Goal: Task Accomplishment & Management: Manage account settings

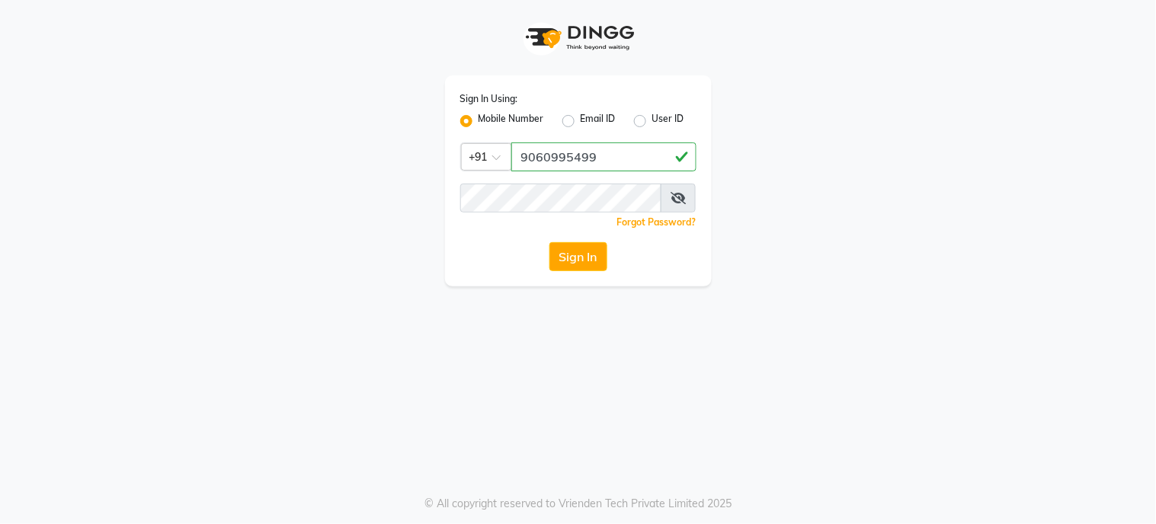
type input "9060995499"
click at [596, 259] on button "Sign In" at bounding box center [579, 256] width 58 height 29
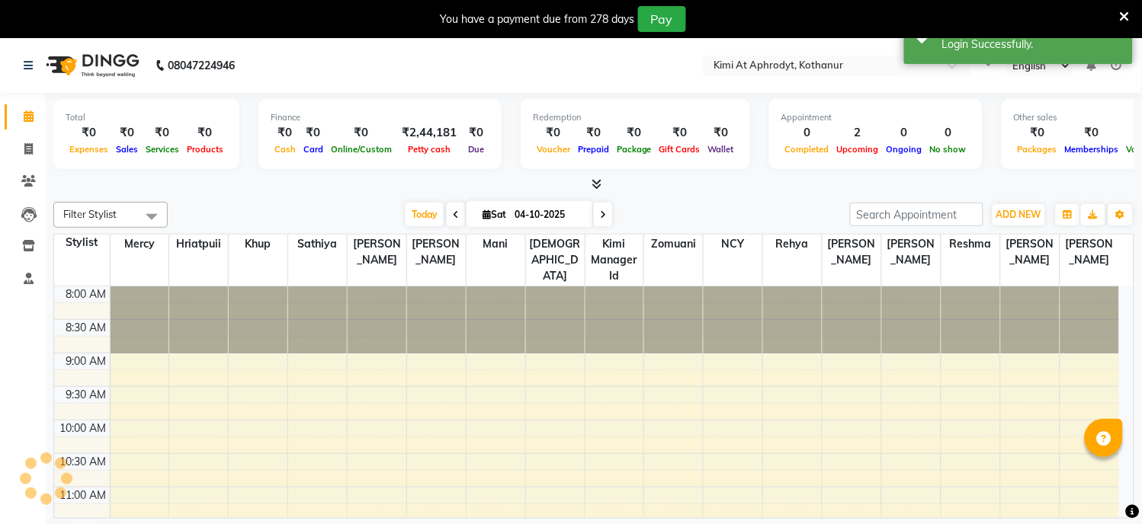
select select "en"
click at [26, 154] on icon at bounding box center [28, 148] width 8 height 11
select select "service"
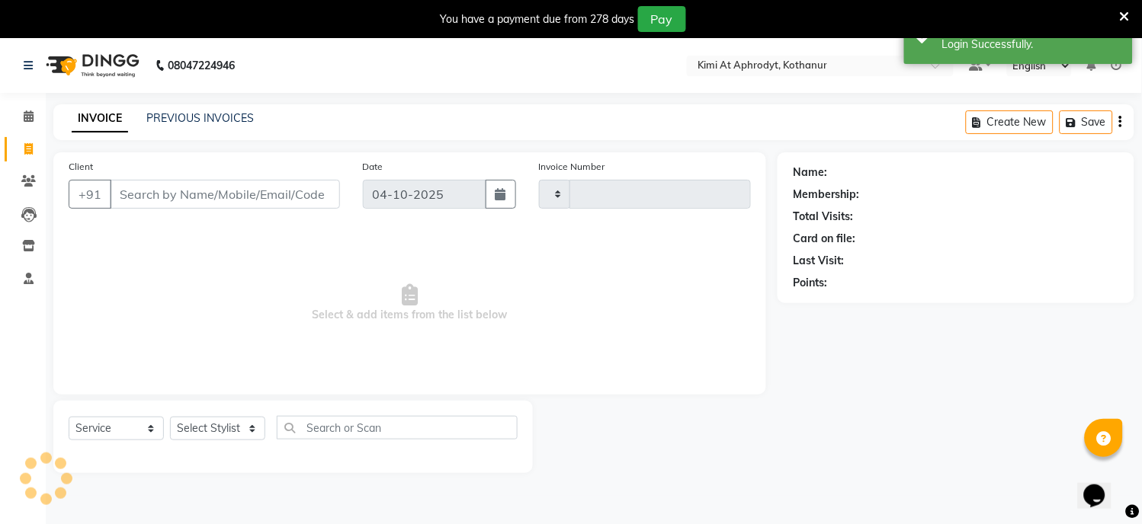
type input "2863"
select select "7401"
click at [156, 187] on input "Client" at bounding box center [225, 194] width 230 height 29
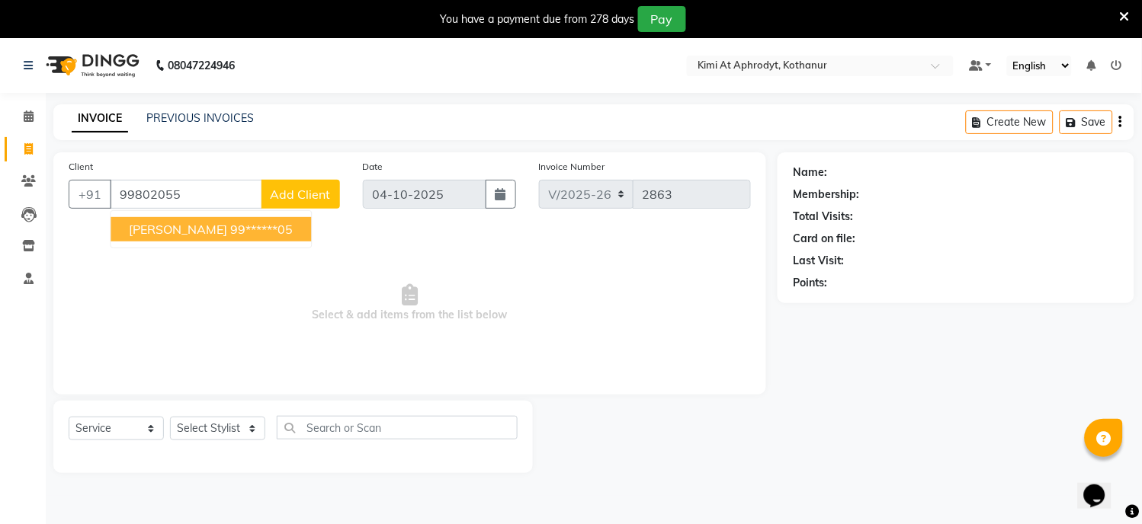
click at [191, 239] on button "[PERSON_NAME] 99******05" at bounding box center [211, 229] width 200 height 24
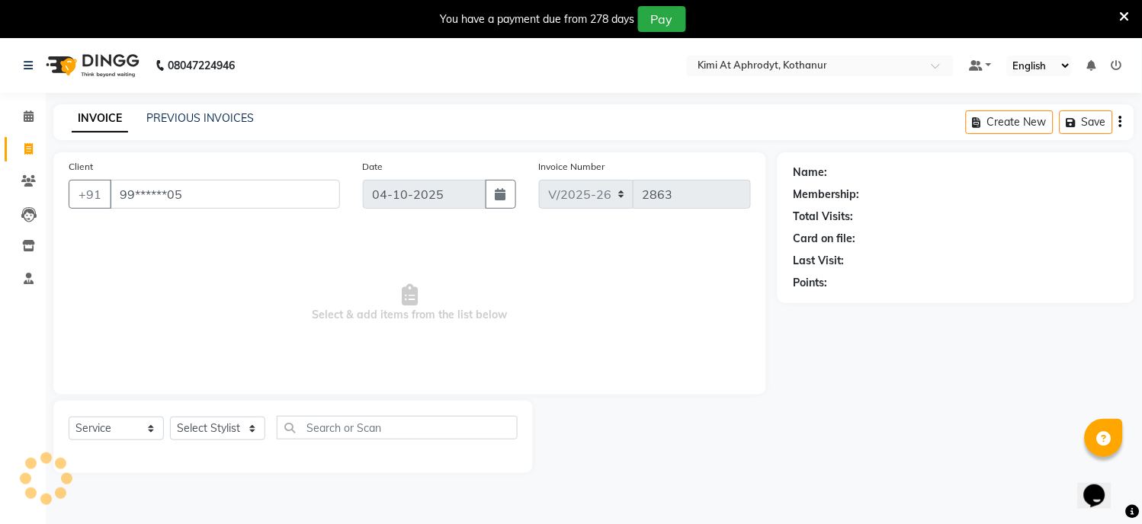
type input "99******05"
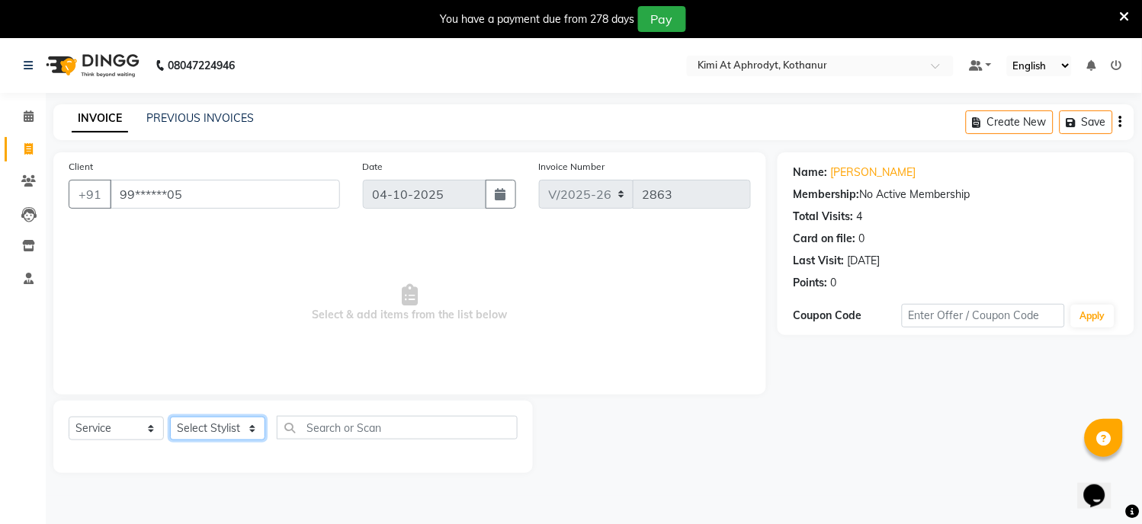
click at [249, 431] on select "Select Stylist [PERSON_NAME] Hriatpuii [PERSON_NAME] Kimi manager id [PERSON_NA…" at bounding box center [217, 429] width 95 height 24
select select "69730"
click at [170, 418] on select "Select Stylist [PERSON_NAME] Hriatpuii [PERSON_NAME] Kimi manager id [PERSON_NA…" at bounding box center [217, 429] width 95 height 24
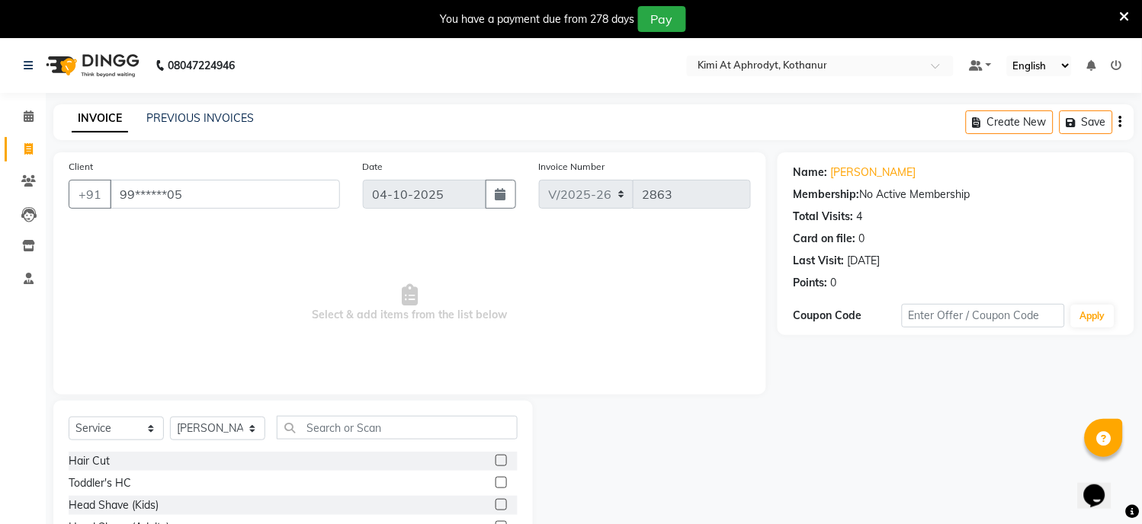
click at [495, 461] on label at bounding box center [500, 460] width 11 height 11
click at [495, 461] on input "checkbox" at bounding box center [500, 462] width 10 height 10
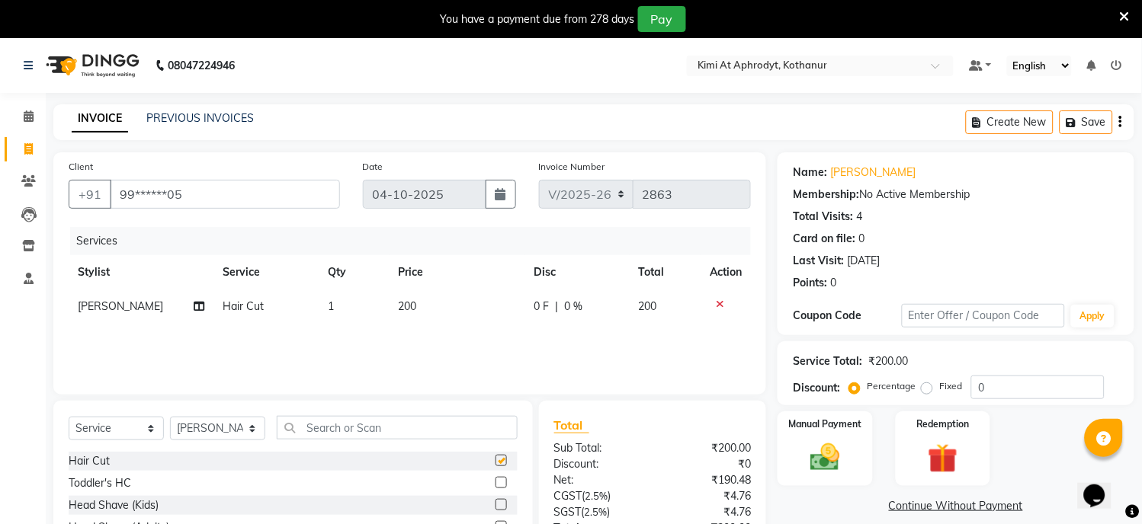
checkbox input "false"
click at [829, 463] on img at bounding box center [825, 459] width 50 height 36
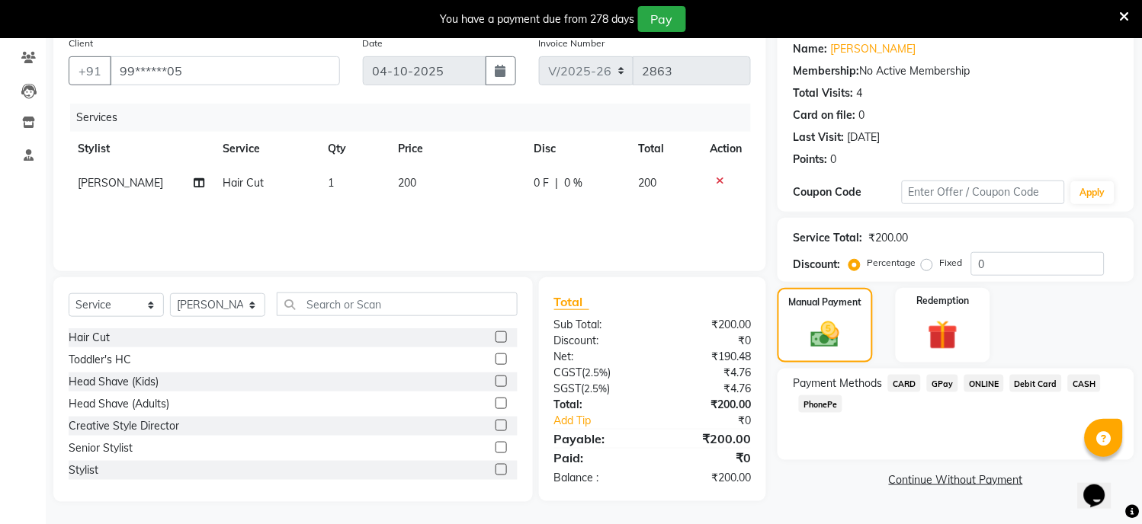
click at [822, 404] on span "PhonePe" at bounding box center [820, 405] width 43 height 18
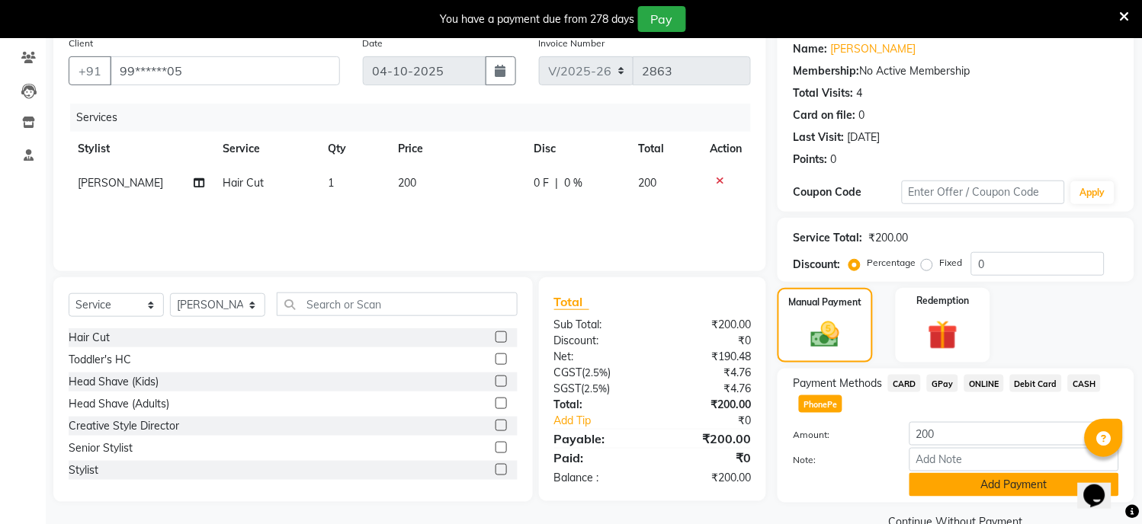
click at [1018, 484] on button "Add Payment" at bounding box center [1014, 485] width 210 height 24
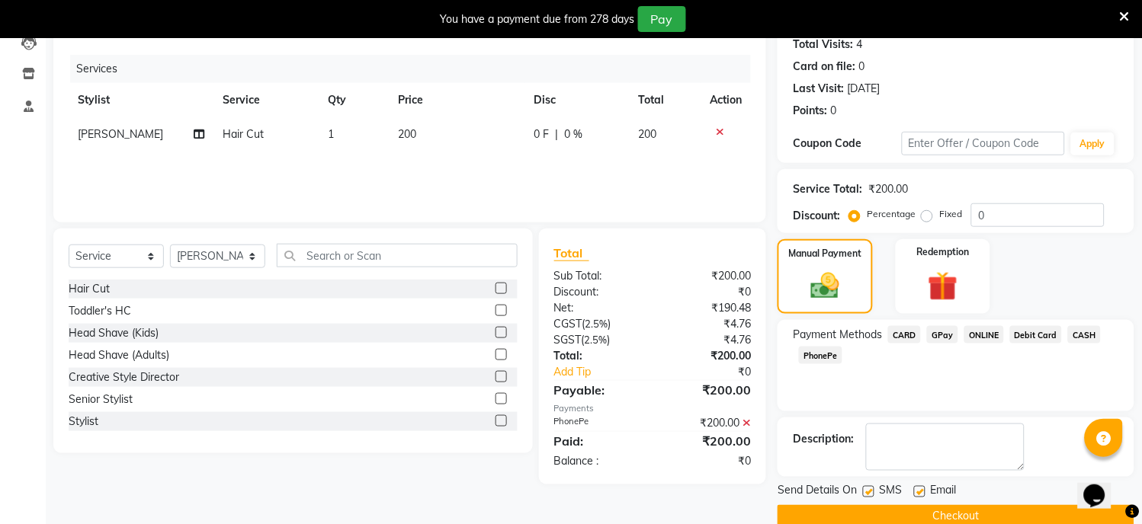
scroll to position [199, 0]
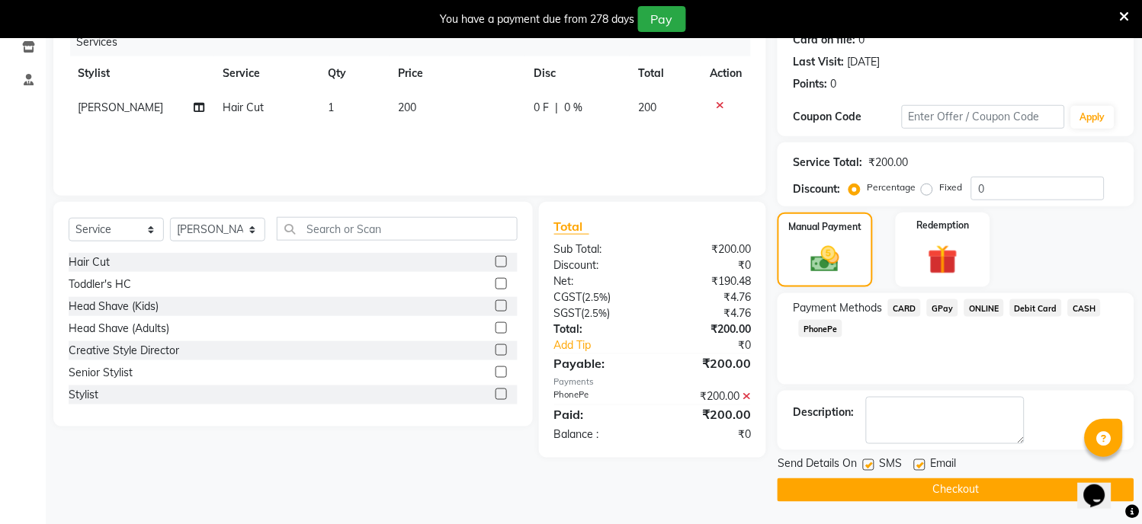
click at [985, 492] on button "Checkout" at bounding box center [955, 491] width 357 height 24
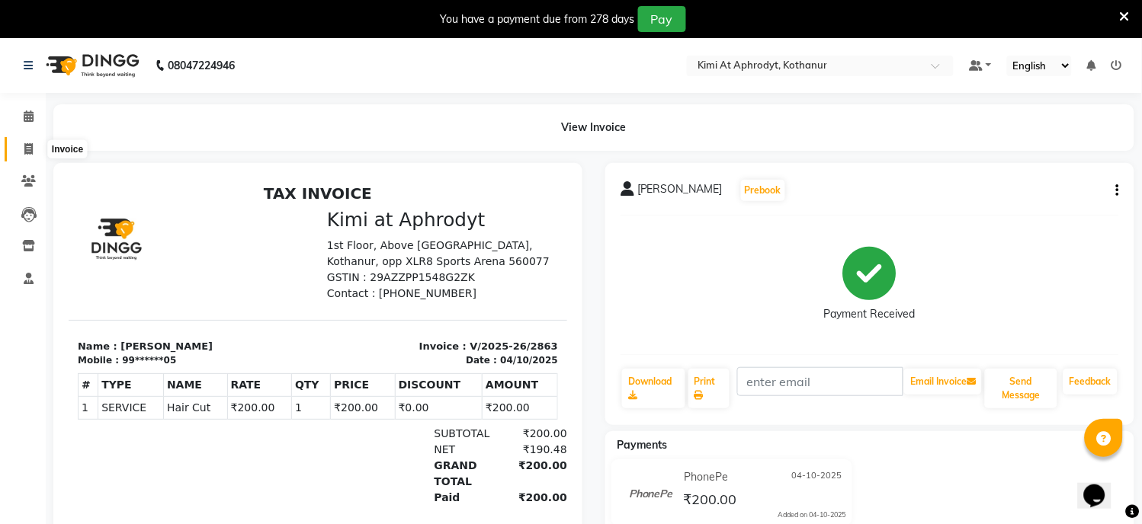
click at [24, 149] on icon at bounding box center [28, 148] width 8 height 11
select select "service"
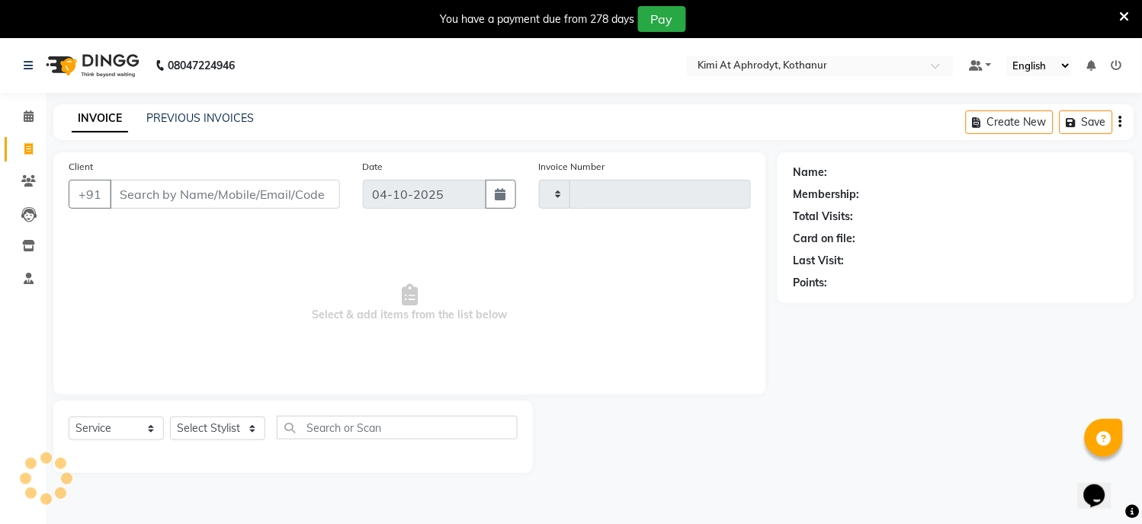
type input "2864"
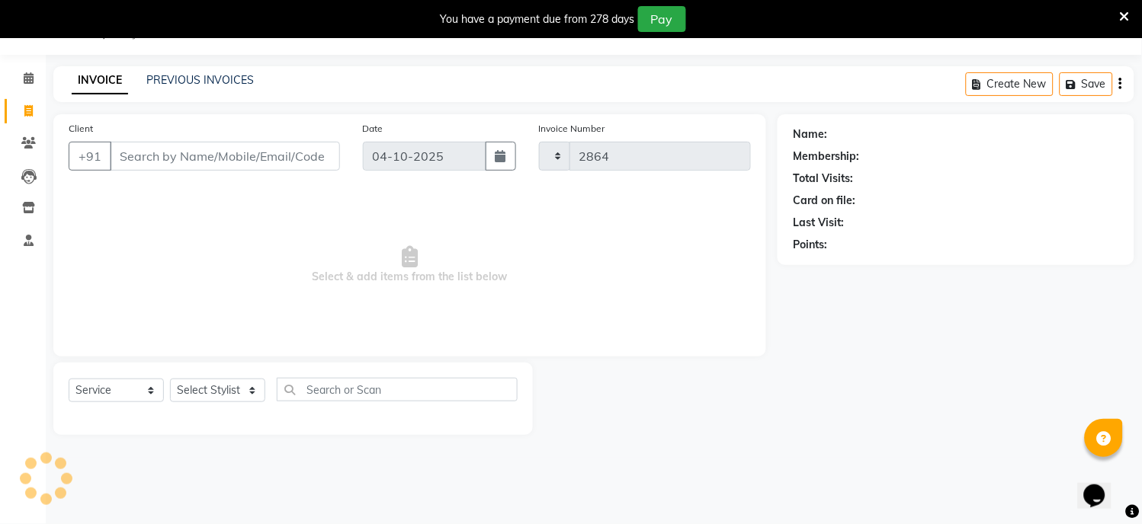
select select "7401"
click at [154, 163] on input "Client" at bounding box center [225, 156] width 230 height 29
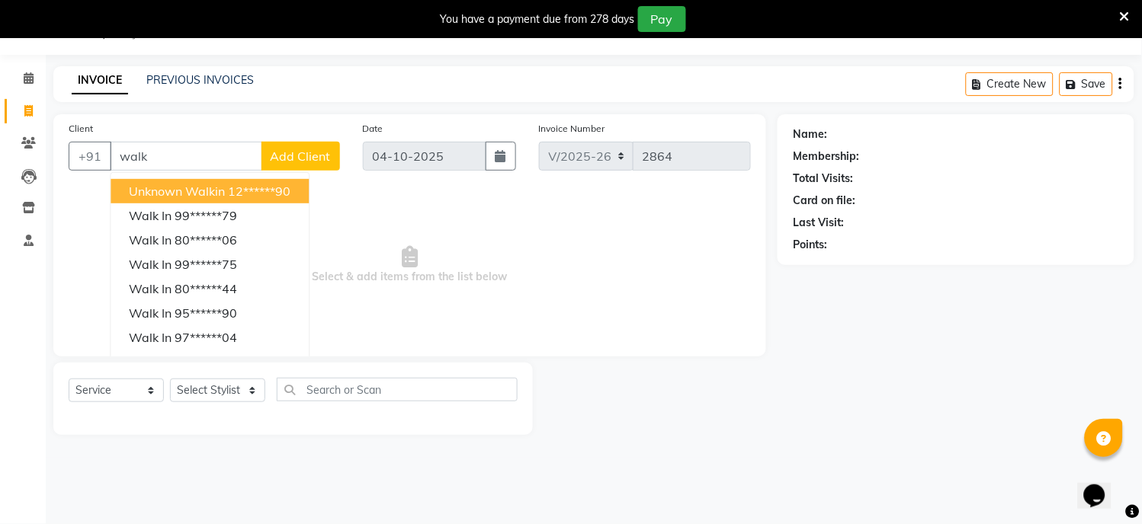
click at [241, 191] on ngb-highlight "12******90" at bounding box center [259, 191] width 62 height 15
type input "12******90"
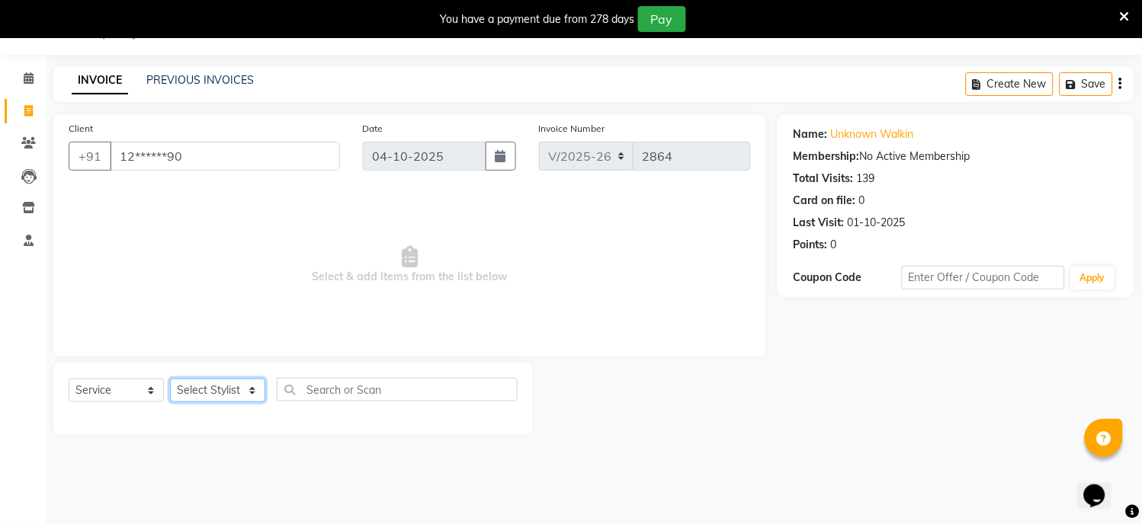
click at [195, 399] on select "Select Stylist [PERSON_NAME] Hriatpuii [PERSON_NAME] Kimi manager id [PERSON_NA…" at bounding box center [217, 391] width 95 height 24
select select "69729"
click at [170, 380] on select "Select Stylist [PERSON_NAME] Hriatpuii [PERSON_NAME] Kimi manager id [PERSON_NA…" at bounding box center [217, 391] width 95 height 24
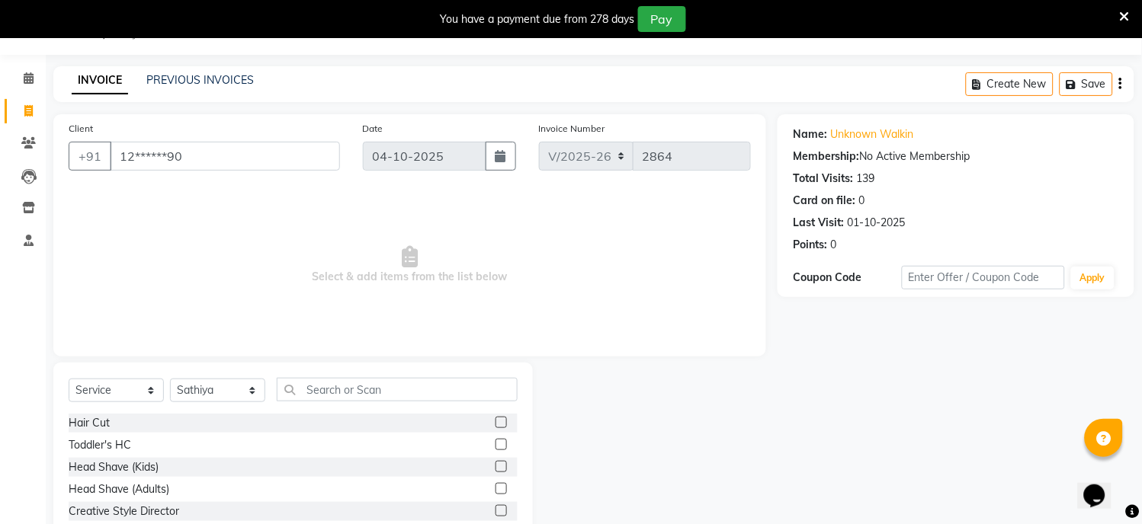
click at [495, 424] on label at bounding box center [500, 422] width 11 height 11
click at [495, 424] on input "checkbox" at bounding box center [500, 423] width 10 height 10
click at [495, 424] on label at bounding box center [500, 422] width 11 height 11
click at [495, 424] on input "checkbox" at bounding box center [500, 423] width 10 height 10
checkbox input "false"
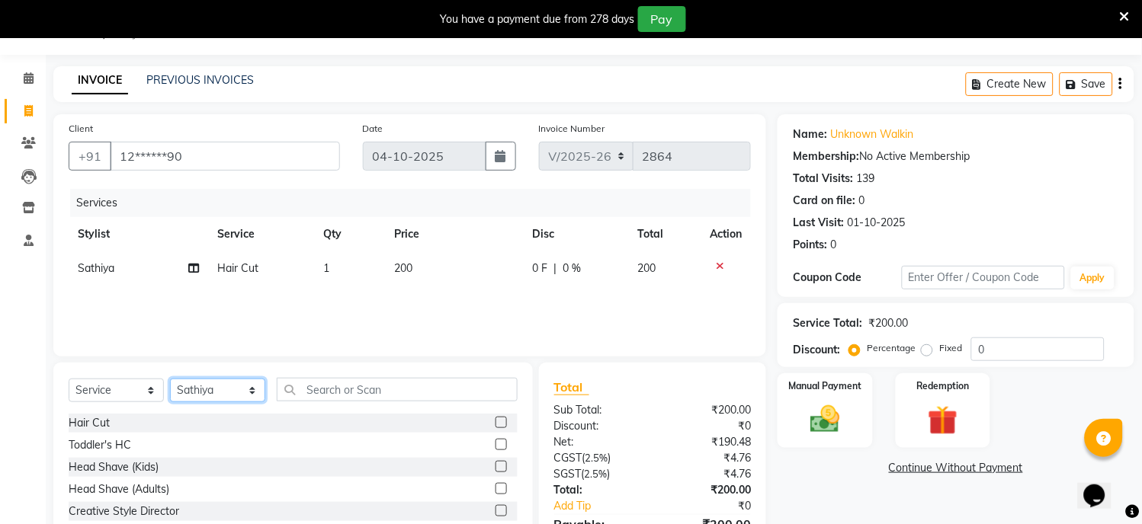
click at [245, 394] on select "Select Stylist [PERSON_NAME] Hriatpuii [PERSON_NAME] Kimi manager id [PERSON_NA…" at bounding box center [217, 391] width 95 height 24
select select "88405"
click at [170, 380] on select "Select Stylist [PERSON_NAME] Hriatpuii [PERSON_NAME] Kimi manager id [PERSON_NA…" at bounding box center [217, 391] width 95 height 24
click at [323, 394] on input "text" at bounding box center [397, 390] width 241 height 24
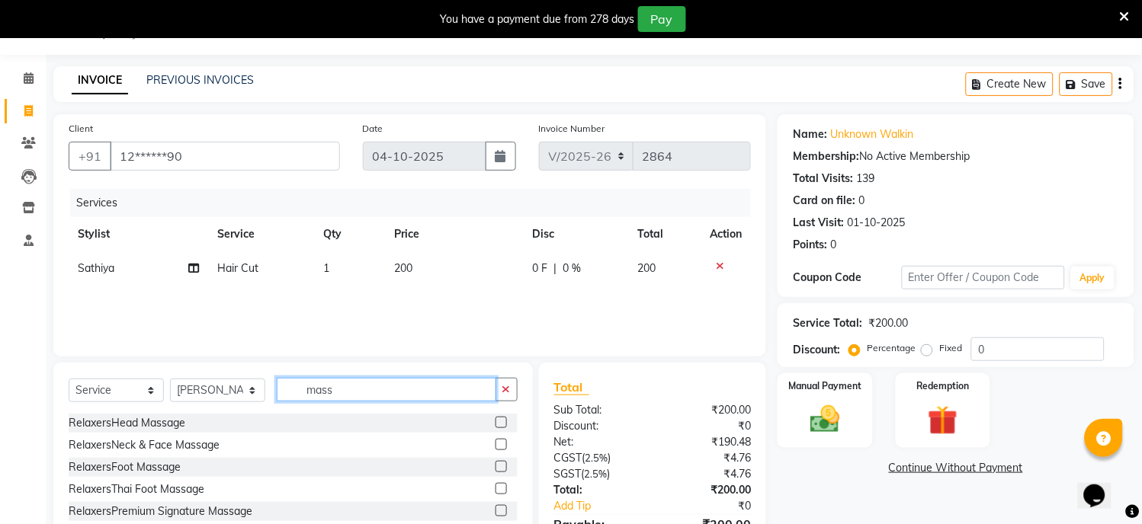
type input "mass"
click at [495, 428] on label at bounding box center [500, 422] width 11 height 11
click at [495, 428] on input "checkbox" at bounding box center [500, 423] width 10 height 10
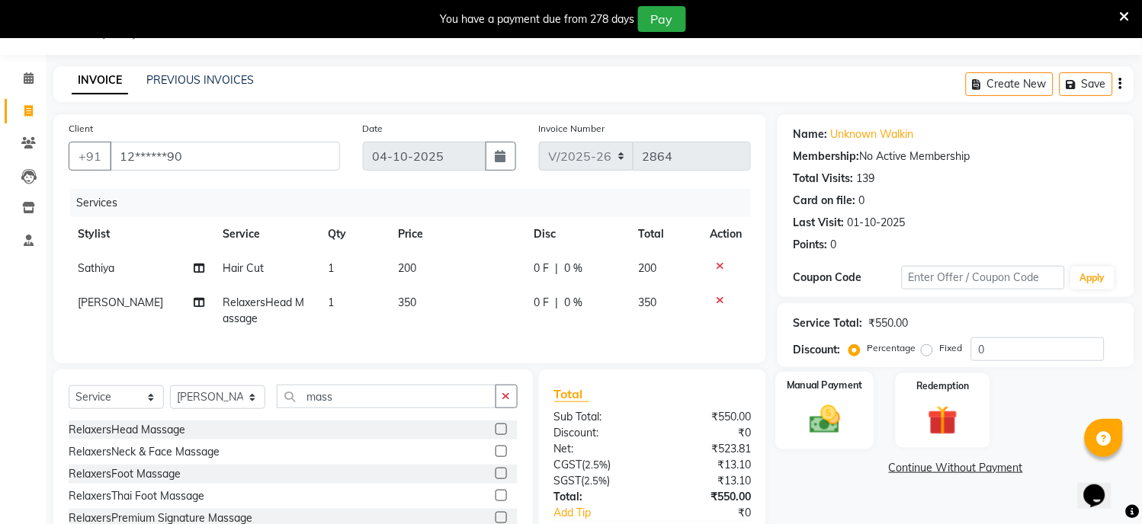
click at [825, 404] on img at bounding box center [825, 420] width 50 height 36
click at [495, 435] on label at bounding box center [500, 429] width 11 height 11
click at [495, 435] on input "checkbox" at bounding box center [500, 430] width 10 height 10
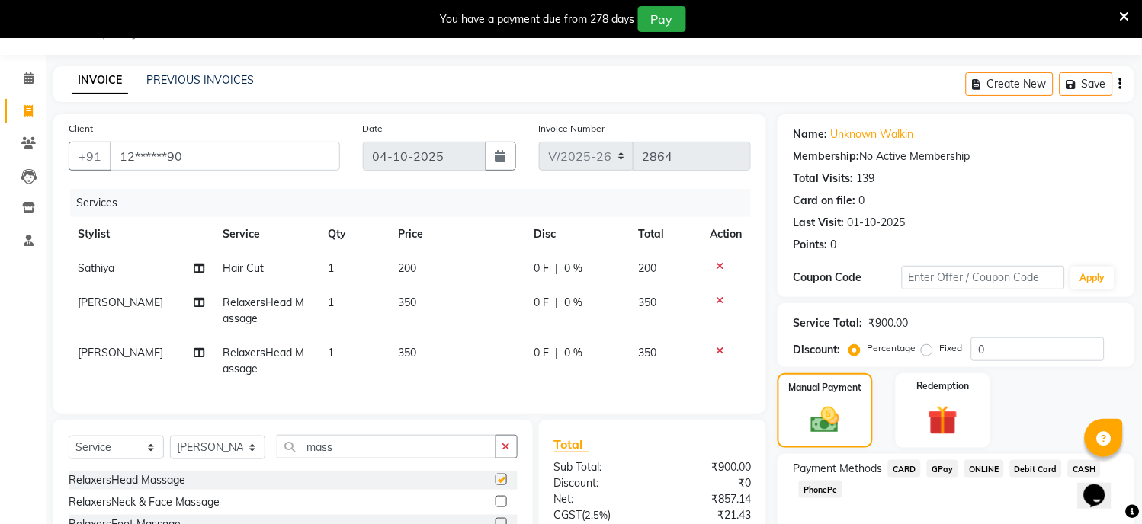
checkbox input "false"
click at [723, 348] on icon at bounding box center [720, 350] width 8 height 11
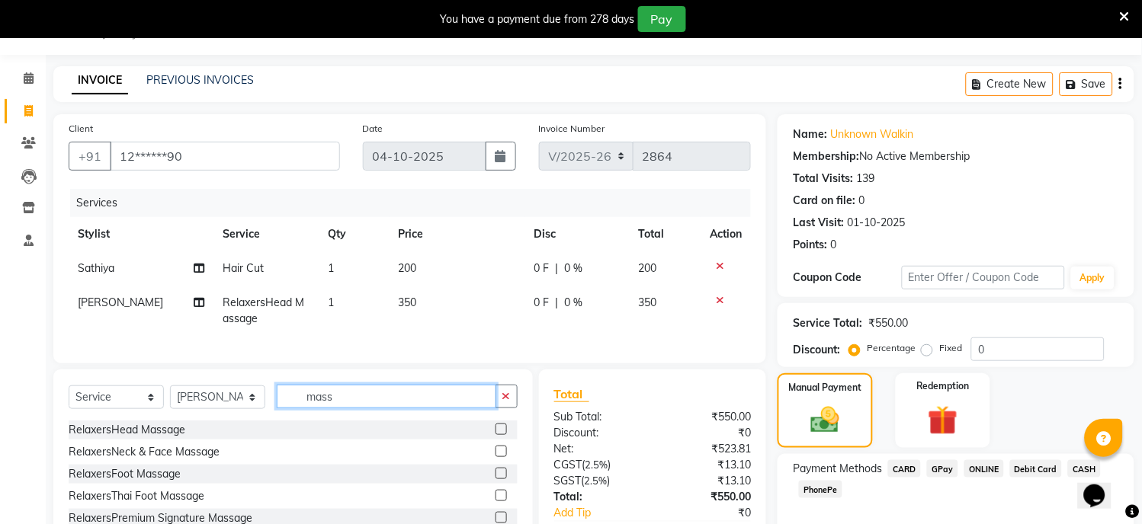
click at [354, 405] on input "mass" at bounding box center [387, 397] width 220 height 24
click at [224, 407] on select "Select Stylist [PERSON_NAME] Hriatpuii [PERSON_NAME] Kimi manager id [PERSON_NA…" at bounding box center [217, 398] width 95 height 24
select select "69729"
click at [170, 401] on select "Select Stylist [PERSON_NAME] Hriatpuii [PERSON_NAME] Kimi manager id [PERSON_NA…" at bounding box center [217, 398] width 95 height 24
click at [359, 409] on input "mass" at bounding box center [387, 397] width 220 height 24
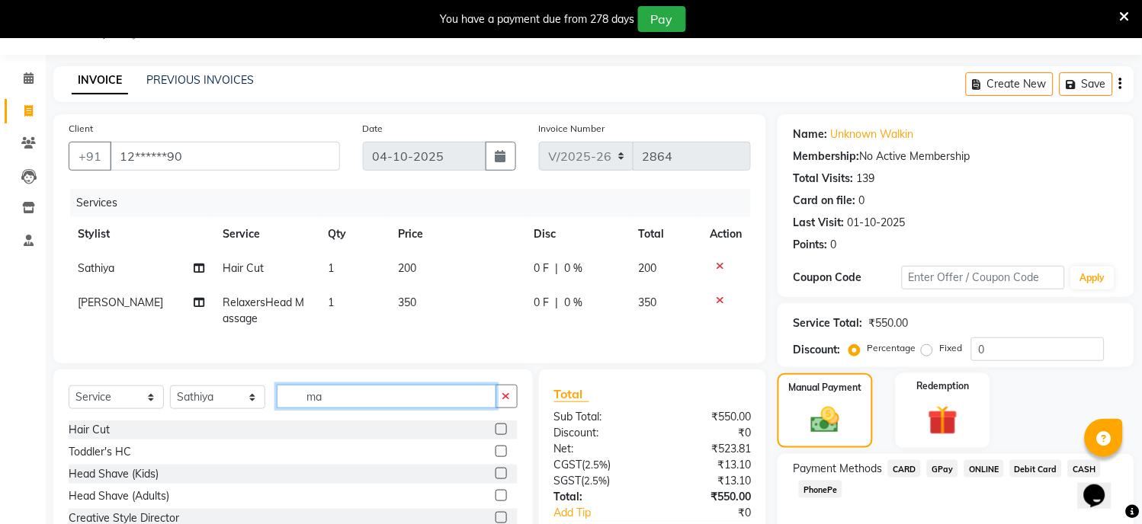
type input "m"
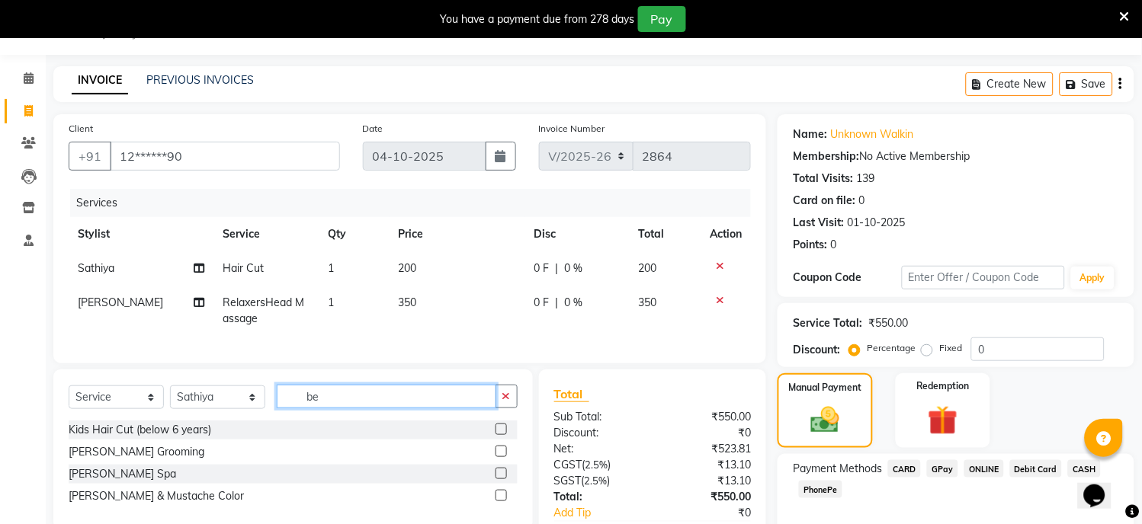
type input "be"
click at [502, 457] on label at bounding box center [500, 451] width 11 height 11
click at [502, 457] on input "checkbox" at bounding box center [500, 452] width 10 height 10
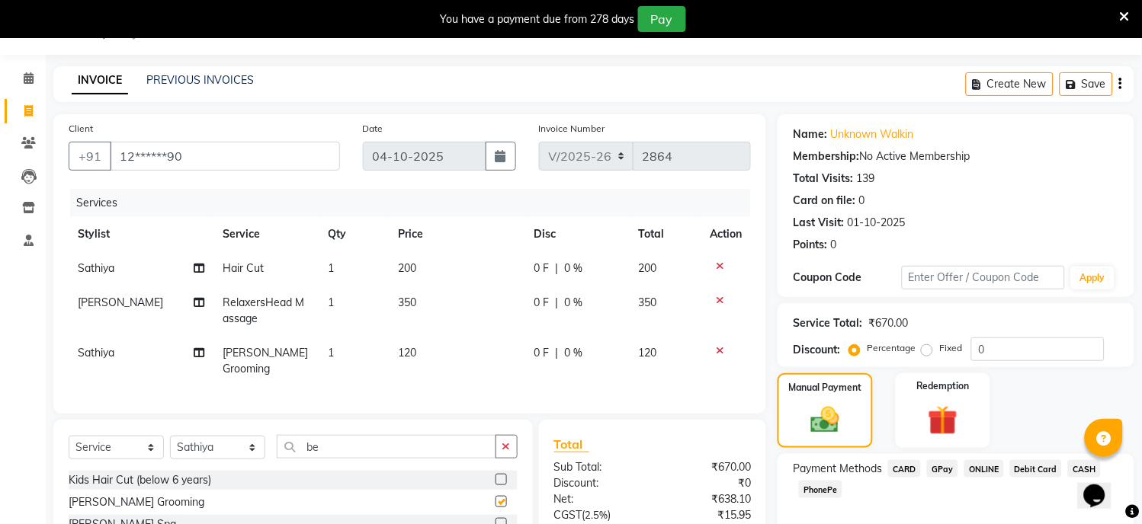
checkbox input "false"
click at [827, 435] on img at bounding box center [825, 421] width 48 height 34
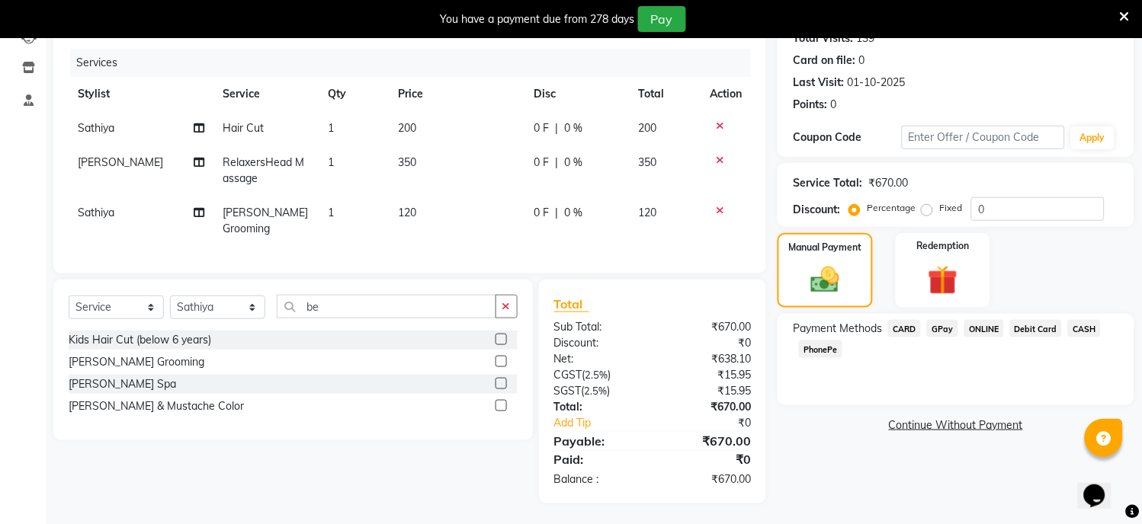
click at [901, 330] on span "CARD" at bounding box center [904, 329] width 33 height 18
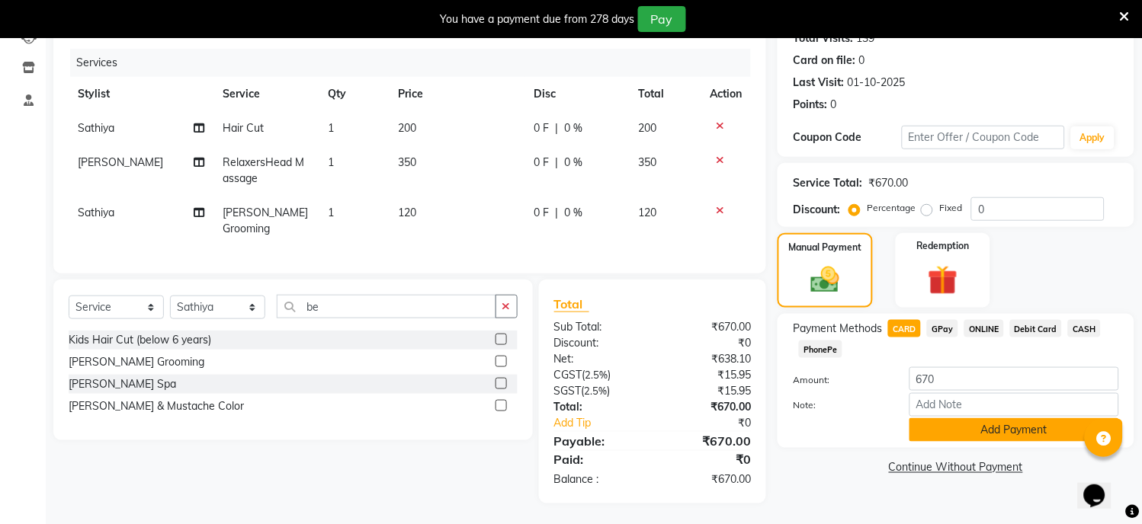
click at [946, 434] on button "Add Payment" at bounding box center [1014, 430] width 210 height 24
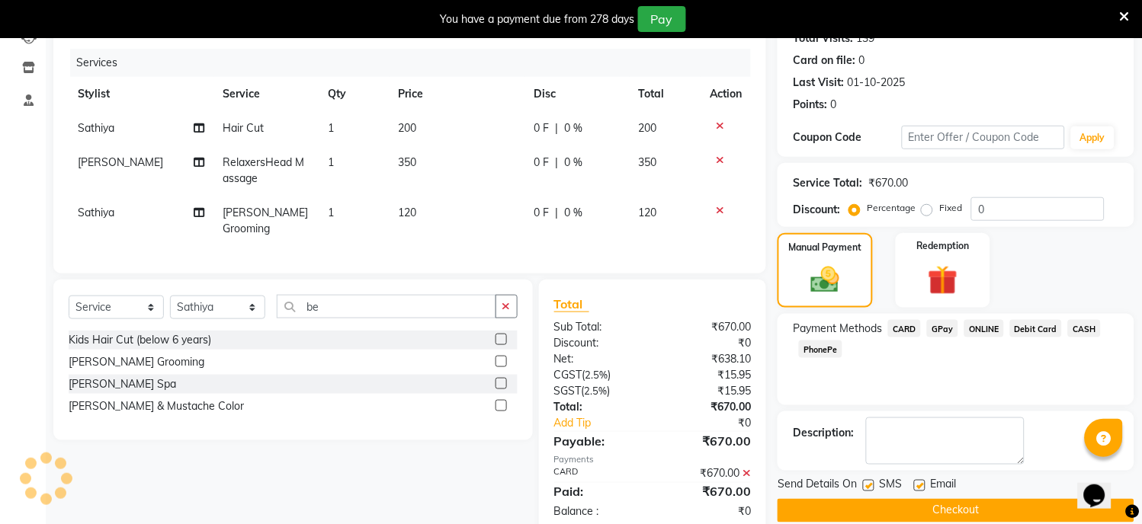
scroll to position [210, 0]
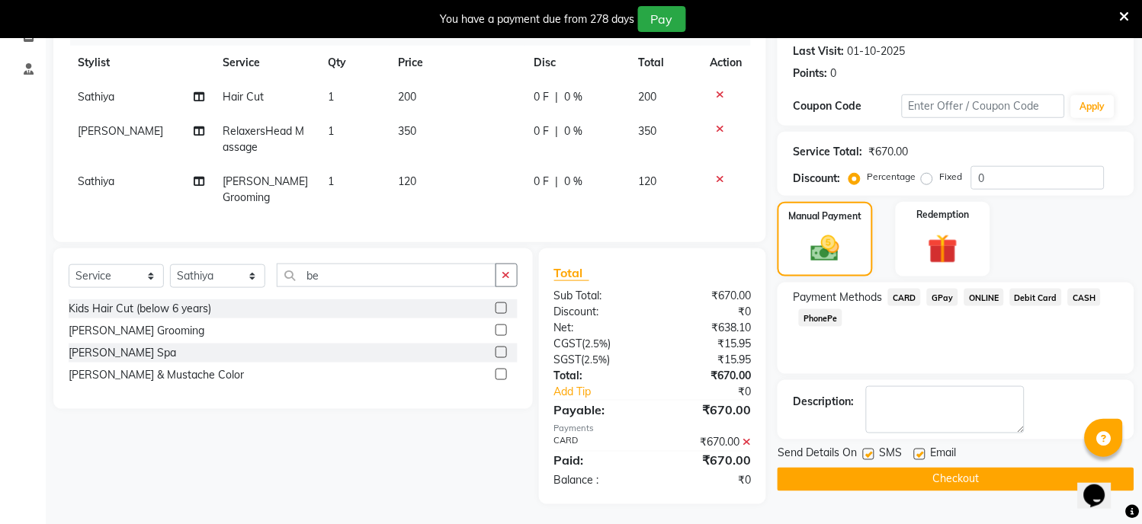
click at [940, 477] on button "Checkout" at bounding box center [955, 480] width 357 height 24
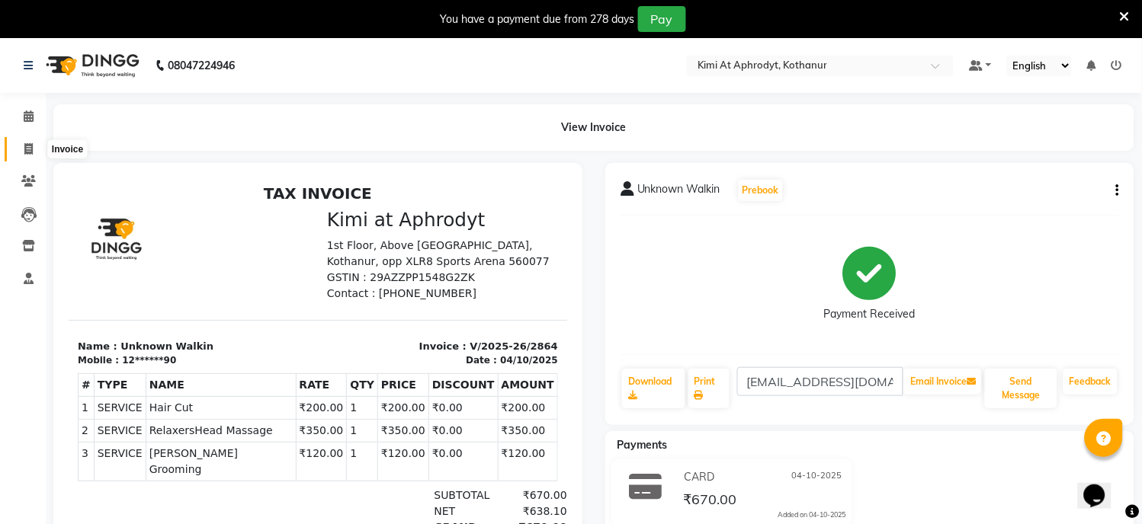
click at [34, 151] on span at bounding box center [28, 150] width 27 height 18
select select "service"
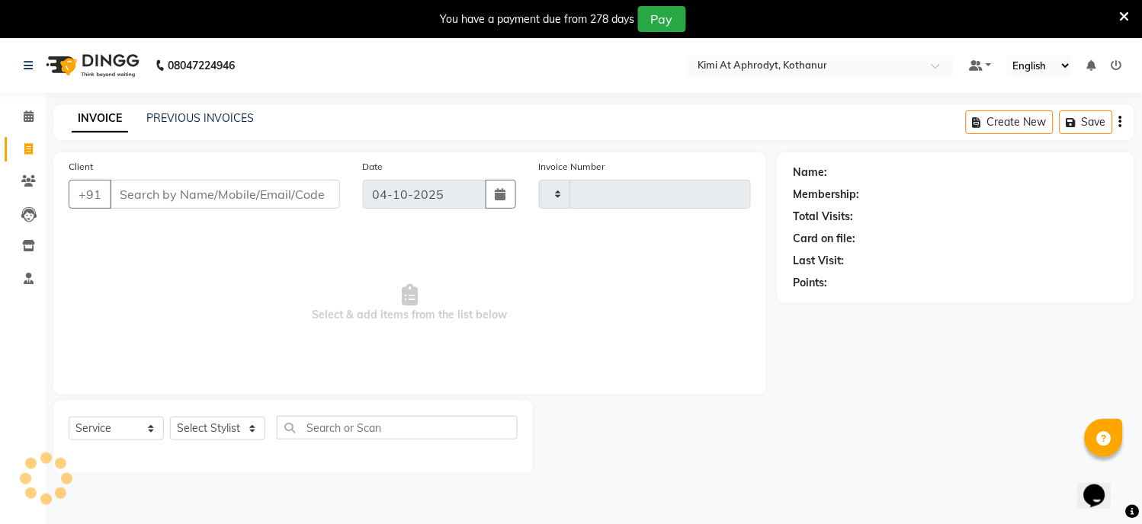
scroll to position [38, 0]
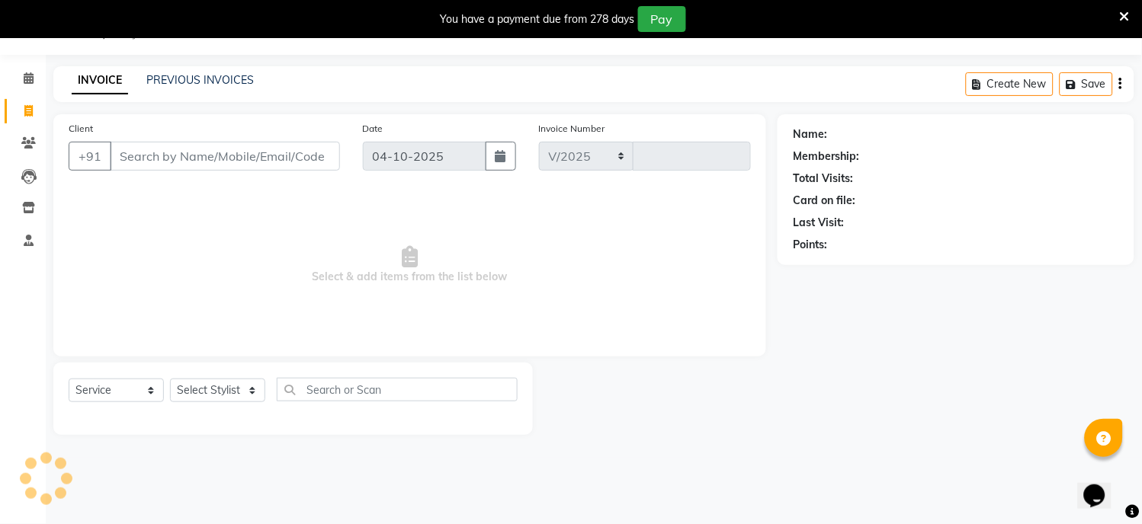
select select "7401"
type input "2865"
click at [184, 170] on input "Client" at bounding box center [225, 156] width 230 height 29
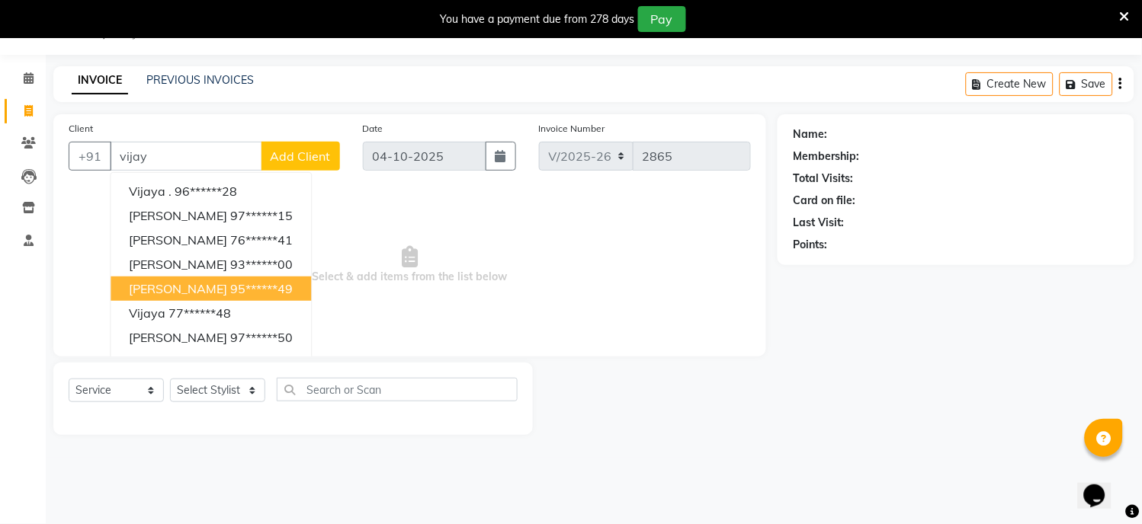
click at [230, 286] on ngb-highlight "95******49" at bounding box center [261, 288] width 62 height 15
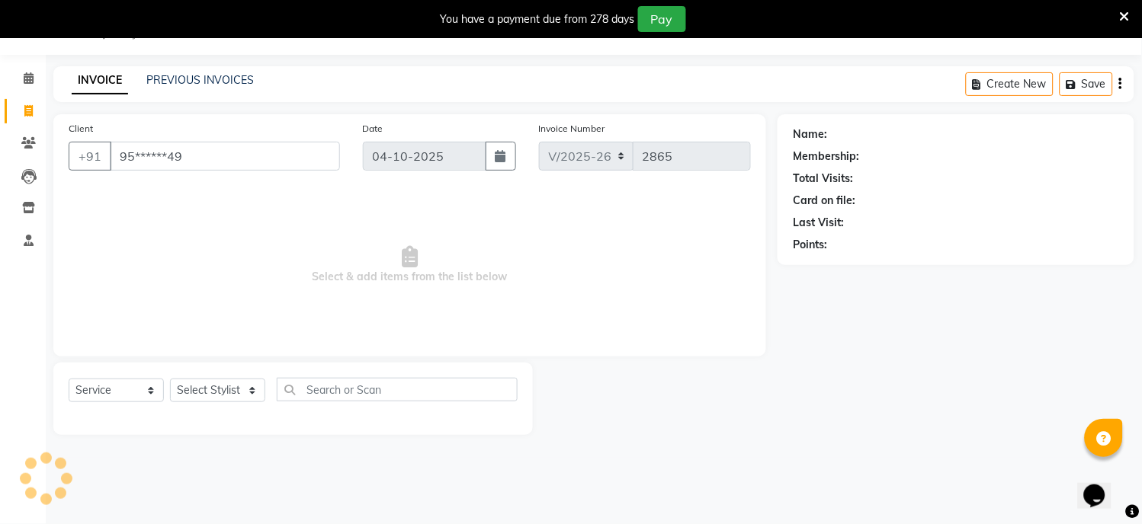
type input "95******49"
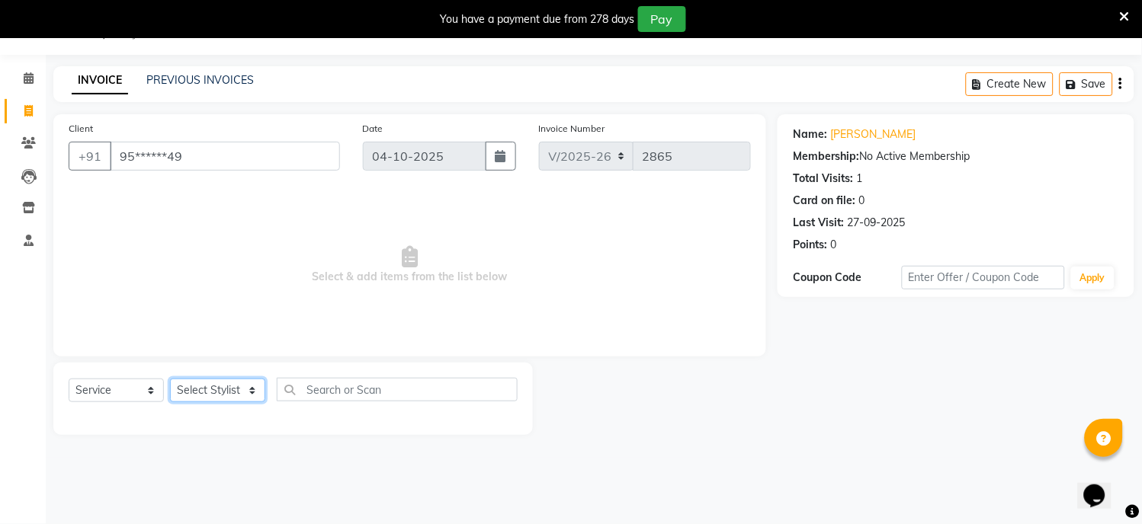
click at [223, 381] on select "Select Stylist [PERSON_NAME] Hriatpuii [PERSON_NAME] Kimi manager id [PERSON_NA…" at bounding box center [217, 391] width 95 height 24
select select "69730"
click at [170, 380] on select "Select Stylist [PERSON_NAME] Hriatpuii [PERSON_NAME] Kimi manager id [PERSON_NA…" at bounding box center [217, 391] width 95 height 24
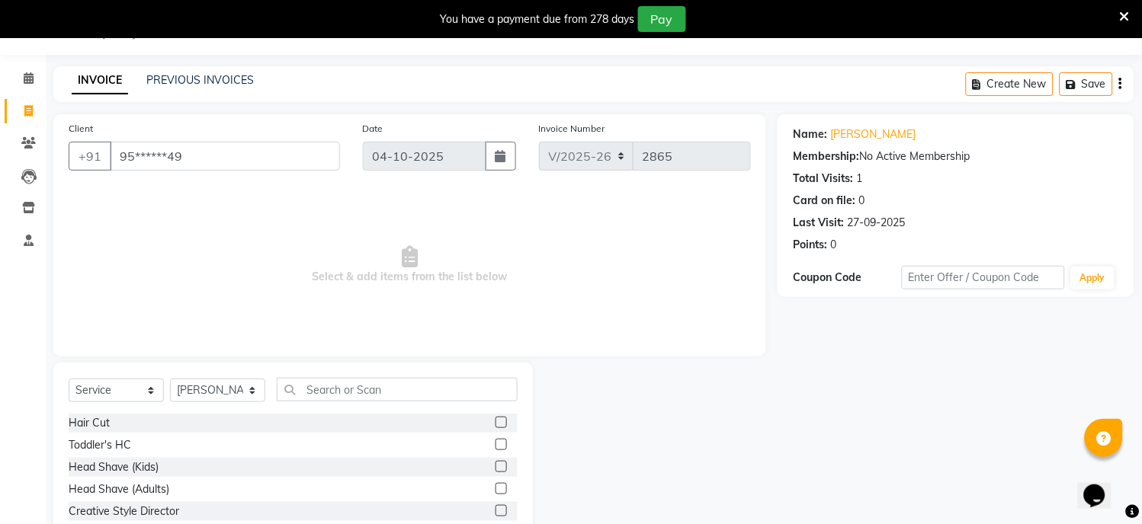
click at [495, 424] on label at bounding box center [500, 422] width 11 height 11
click at [495, 424] on input "checkbox" at bounding box center [500, 423] width 10 height 10
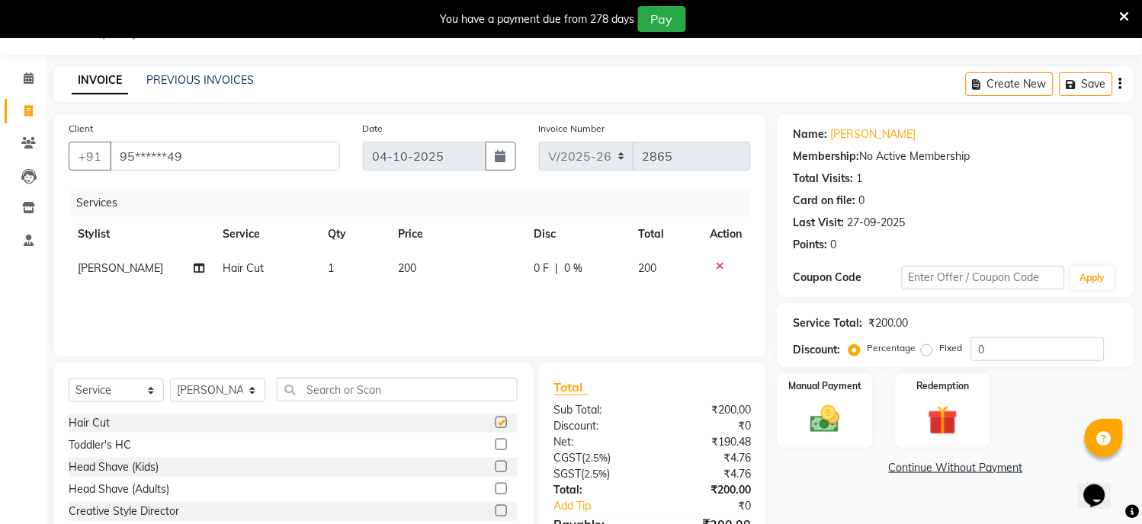
checkbox input "false"
click at [788, 414] on div "Manual Payment" at bounding box center [825, 411] width 98 height 78
click at [905, 470] on span "CARD" at bounding box center [904, 469] width 33 height 18
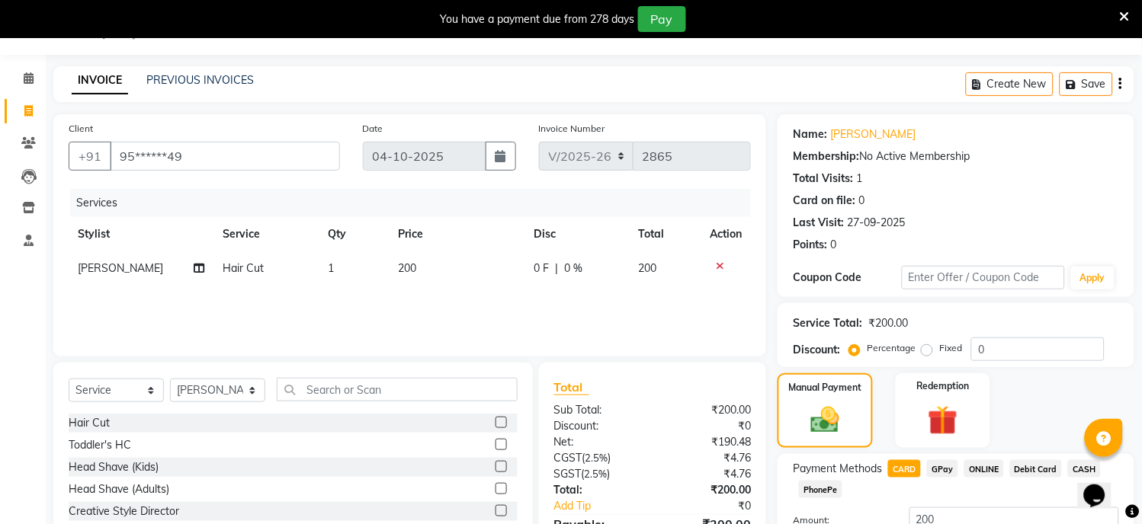
scroll to position [156, 0]
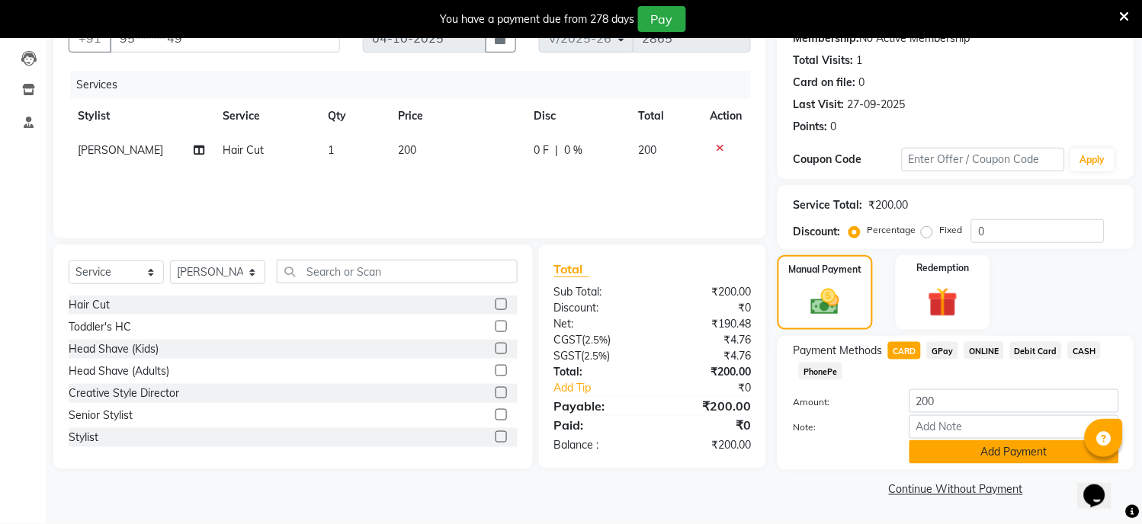
click at [961, 454] on button "Add Payment" at bounding box center [1014, 453] width 210 height 24
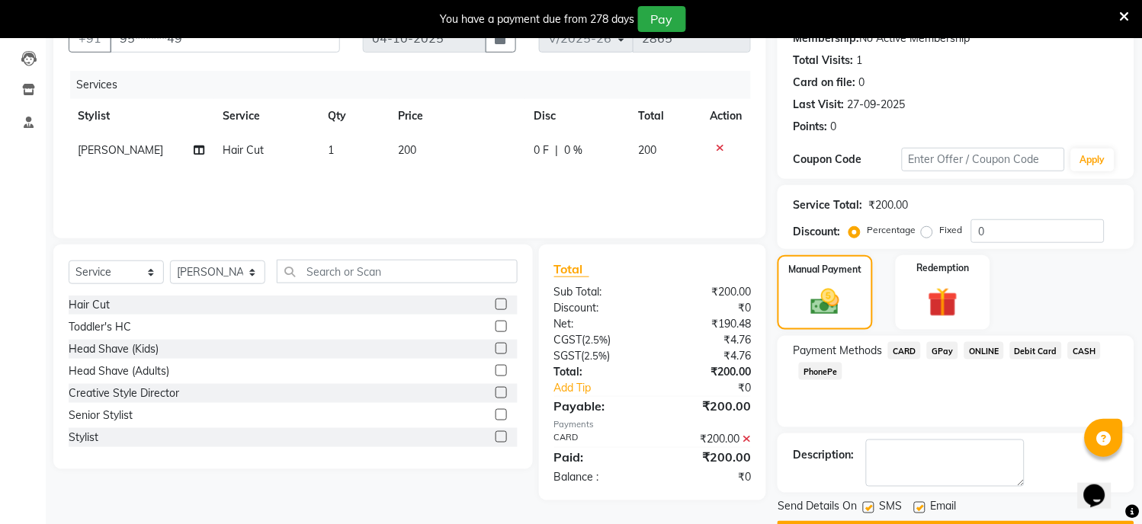
scroll to position [199, 0]
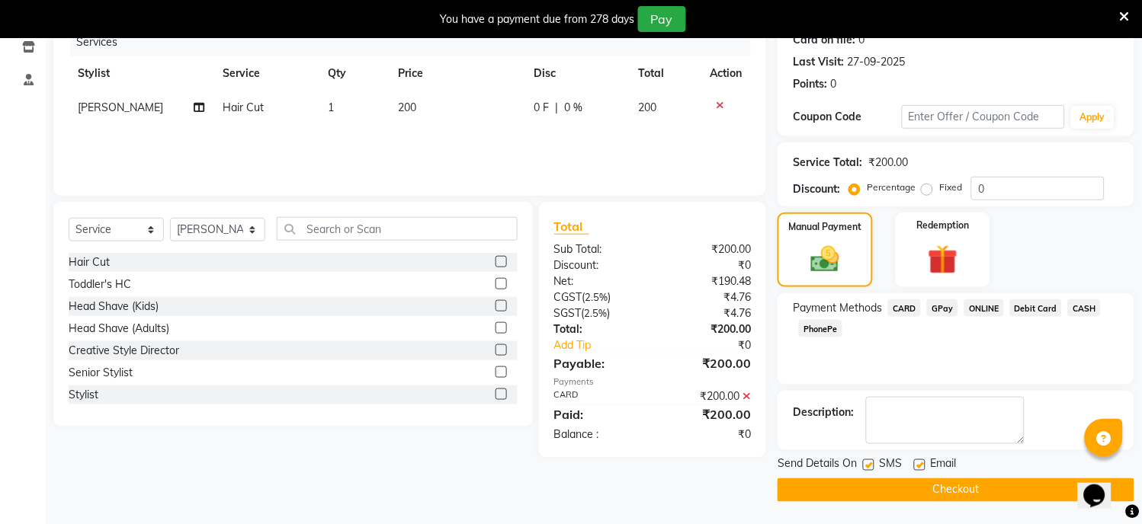
click at [950, 492] on button "Checkout" at bounding box center [955, 491] width 357 height 24
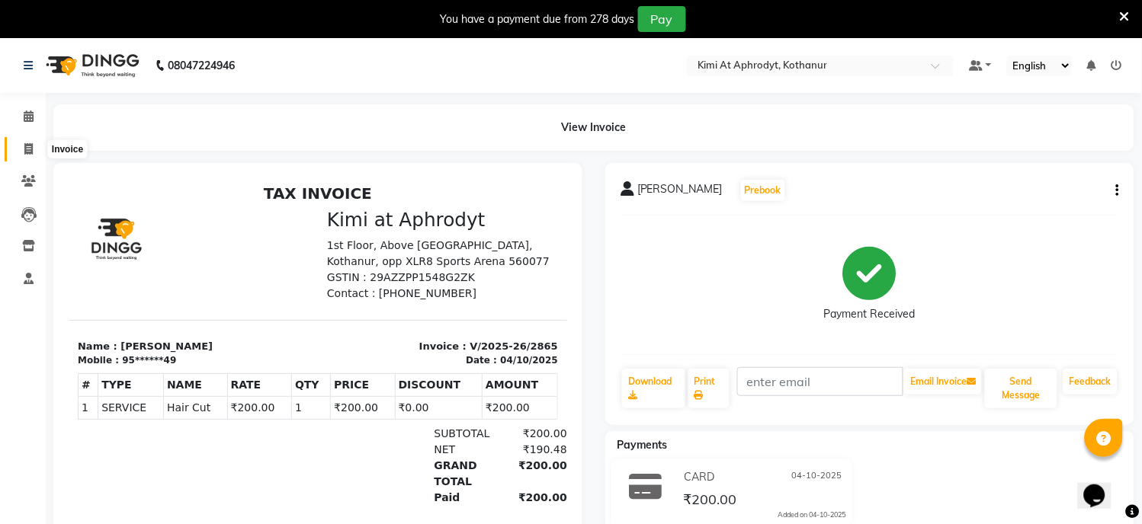
click at [24, 154] on icon at bounding box center [28, 148] width 8 height 11
select select "7401"
select select "service"
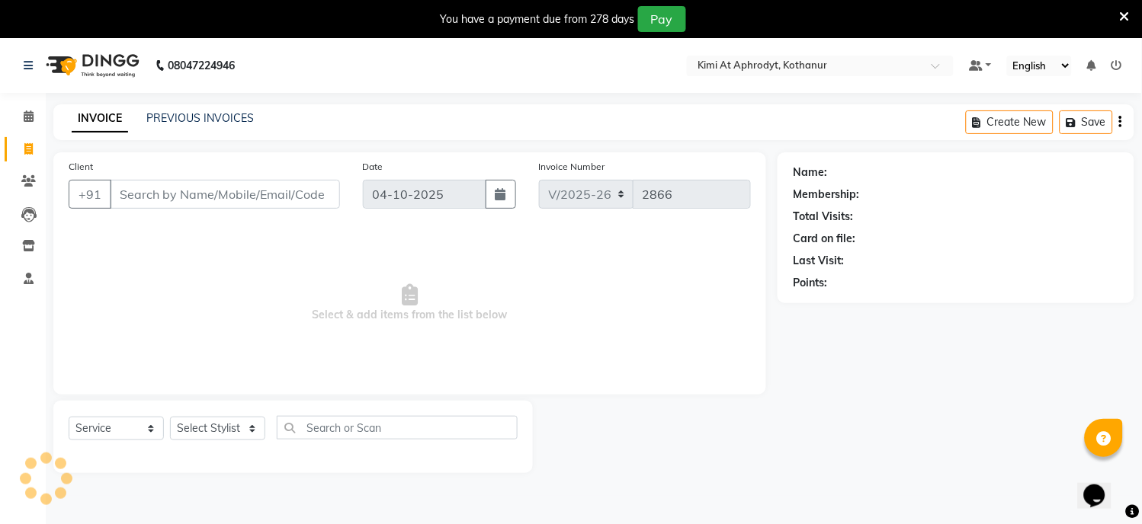
scroll to position [38, 0]
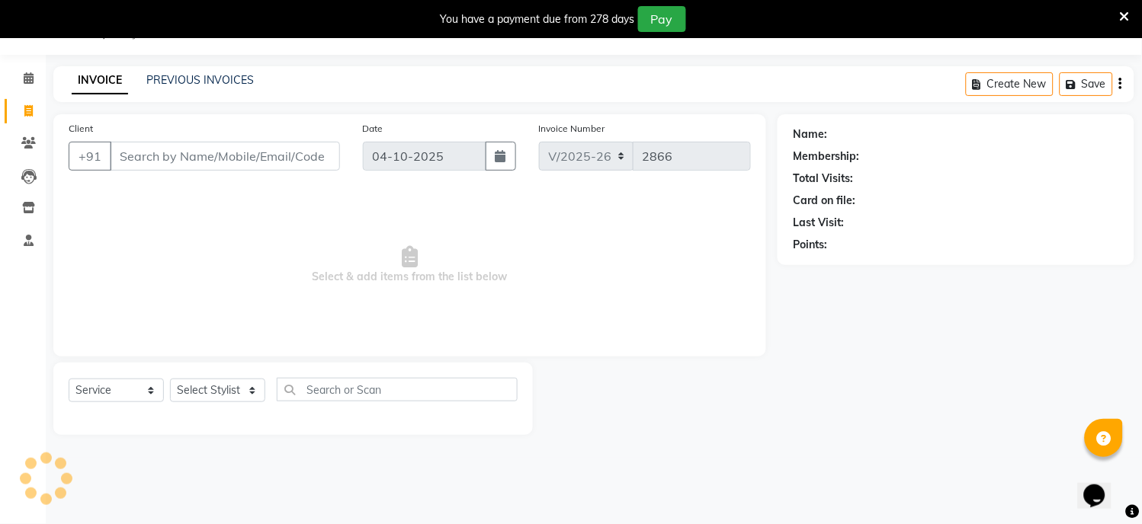
click at [139, 162] on input "Client" at bounding box center [225, 156] width 230 height 29
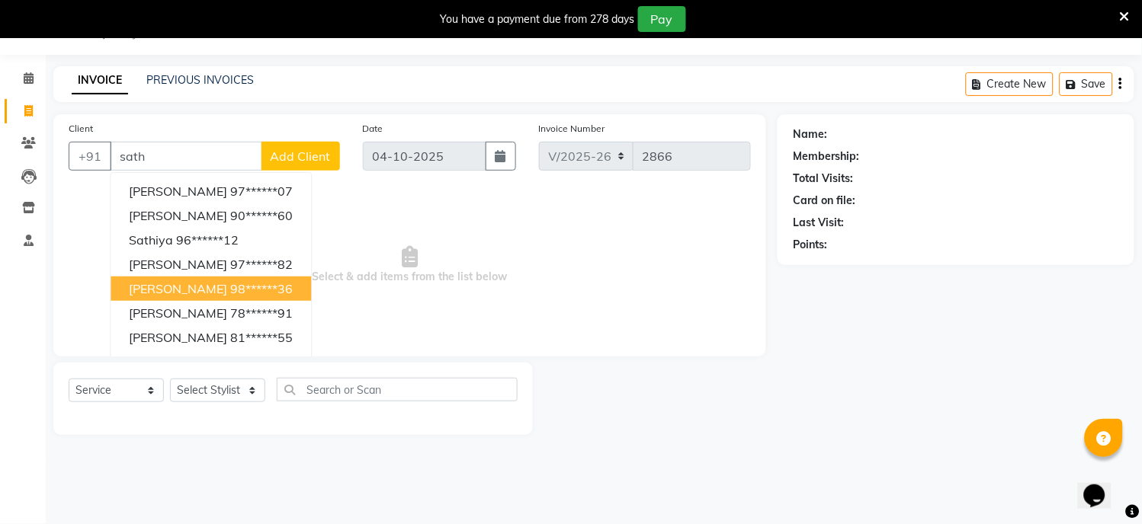
click at [179, 300] on button "[PERSON_NAME] 98******36" at bounding box center [211, 289] width 200 height 24
type input "98******36"
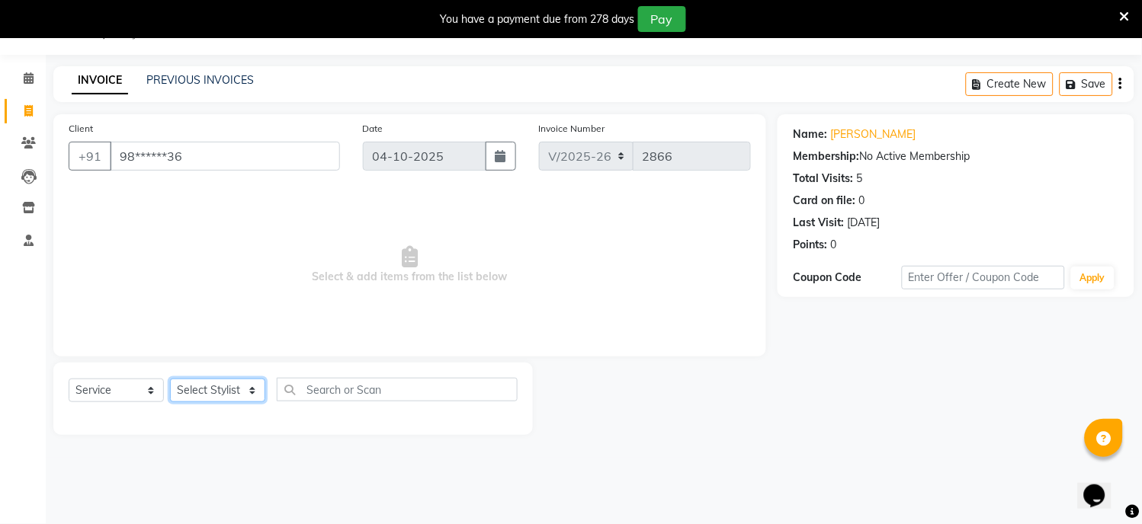
click at [236, 389] on select "Select Stylist [PERSON_NAME] Hriatpuii [PERSON_NAME] Kimi manager id [PERSON_NA…" at bounding box center [217, 391] width 95 height 24
select select "69729"
click at [170, 380] on select "Select Stylist [PERSON_NAME] Hriatpuii [PERSON_NAME] Kimi manager id [PERSON_NA…" at bounding box center [217, 391] width 95 height 24
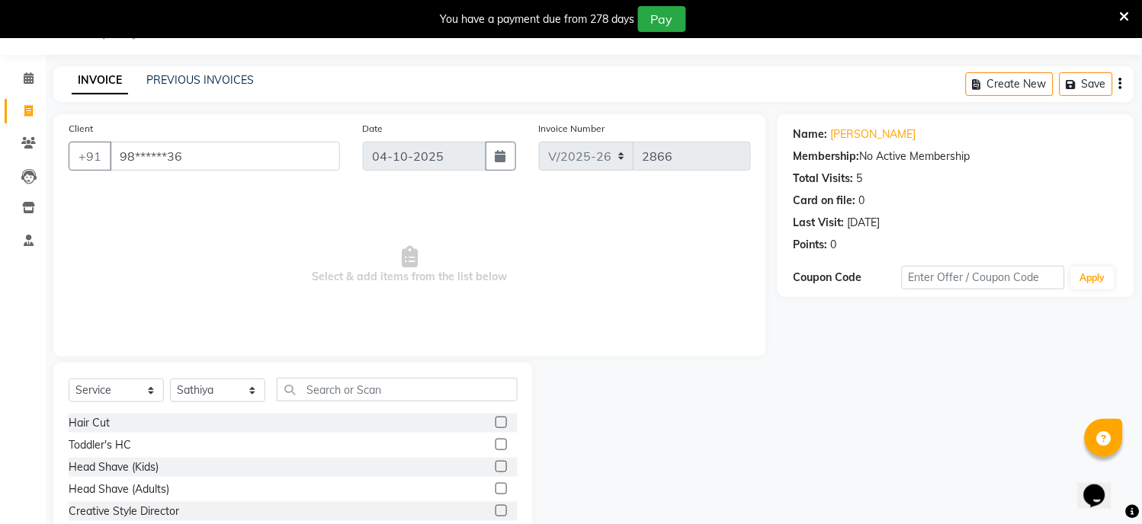
click at [495, 428] on div at bounding box center [500, 425] width 10 height 16
click at [495, 423] on label at bounding box center [500, 422] width 11 height 11
click at [495, 423] on input "checkbox" at bounding box center [500, 423] width 10 height 10
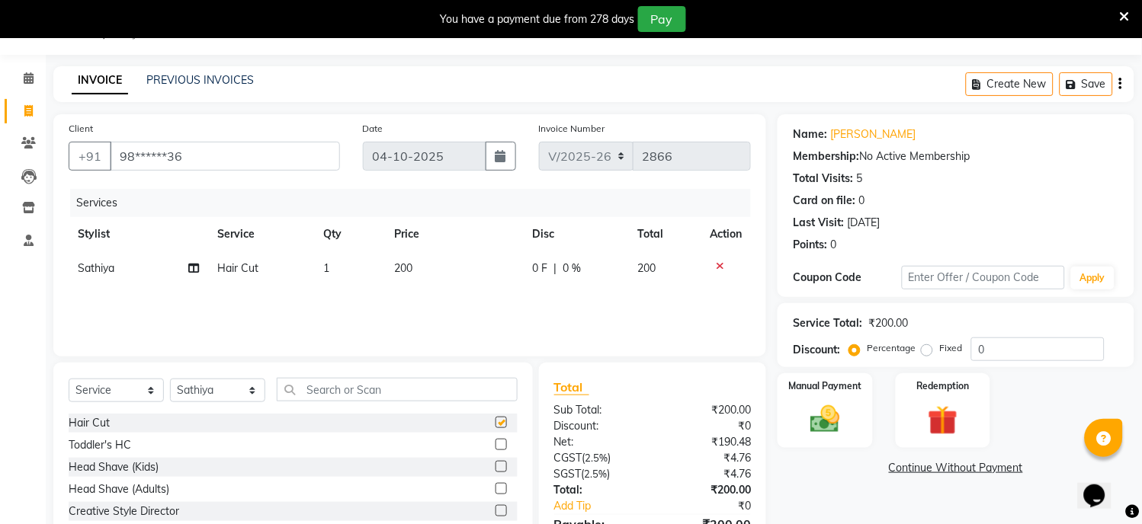
checkbox input "false"
click at [204, 395] on select "Select Stylist [PERSON_NAME] Hriatpuii [PERSON_NAME] Kimi manager id [PERSON_NA…" at bounding box center [217, 391] width 95 height 24
select select "85520"
click at [170, 380] on select "Select Stylist [PERSON_NAME] Hriatpuii [PERSON_NAME] Kimi manager id [PERSON_NA…" at bounding box center [217, 391] width 95 height 24
click at [353, 389] on input "text" at bounding box center [397, 390] width 241 height 24
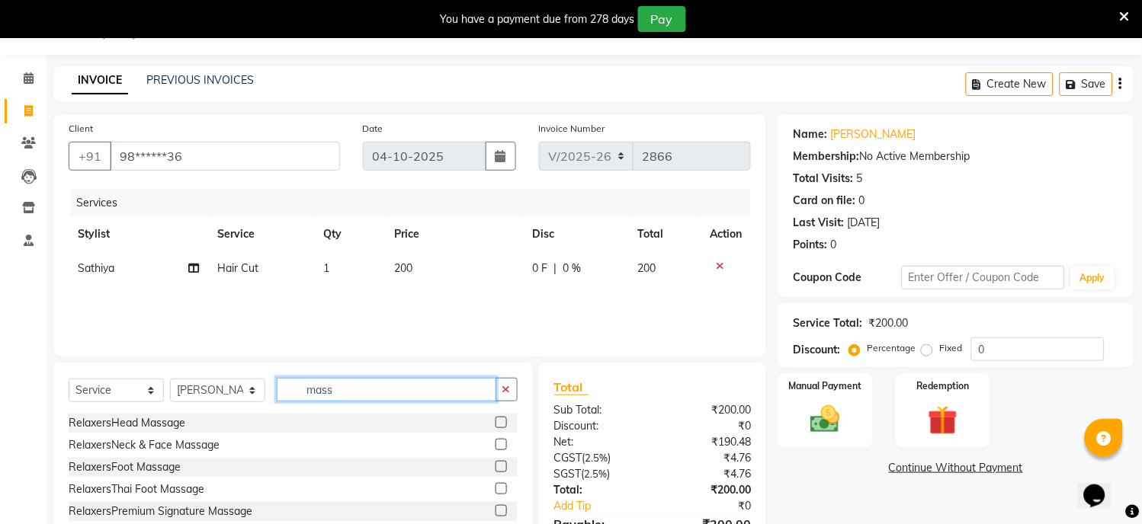
type input "mass"
click at [495, 428] on label at bounding box center [500, 422] width 11 height 11
click at [495, 428] on input "checkbox" at bounding box center [500, 423] width 10 height 10
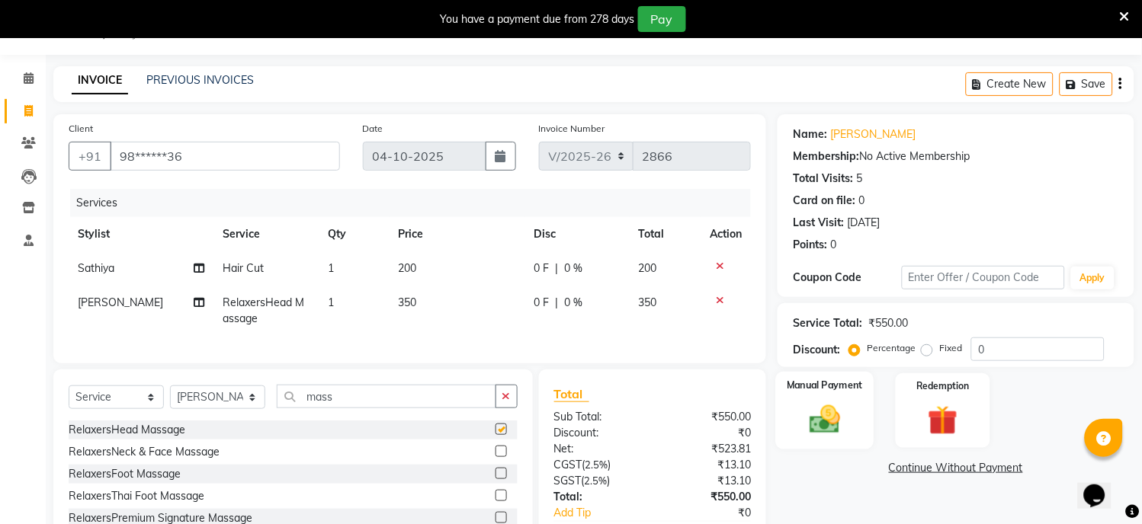
checkbox input "false"
click at [812, 427] on img at bounding box center [825, 420] width 50 height 36
click at [907, 466] on span "CARD" at bounding box center [904, 469] width 33 height 18
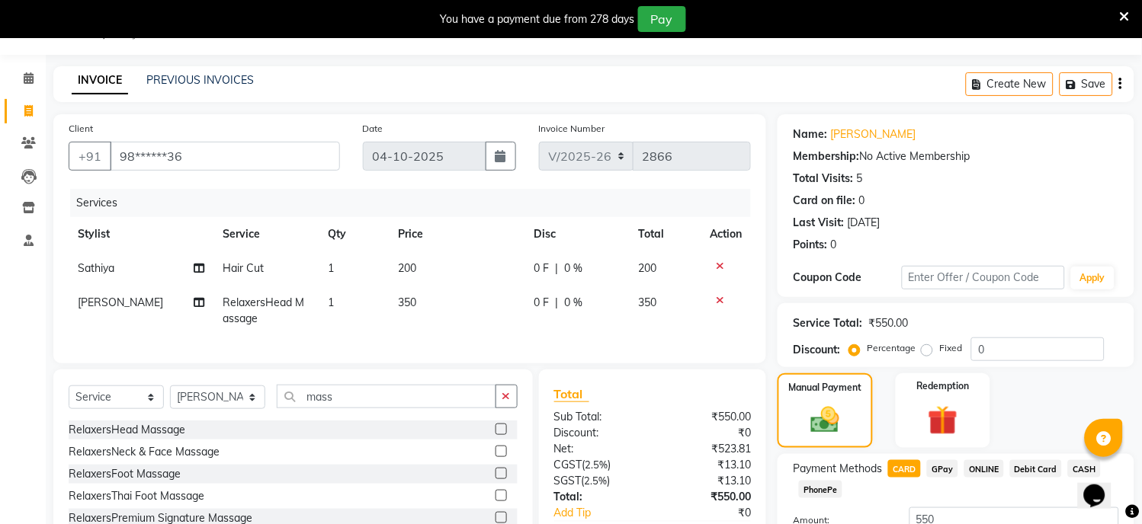
scroll to position [156, 0]
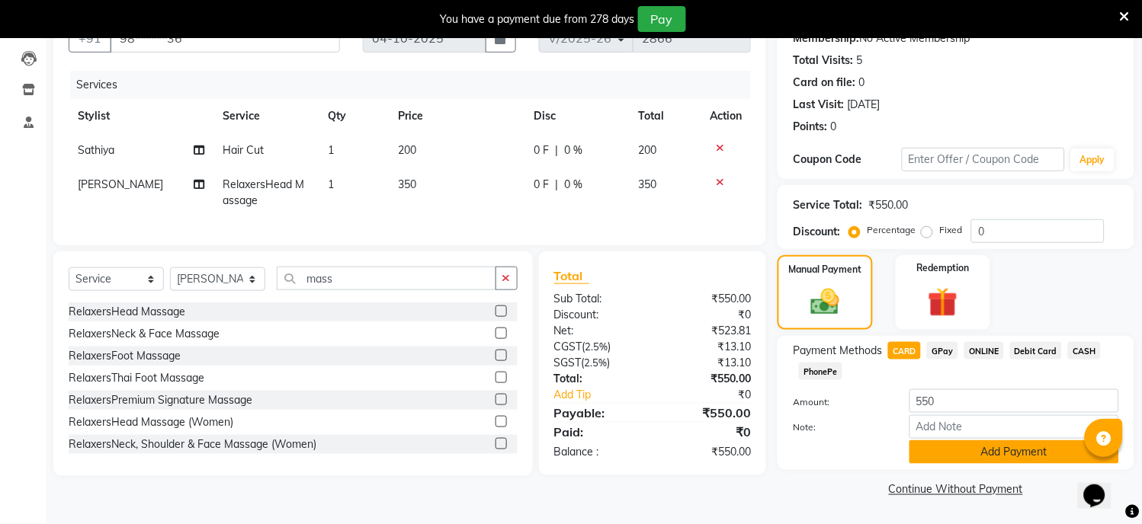
click at [956, 450] on button "Add Payment" at bounding box center [1014, 453] width 210 height 24
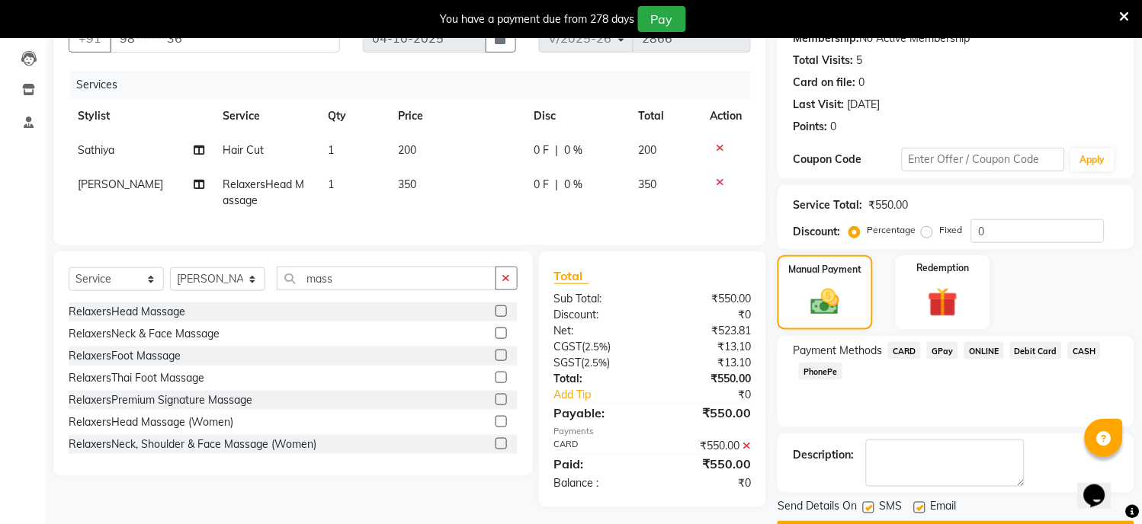
scroll to position [199, 0]
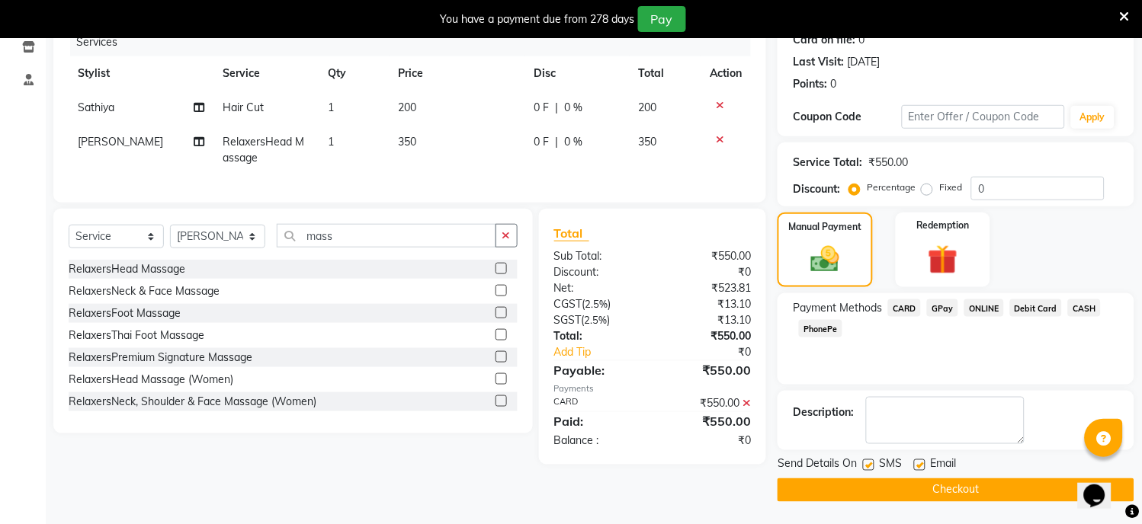
click at [935, 489] on button "Checkout" at bounding box center [955, 491] width 357 height 24
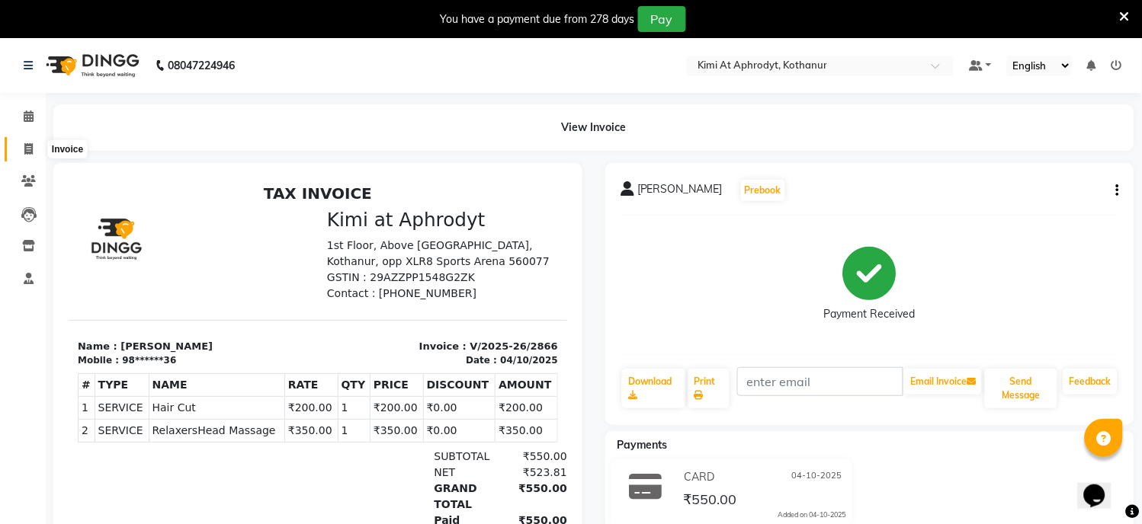
click at [27, 154] on icon at bounding box center [28, 148] width 8 height 11
select select "service"
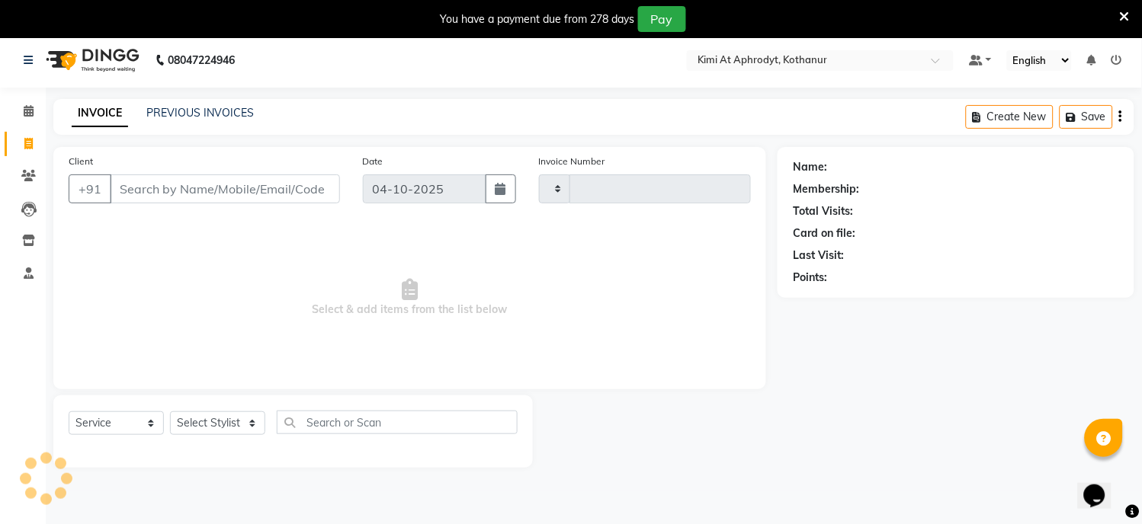
type input "2867"
select select "7401"
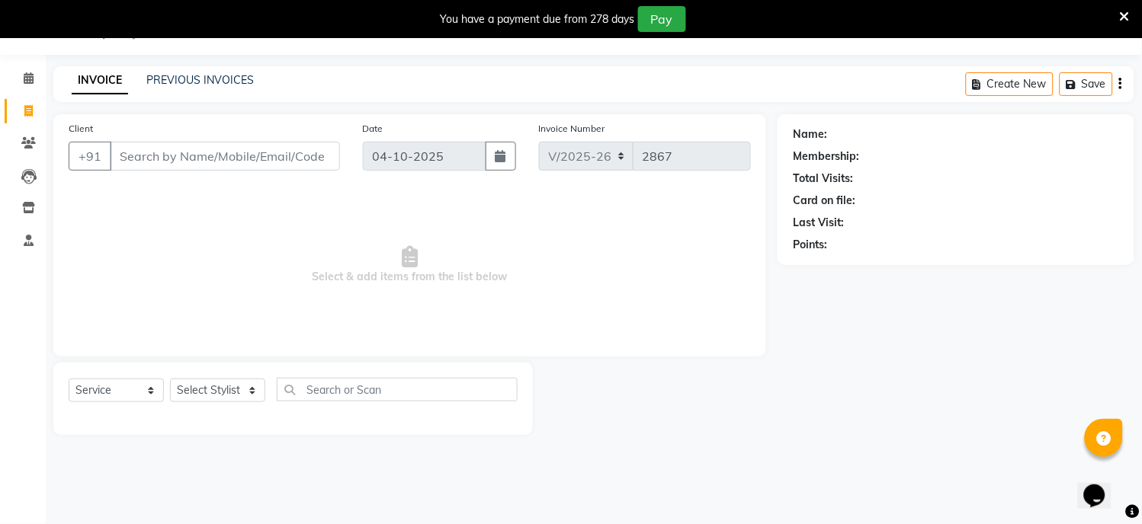
click at [160, 162] on input "Client" at bounding box center [225, 156] width 230 height 29
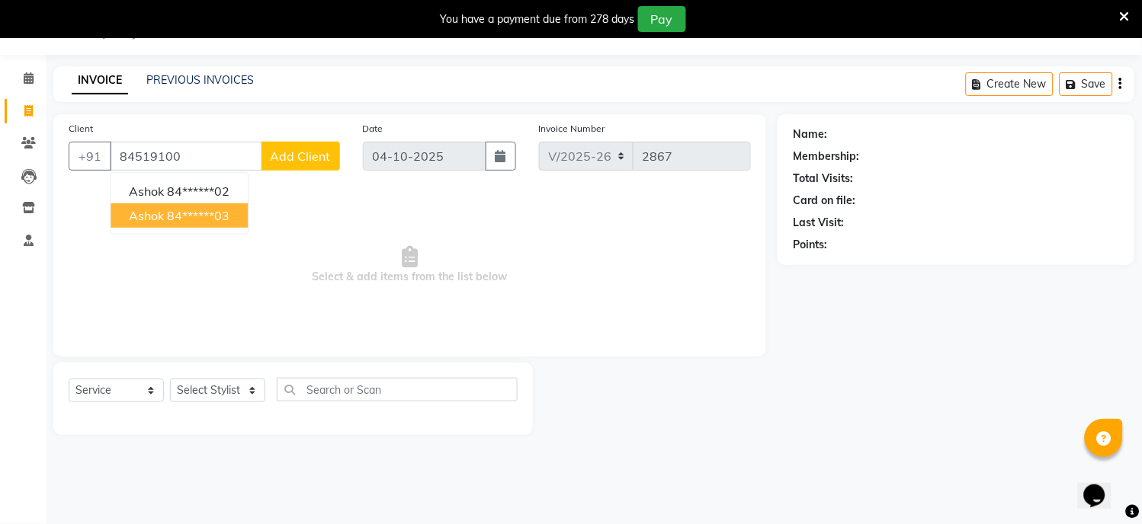
click at [204, 214] on ngb-highlight "84******03" at bounding box center [198, 215] width 62 height 15
type input "84******03"
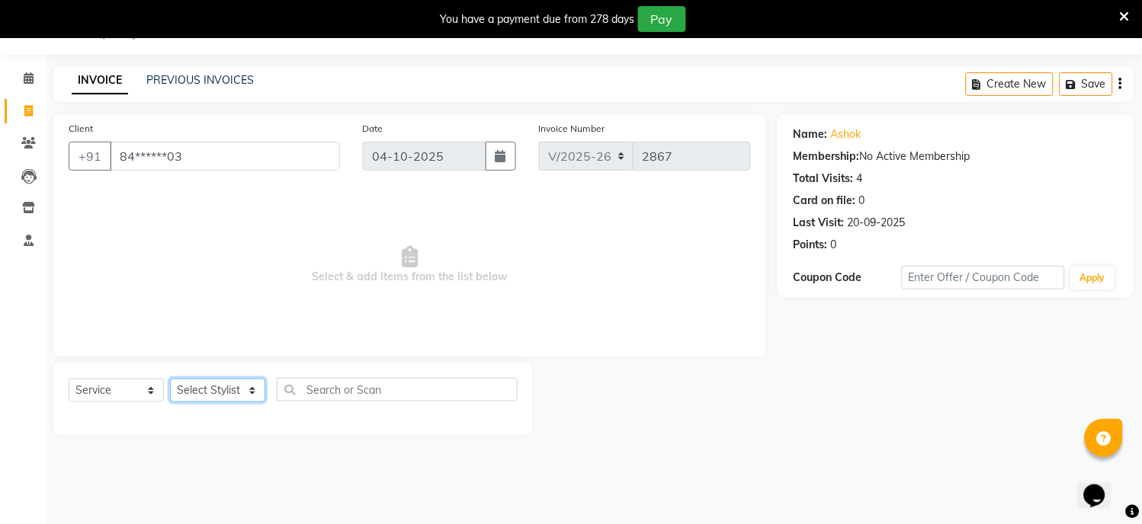
click at [206, 390] on select "Select Stylist [PERSON_NAME] Hriatpuii [PERSON_NAME] Kimi manager id [PERSON_NA…" at bounding box center [217, 391] width 95 height 24
select select "69735"
click at [170, 380] on select "Select Stylist [PERSON_NAME] Hriatpuii [PERSON_NAME] Kimi manager id [PERSON_NA…" at bounding box center [217, 391] width 95 height 24
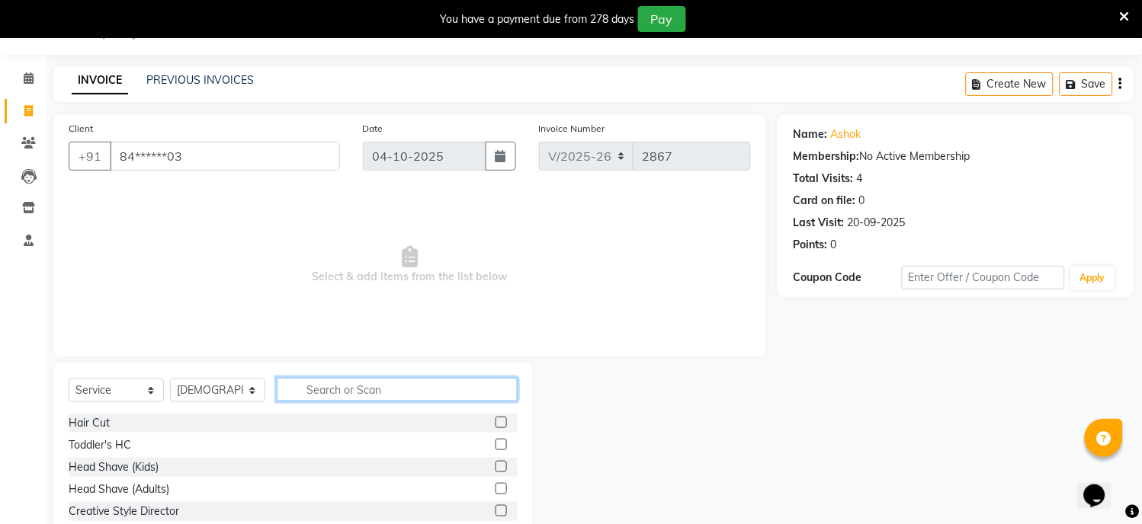
click at [357, 389] on input "text" at bounding box center [397, 390] width 241 height 24
type input "mass"
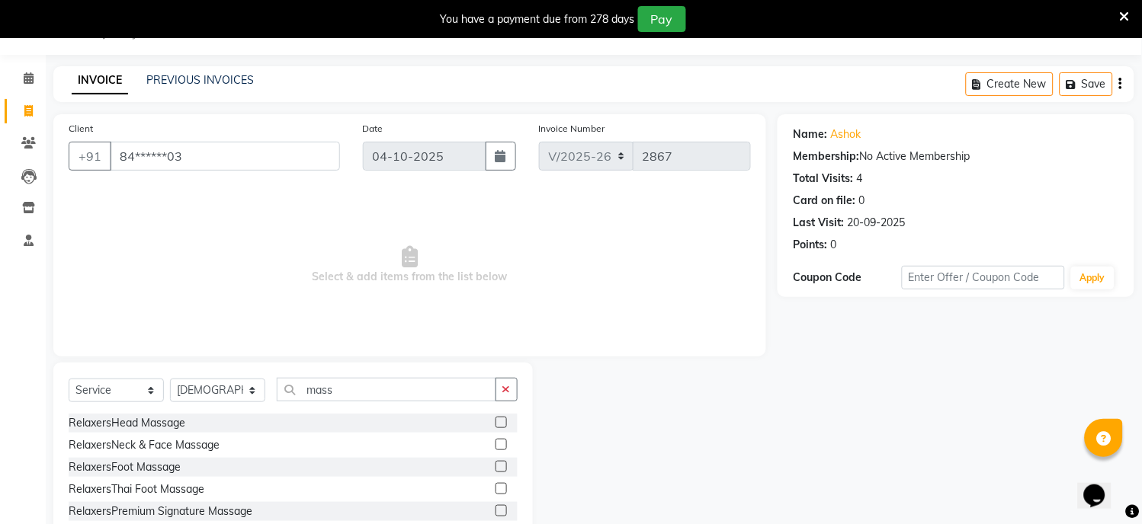
click at [495, 420] on label at bounding box center [500, 422] width 11 height 11
click at [495, 420] on input "checkbox" at bounding box center [500, 423] width 10 height 10
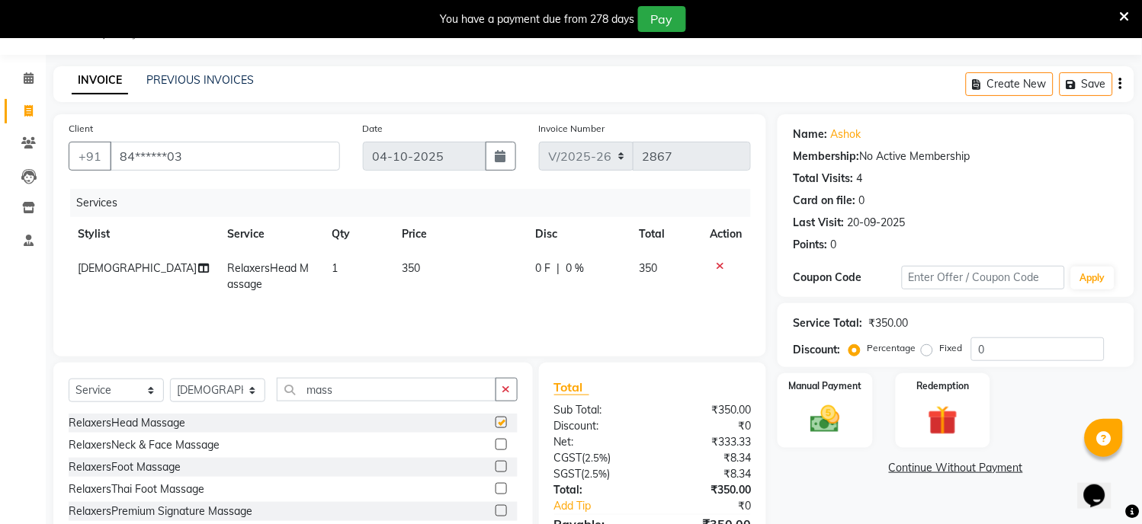
checkbox input "false"
click at [201, 389] on select "Select Stylist [PERSON_NAME] Hriatpuii [PERSON_NAME] Kimi manager id [PERSON_NA…" at bounding box center [217, 391] width 95 height 24
select select "69729"
click at [170, 380] on select "Select Stylist [PERSON_NAME] Hriatpuii [PERSON_NAME] Kimi manager id [PERSON_NA…" at bounding box center [217, 391] width 95 height 24
click at [495, 425] on label at bounding box center [500, 422] width 11 height 11
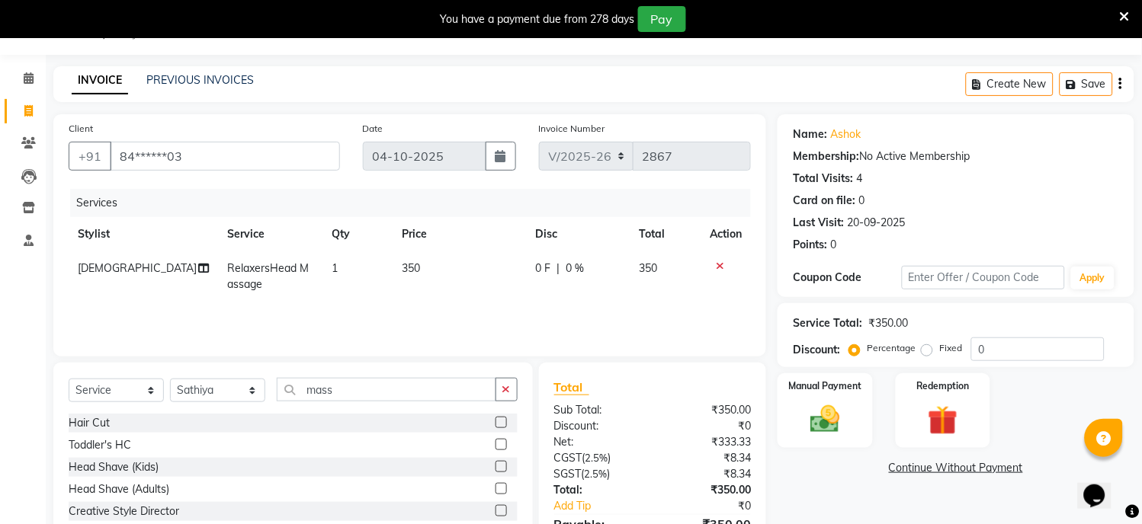
click at [495, 425] on input "checkbox" at bounding box center [500, 423] width 10 height 10
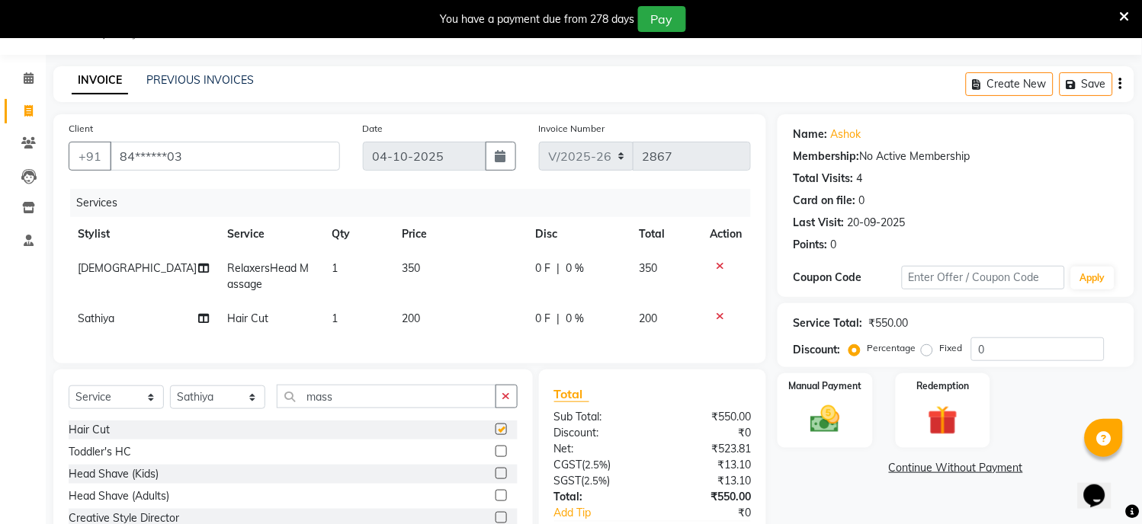
checkbox input "false"
click at [813, 440] on div "Manual Payment" at bounding box center [825, 411] width 98 height 78
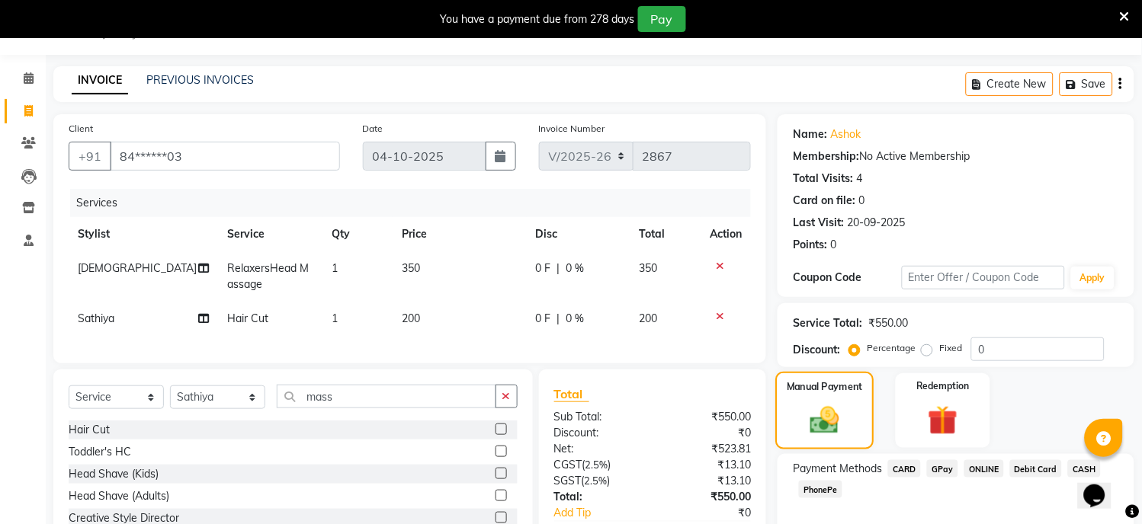
scroll to position [123, 0]
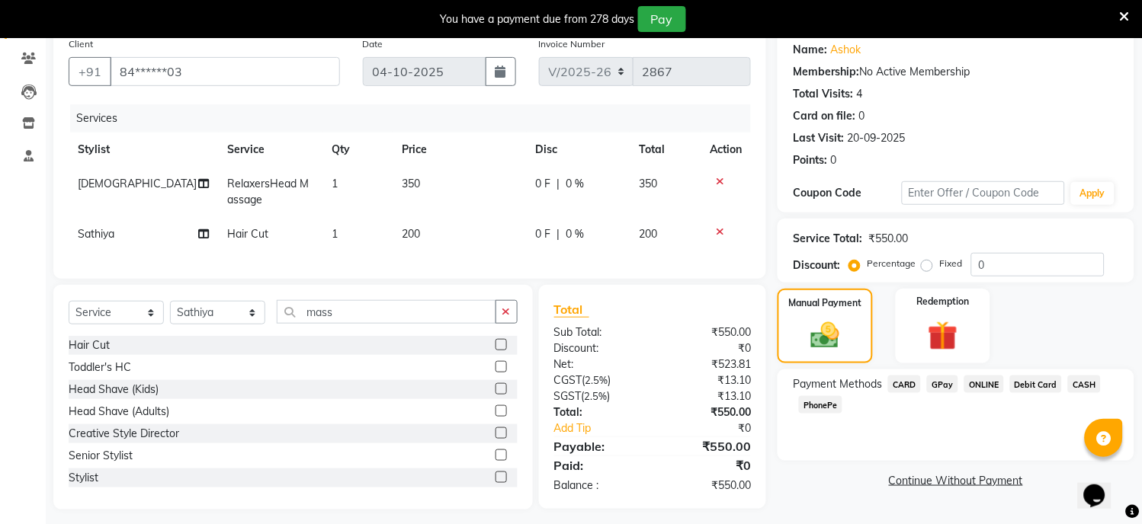
click at [908, 386] on span "CARD" at bounding box center [904, 385] width 33 height 18
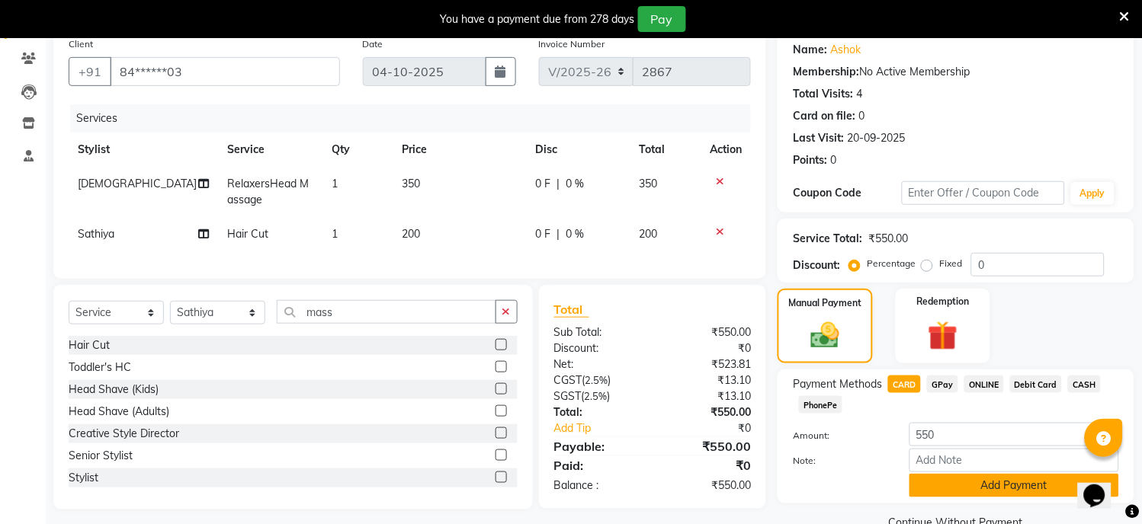
click at [953, 496] on button "Add Payment" at bounding box center [1014, 486] width 210 height 24
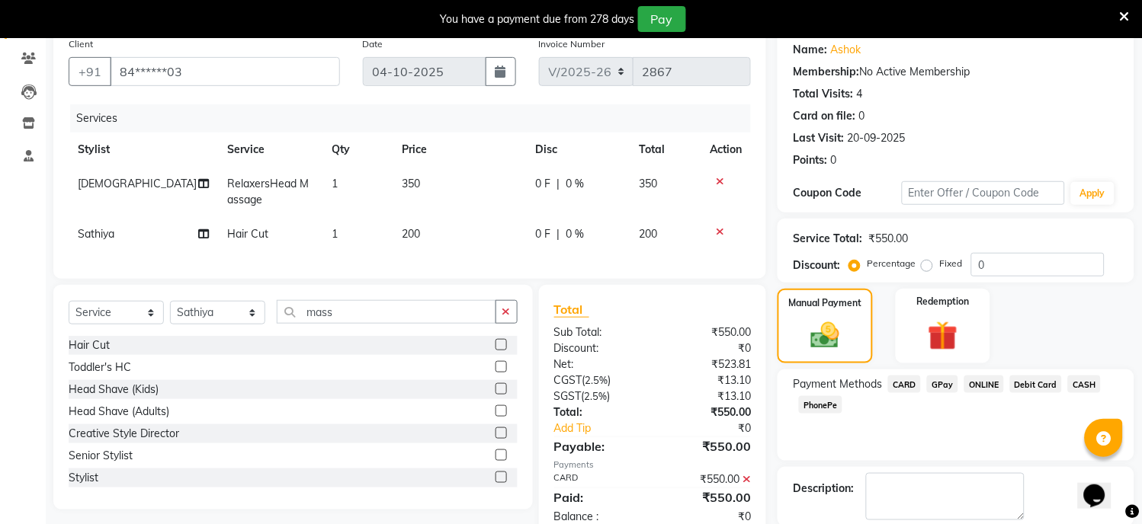
scroll to position [199, 0]
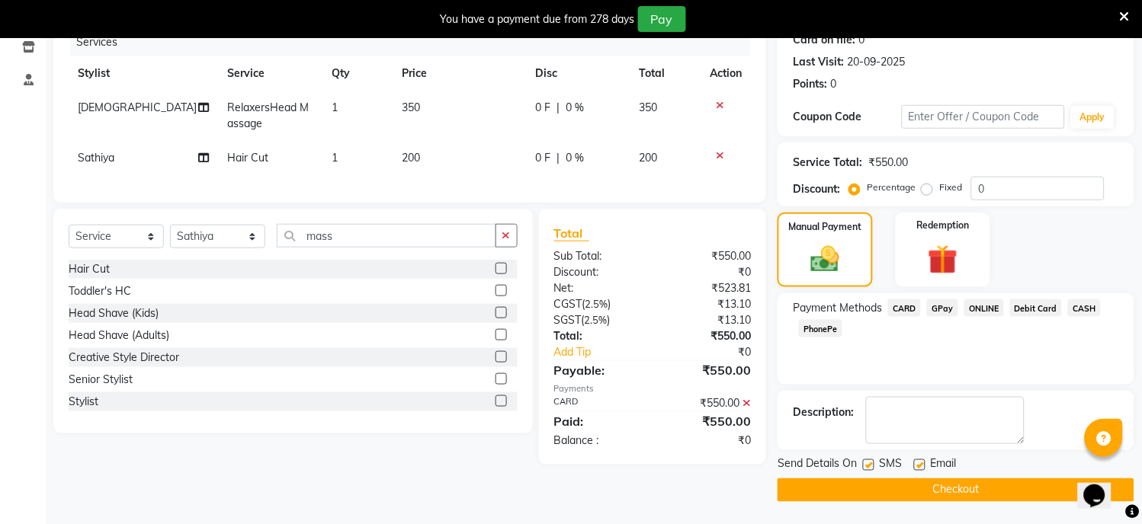
click at [938, 493] on button "Checkout" at bounding box center [955, 491] width 357 height 24
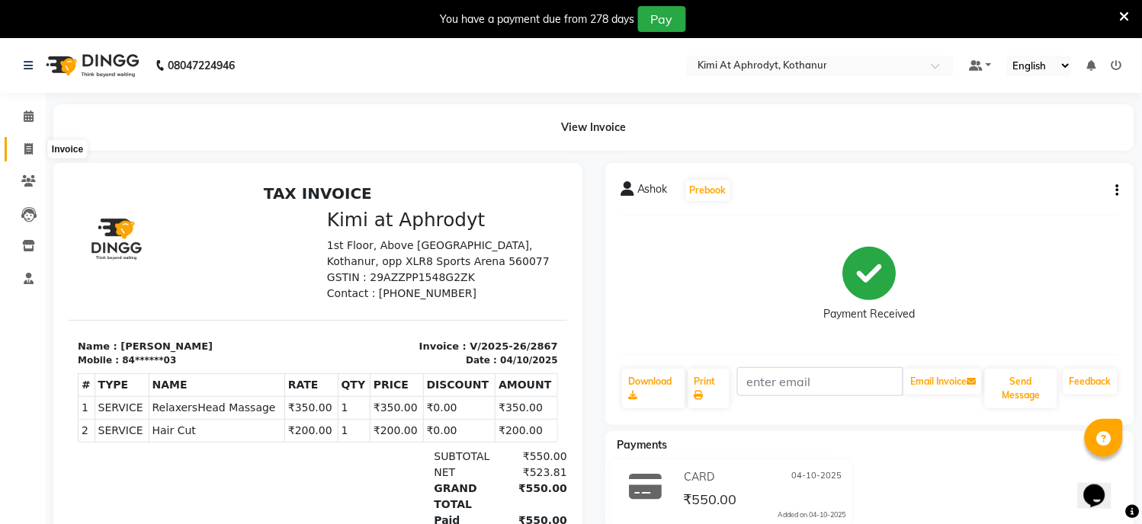
click at [25, 153] on icon at bounding box center [28, 148] width 8 height 11
select select "service"
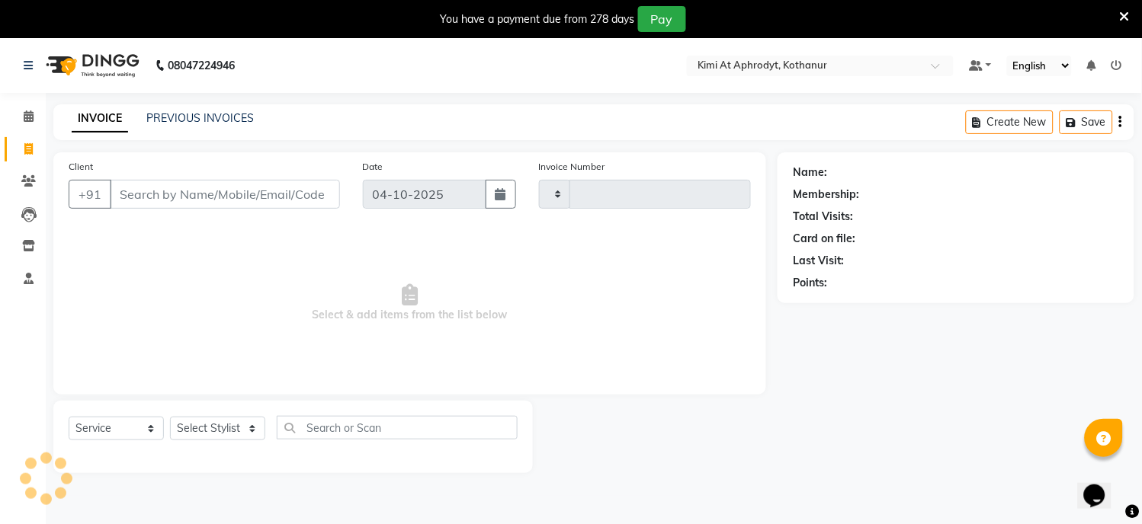
type input "2868"
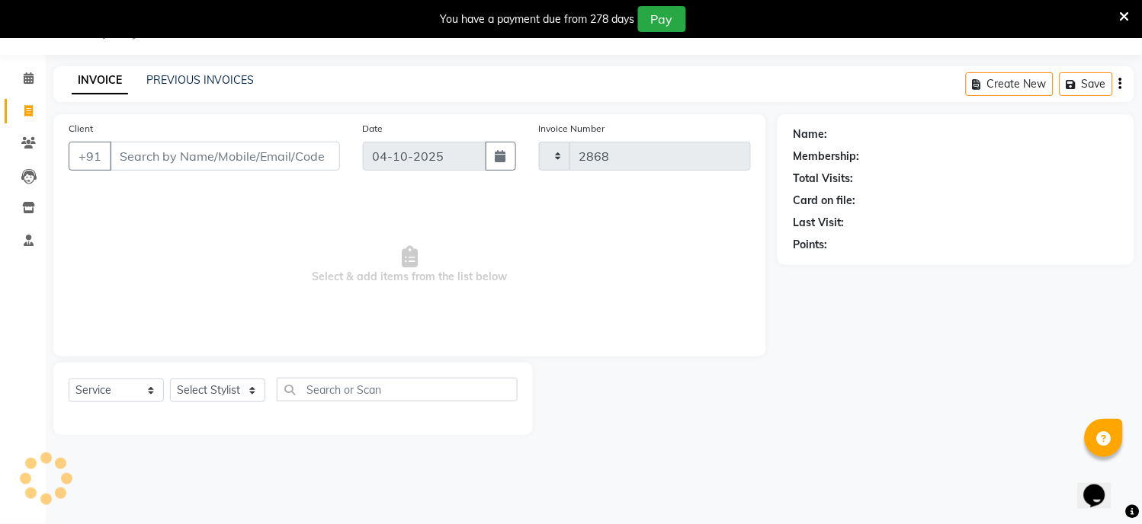
select select "7401"
click at [142, 165] on input "Client" at bounding box center [225, 156] width 230 height 29
click at [181, 161] on input "Client" at bounding box center [225, 156] width 230 height 29
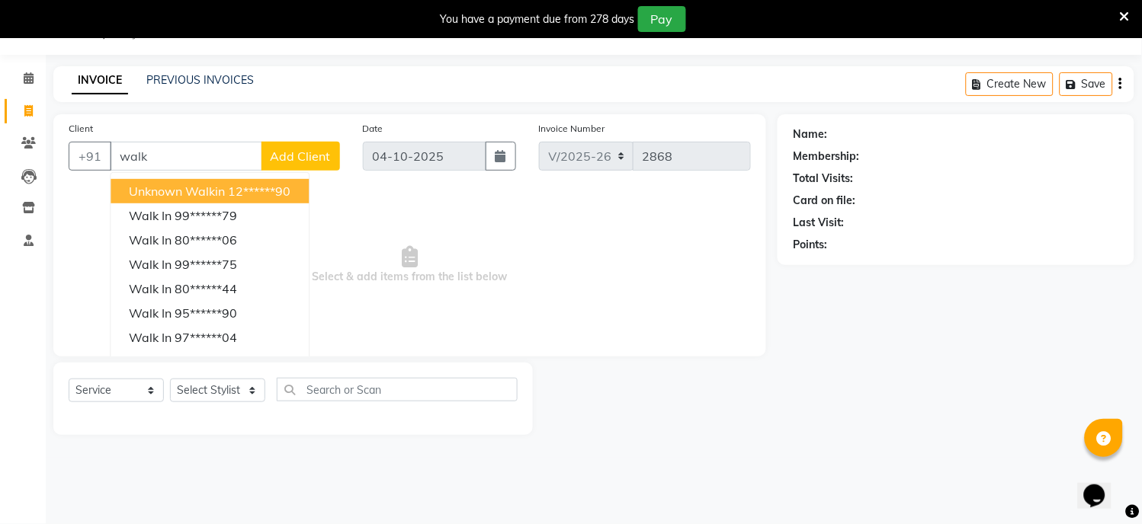
click at [193, 194] on span "Unknown Walkin" at bounding box center [177, 191] width 96 height 15
type input "12******90"
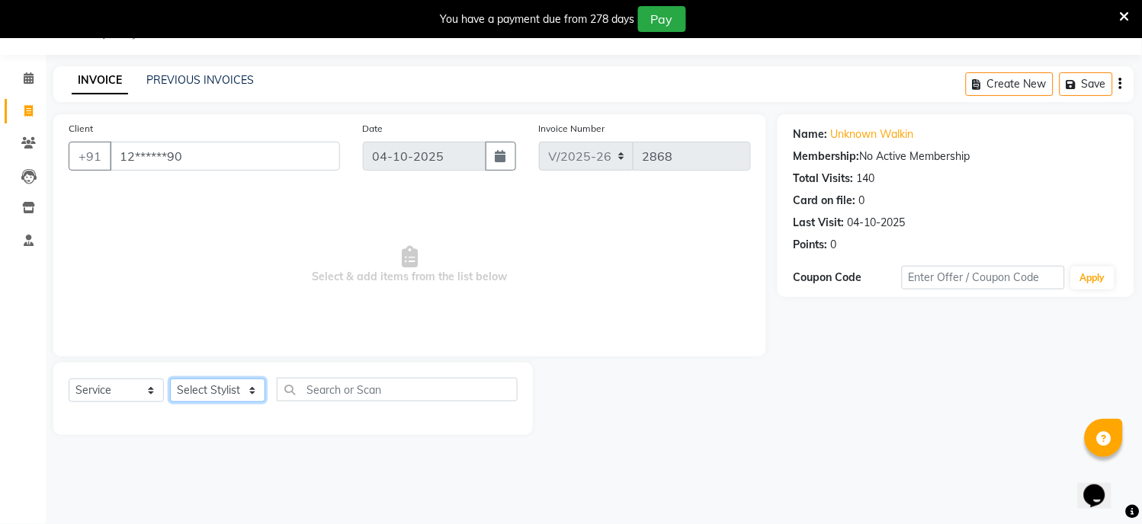
click at [223, 389] on select "Select Stylist [PERSON_NAME] Hriatpuii [PERSON_NAME] Kimi manager id [PERSON_NA…" at bounding box center [217, 391] width 95 height 24
select select "69730"
click at [170, 380] on select "Select Stylist [PERSON_NAME] Hriatpuii [PERSON_NAME] Kimi manager id [PERSON_NA…" at bounding box center [217, 391] width 95 height 24
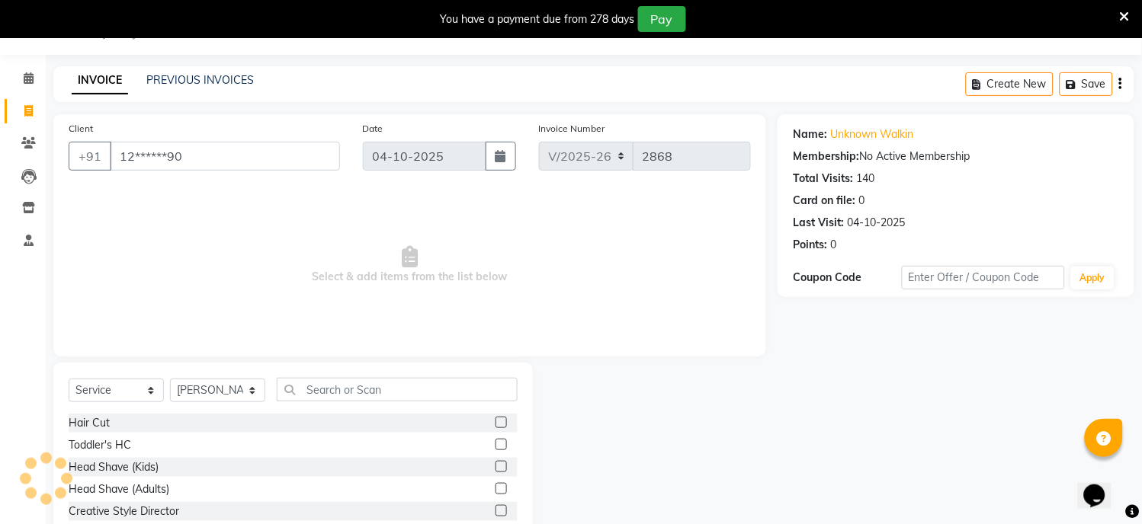
click at [495, 423] on label at bounding box center [500, 422] width 11 height 11
click at [495, 423] on input "checkbox" at bounding box center [500, 423] width 10 height 10
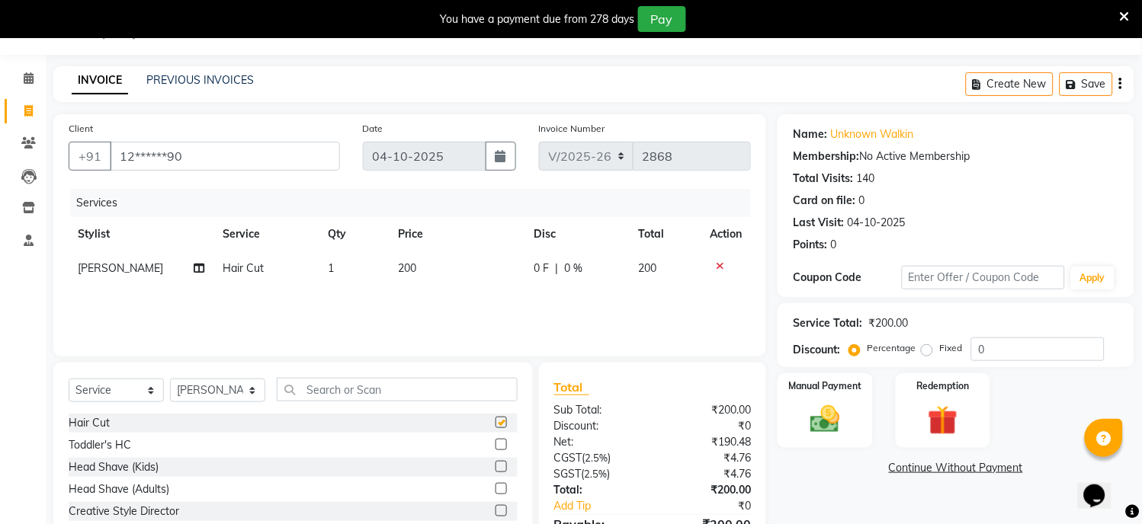
checkbox input "false"
click at [814, 412] on img at bounding box center [825, 420] width 50 height 36
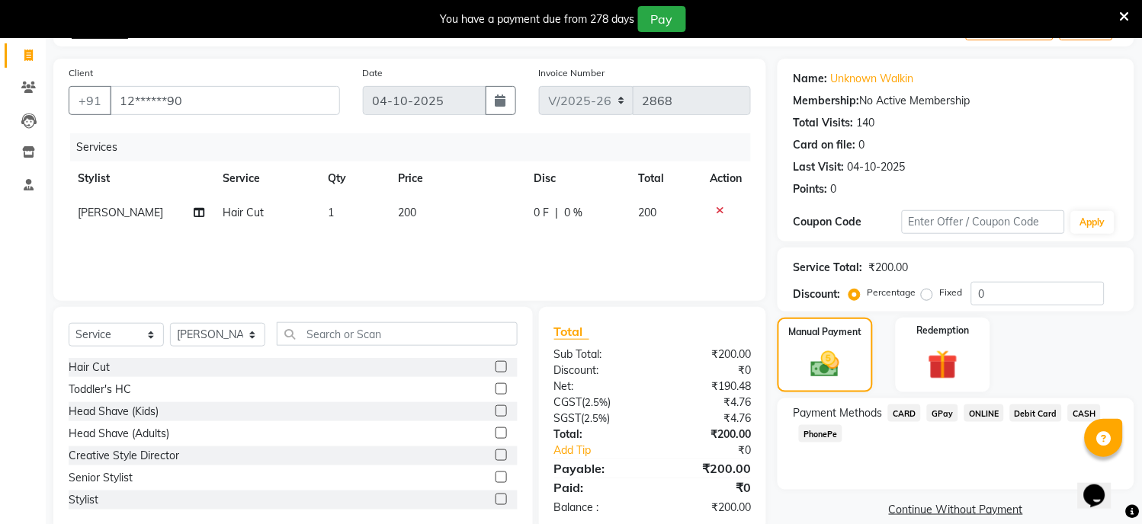
scroll to position [123, 0]
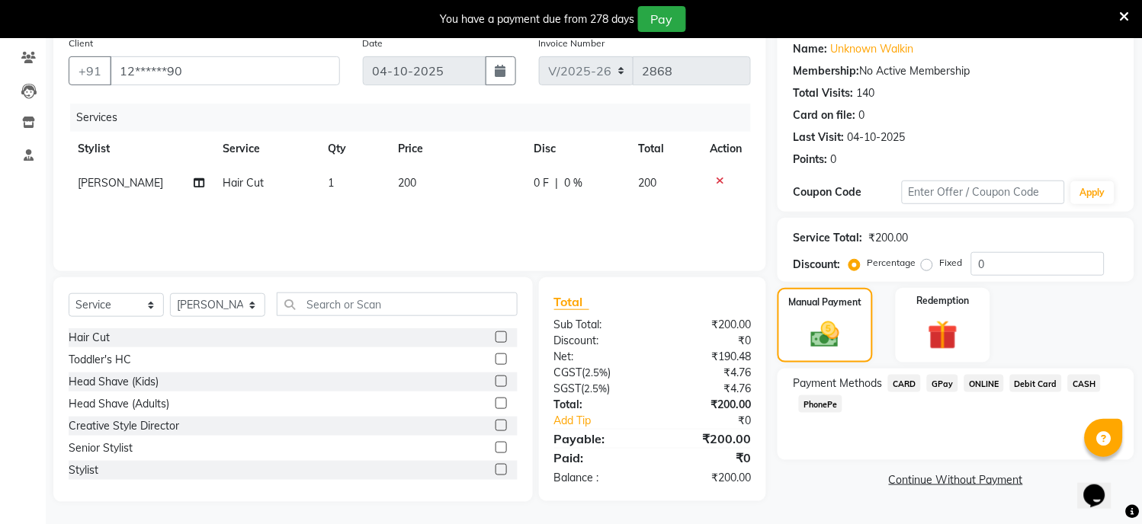
click at [905, 382] on span "CARD" at bounding box center [904, 384] width 33 height 18
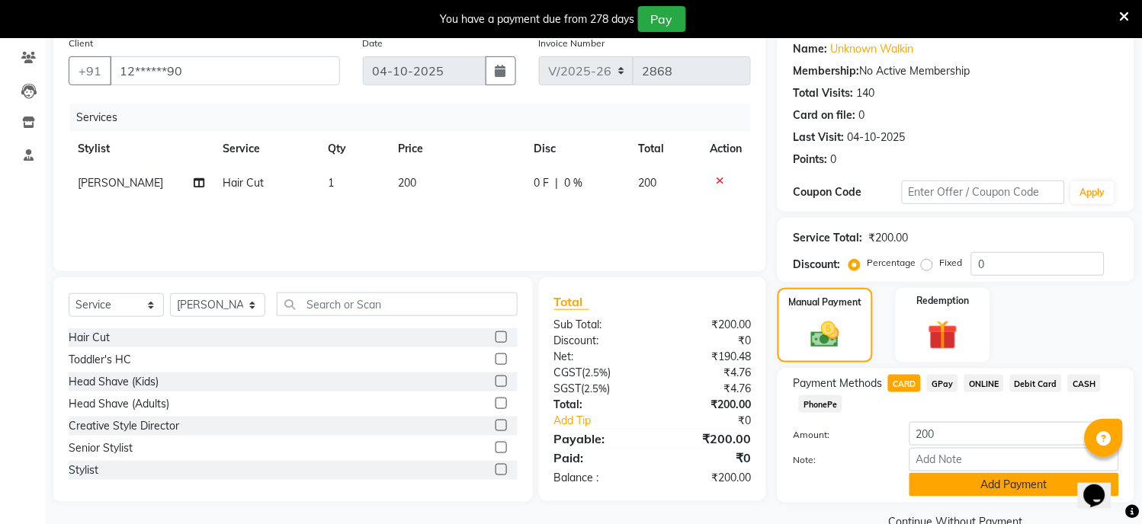
click at [989, 491] on button "Add Payment" at bounding box center [1014, 485] width 210 height 24
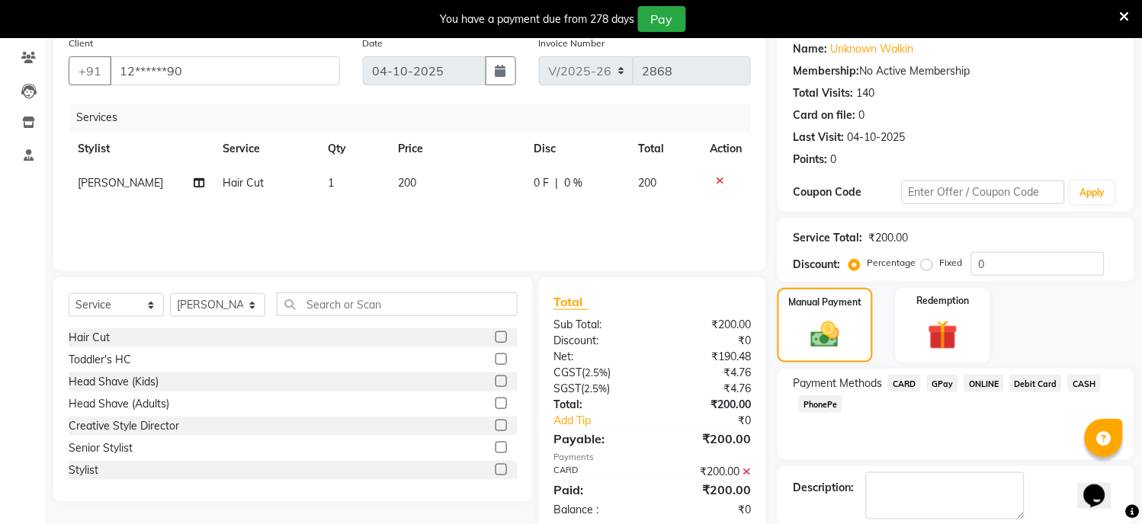
scroll to position [199, 0]
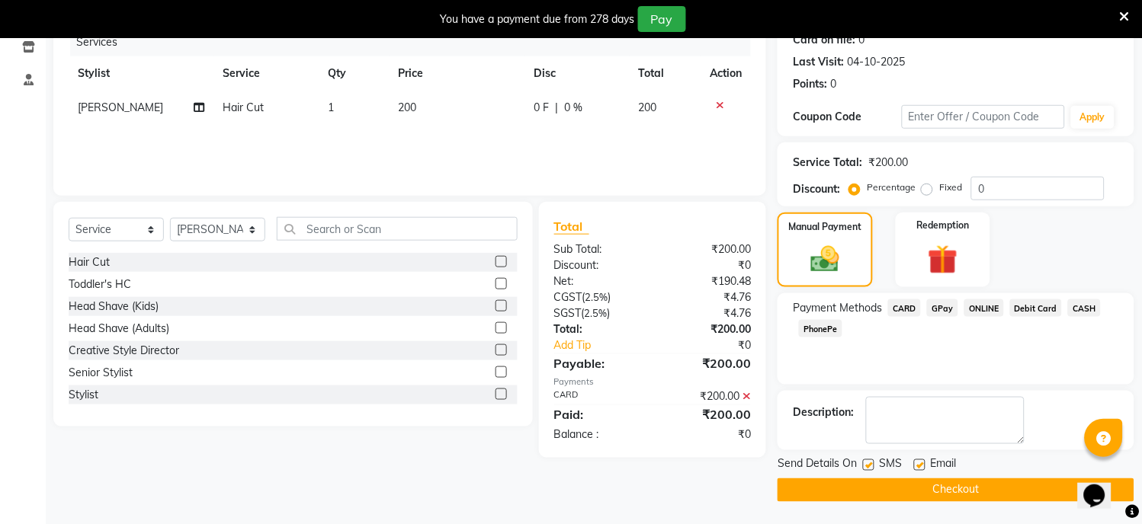
click at [973, 496] on button "Checkout" at bounding box center [955, 491] width 357 height 24
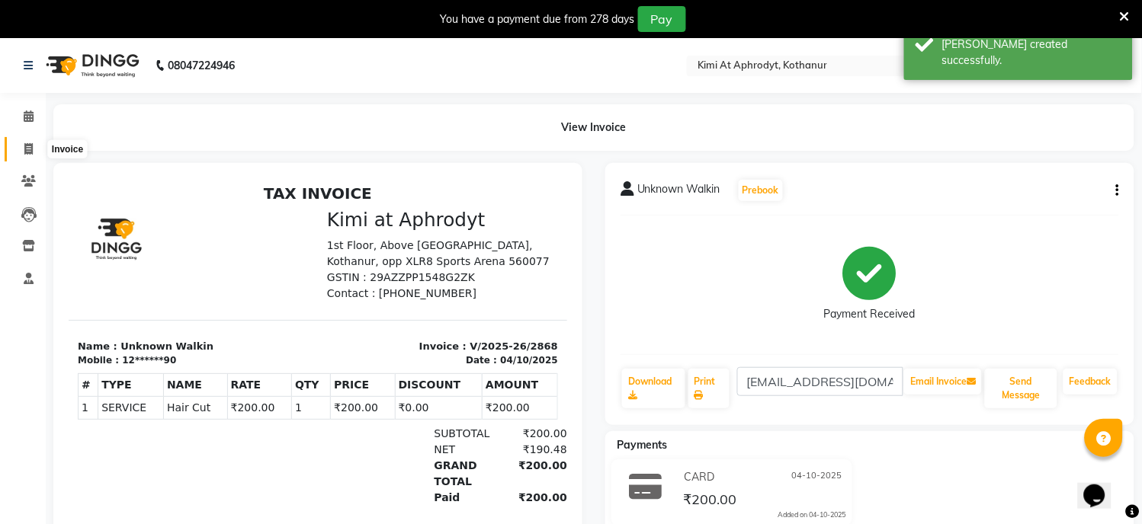
click at [24, 147] on icon at bounding box center [28, 148] width 8 height 11
select select "7401"
select select "service"
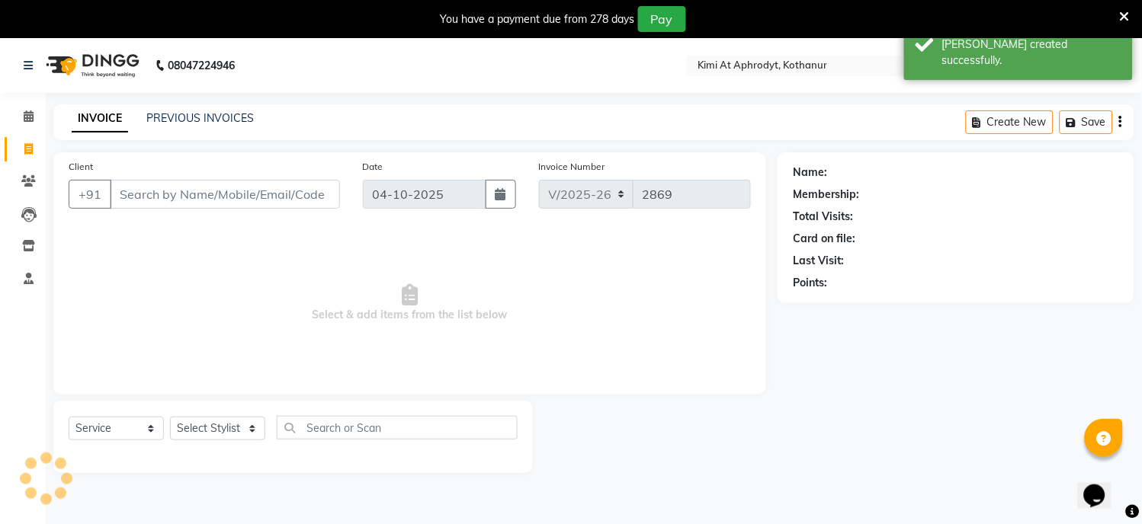
scroll to position [38, 0]
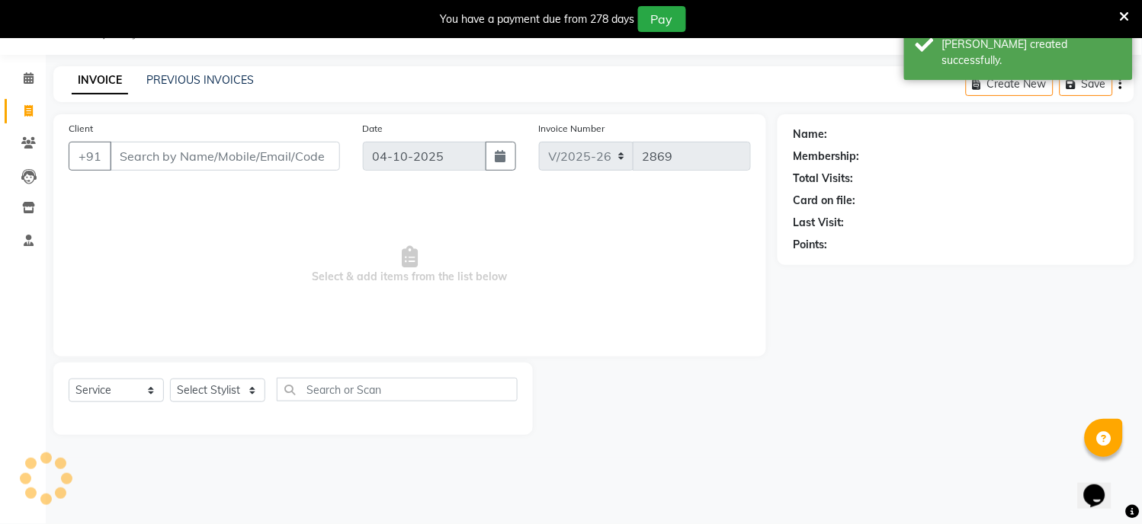
click at [187, 164] on input "Client" at bounding box center [225, 156] width 230 height 29
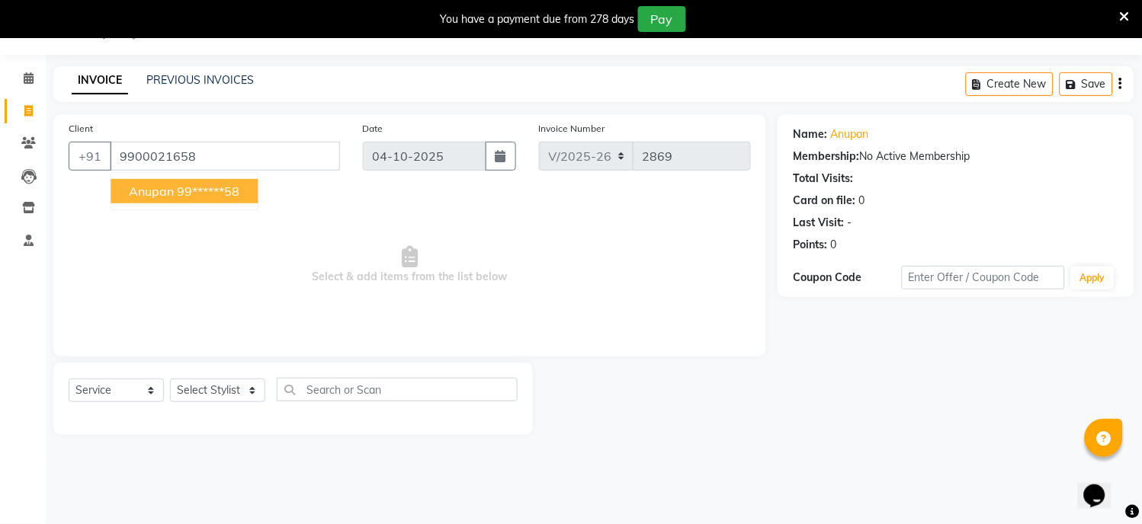
click at [189, 187] on ngb-highlight "99******58" at bounding box center [208, 191] width 62 height 15
type input "99******58"
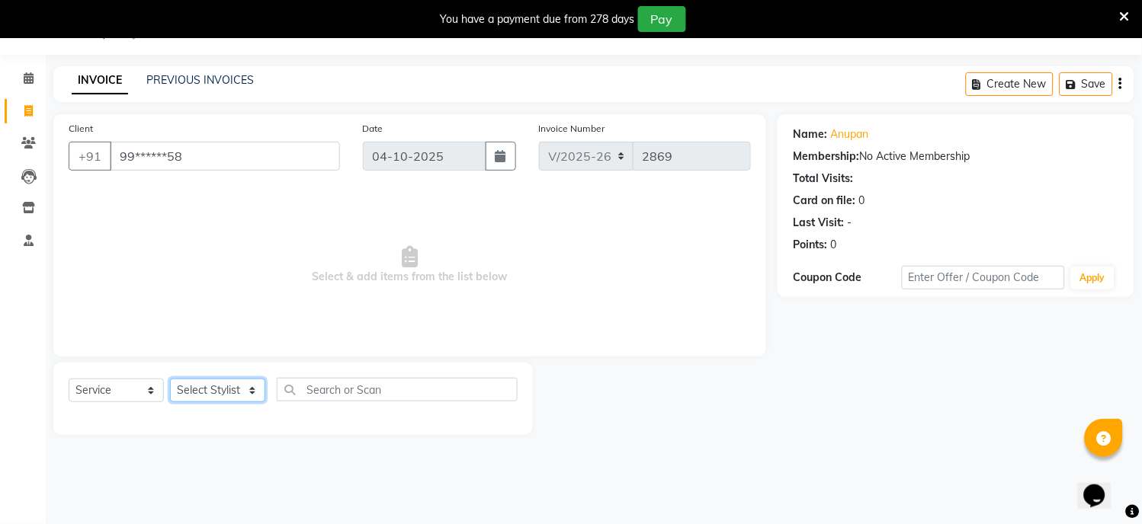
click at [238, 392] on select "Select Stylist [PERSON_NAME] Hriatpuii [PERSON_NAME] Kimi manager id [PERSON_NA…" at bounding box center [217, 391] width 95 height 24
select select "69728"
click at [170, 380] on select "Select Stylist [PERSON_NAME] Hriatpuii [PERSON_NAME] Kimi manager id [PERSON_NA…" at bounding box center [217, 391] width 95 height 24
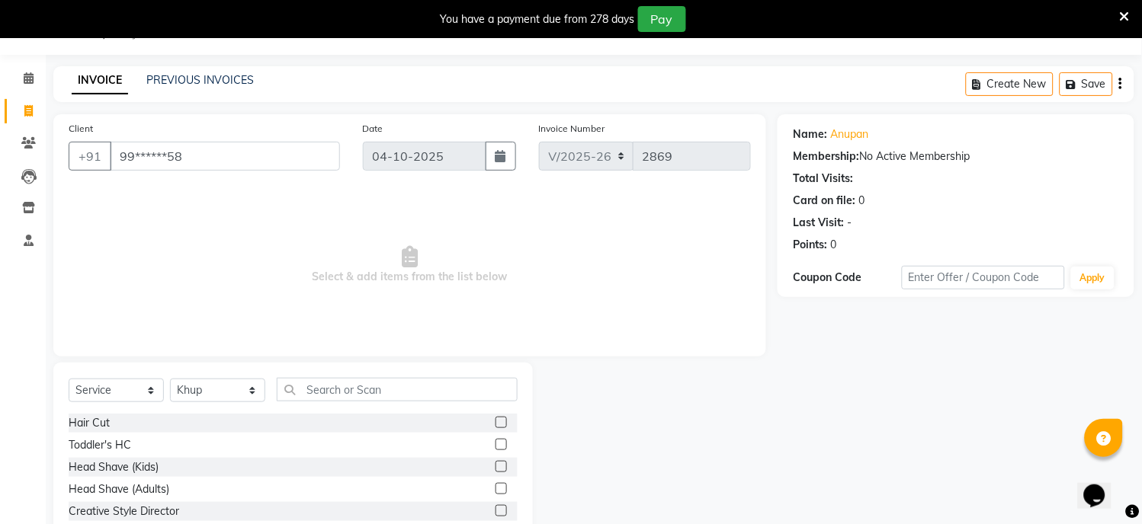
click at [495, 425] on label at bounding box center [500, 422] width 11 height 11
click at [495, 425] on input "checkbox" at bounding box center [500, 423] width 10 height 10
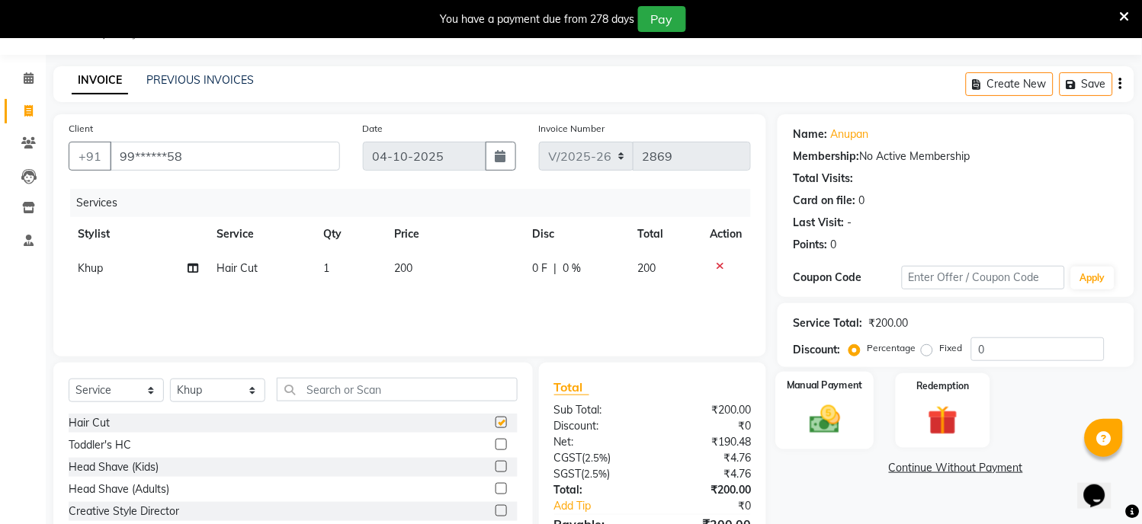
checkbox input "false"
click at [806, 408] on img at bounding box center [825, 420] width 50 height 36
click at [907, 463] on span "CARD" at bounding box center [904, 469] width 33 height 18
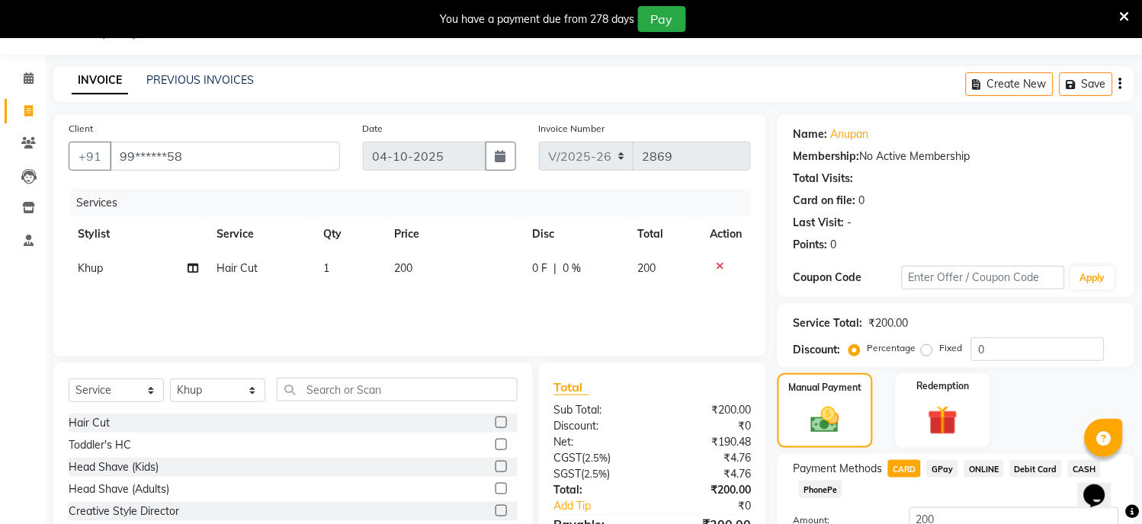
scroll to position [156, 0]
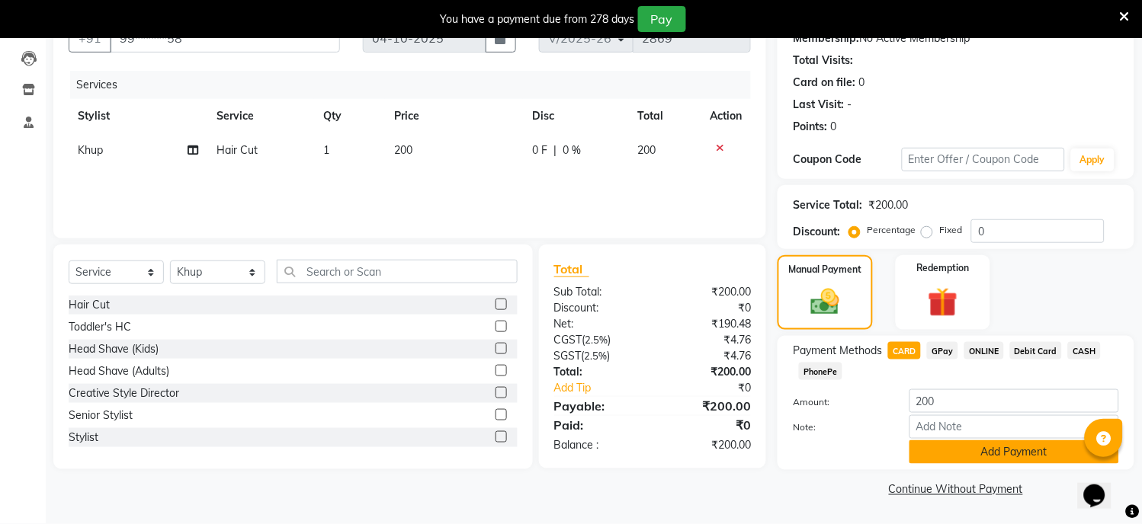
click at [964, 457] on button "Add Payment" at bounding box center [1014, 453] width 210 height 24
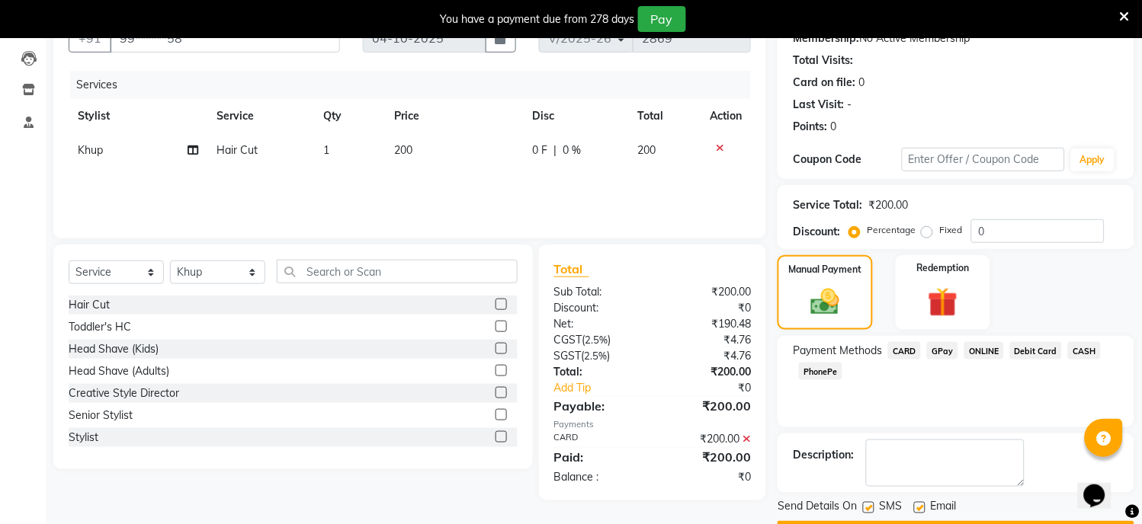
scroll to position [199, 0]
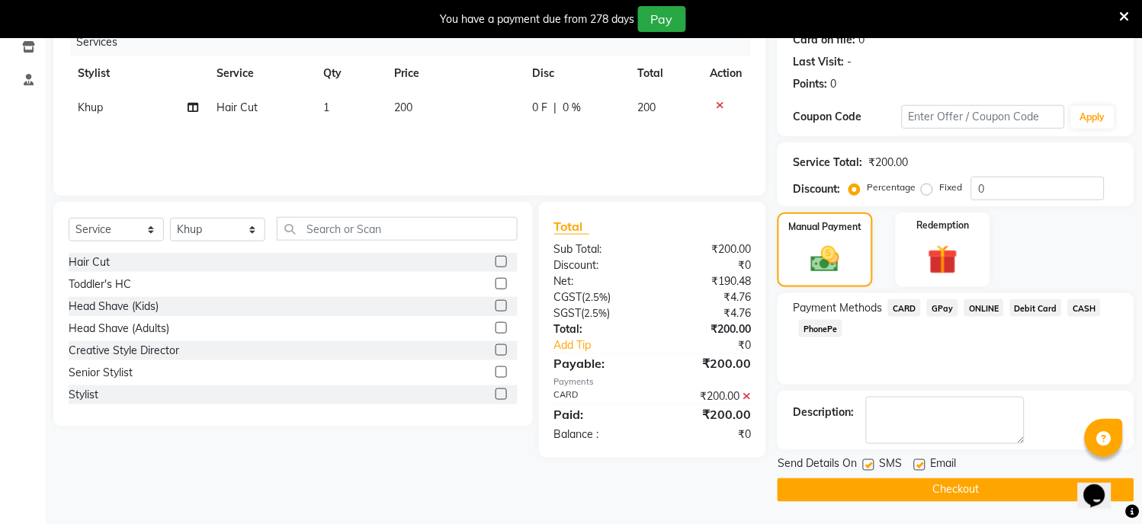
click at [944, 484] on button "Checkout" at bounding box center [955, 491] width 357 height 24
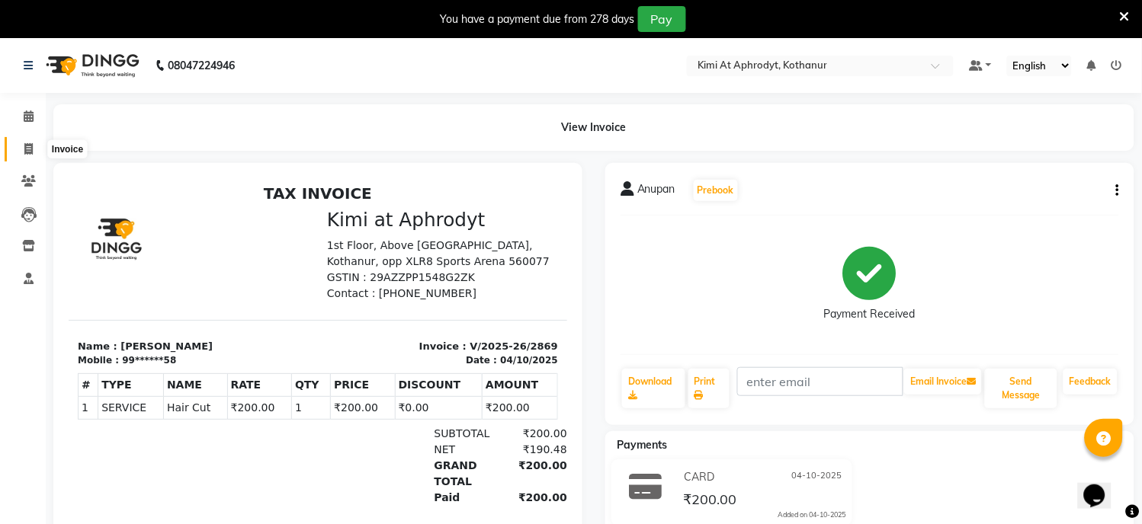
click at [24, 149] on icon at bounding box center [28, 148] width 8 height 11
select select "service"
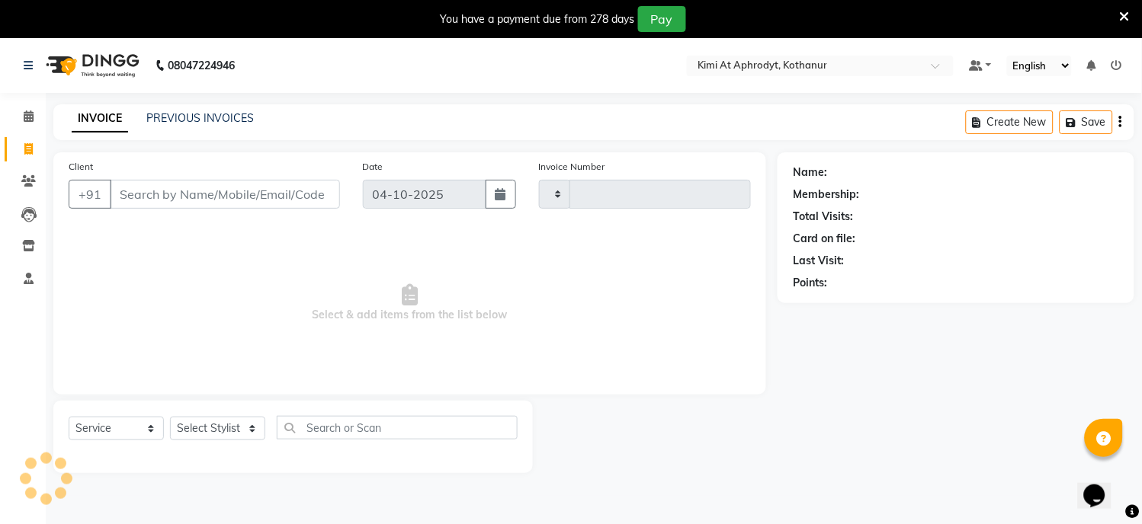
type input "2870"
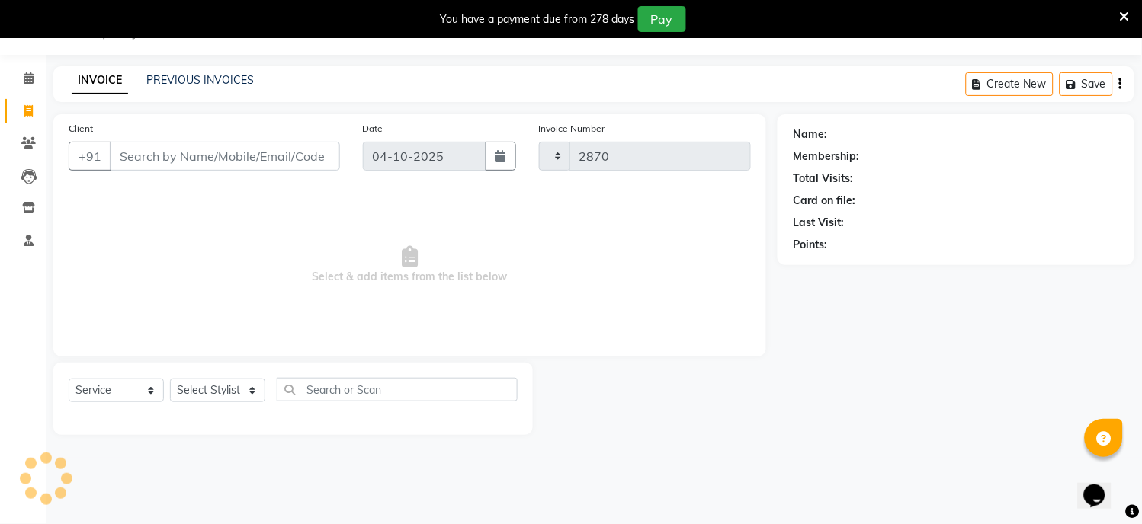
select select "7401"
click at [176, 162] on input "Client" at bounding box center [225, 156] width 230 height 29
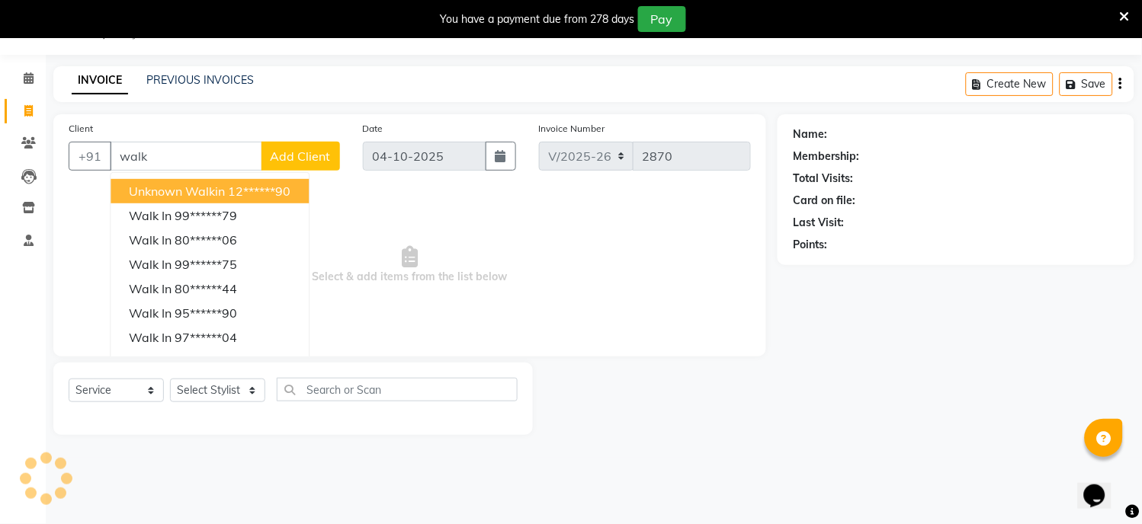
click at [168, 197] on span "Unknown Walkin" at bounding box center [177, 191] width 96 height 15
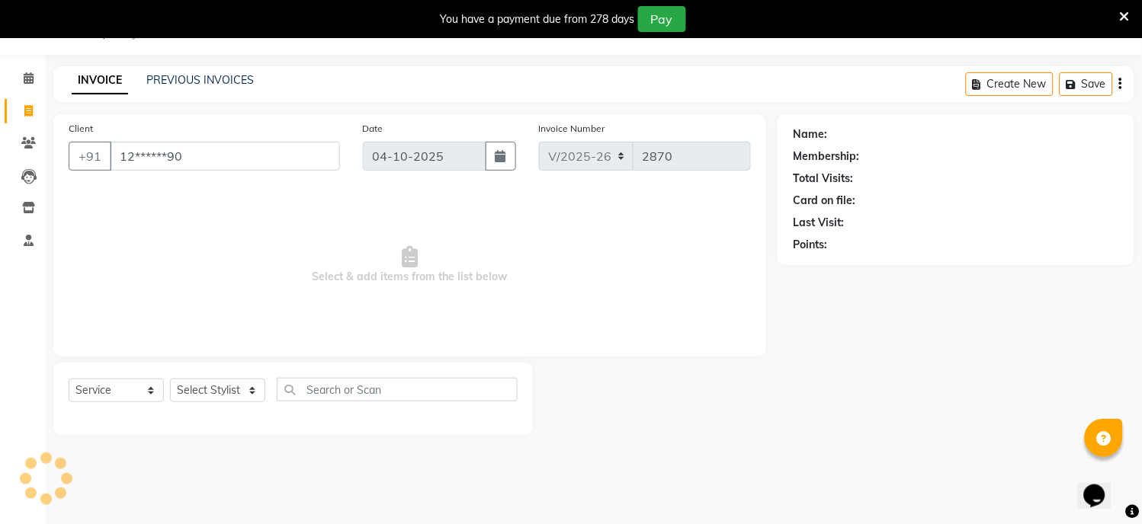
type input "12******90"
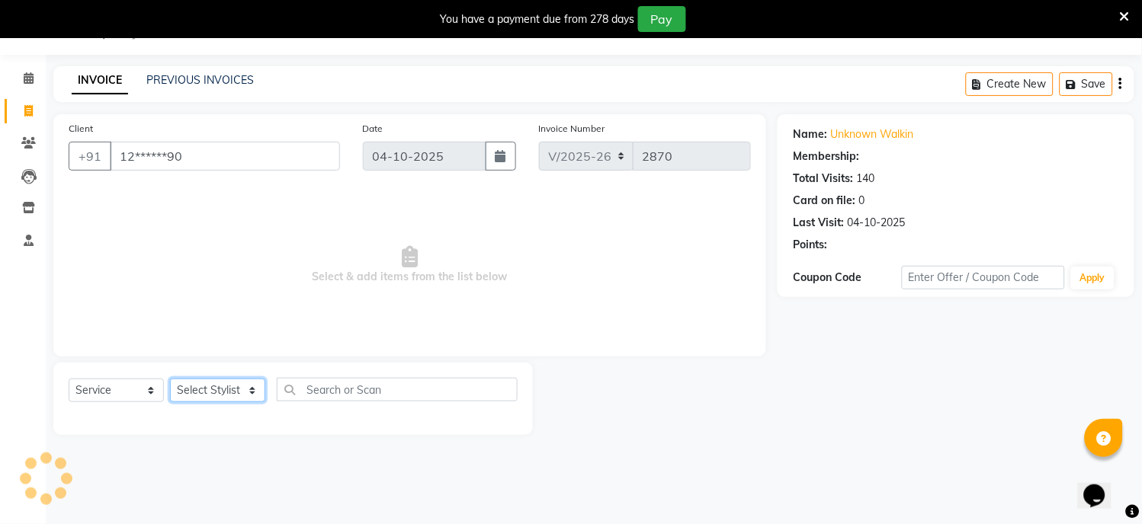
click at [219, 399] on select "Select Stylist [PERSON_NAME] Hriatpuii [PERSON_NAME] Kimi manager id [PERSON_NA…" at bounding box center [217, 391] width 95 height 24
select select "88071"
click at [170, 380] on select "Select Stylist [PERSON_NAME] Hriatpuii [PERSON_NAME] Kimi manager id [PERSON_NA…" at bounding box center [217, 391] width 95 height 24
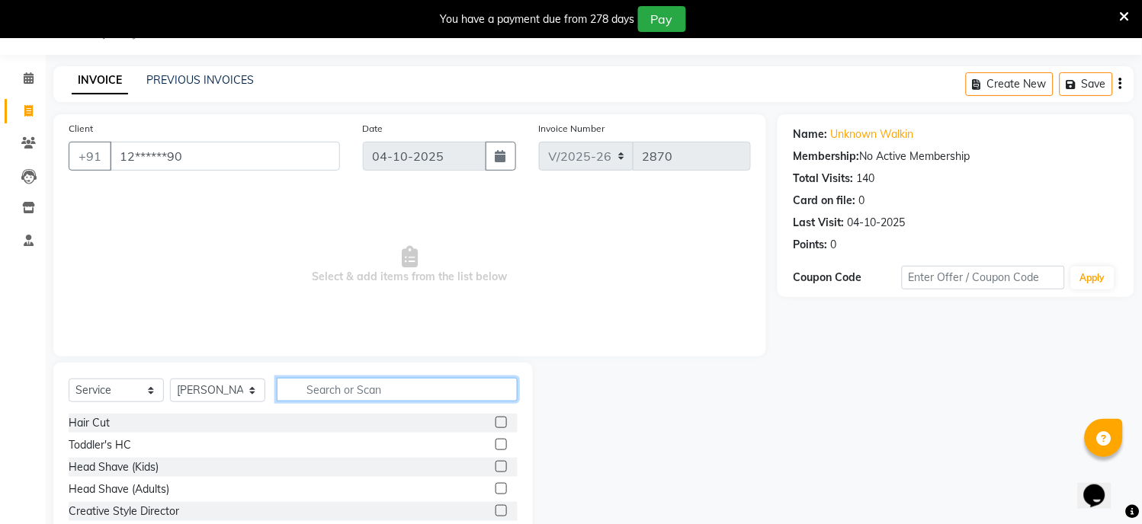
click at [387, 396] on input "text" at bounding box center [397, 390] width 241 height 24
type input "ey"
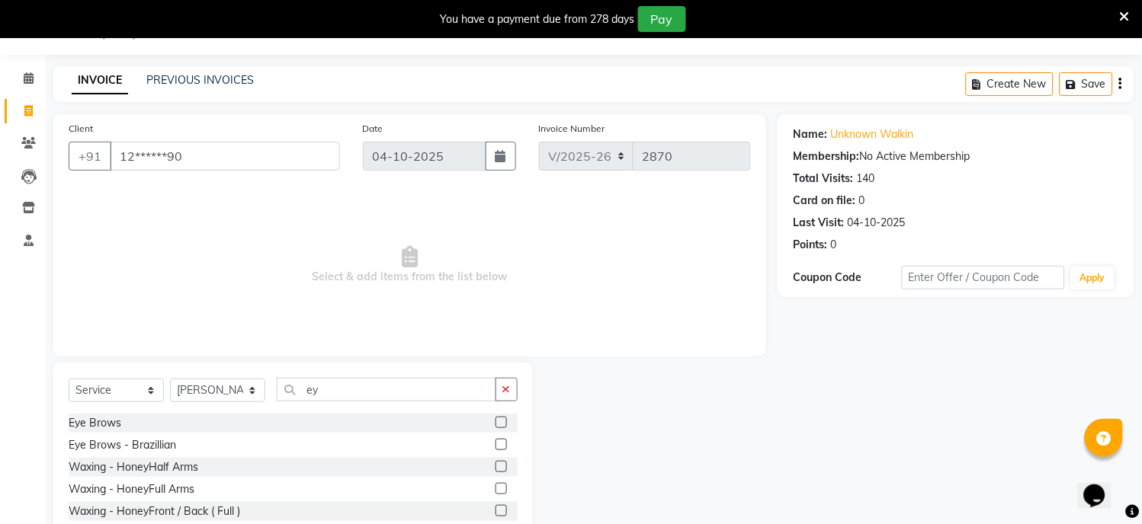
click at [495, 425] on label at bounding box center [500, 422] width 11 height 11
click at [495, 425] on input "checkbox" at bounding box center [500, 423] width 10 height 10
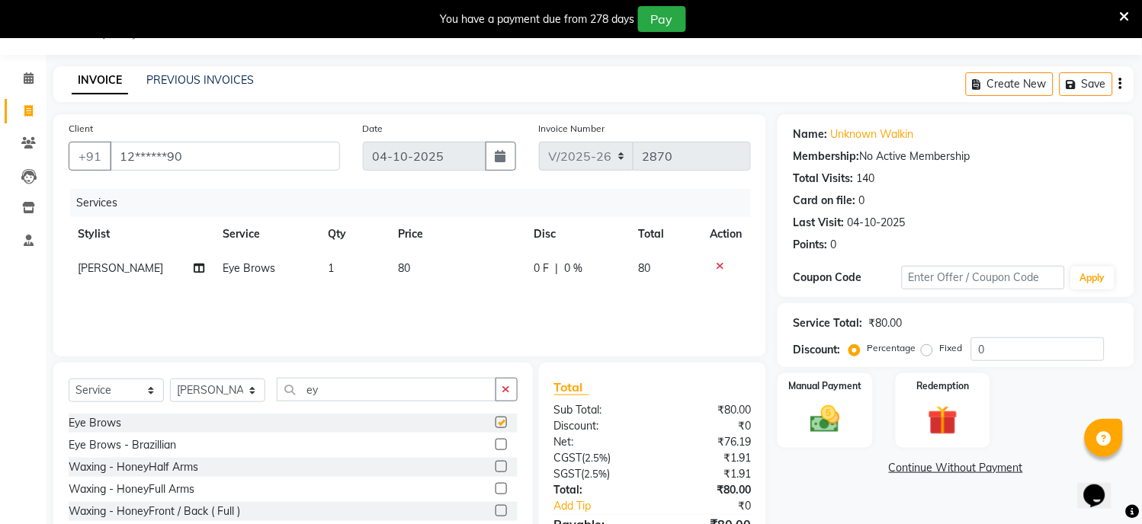
checkbox input "false"
click at [400, 399] on input "ey" at bounding box center [387, 390] width 220 height 24
type input "e"
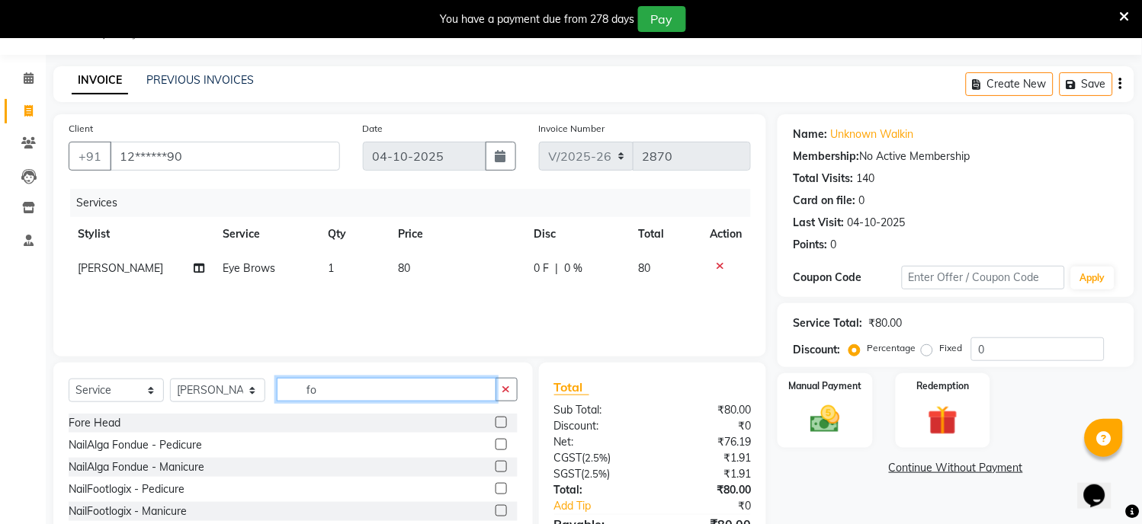
type input "f"
type input "e"
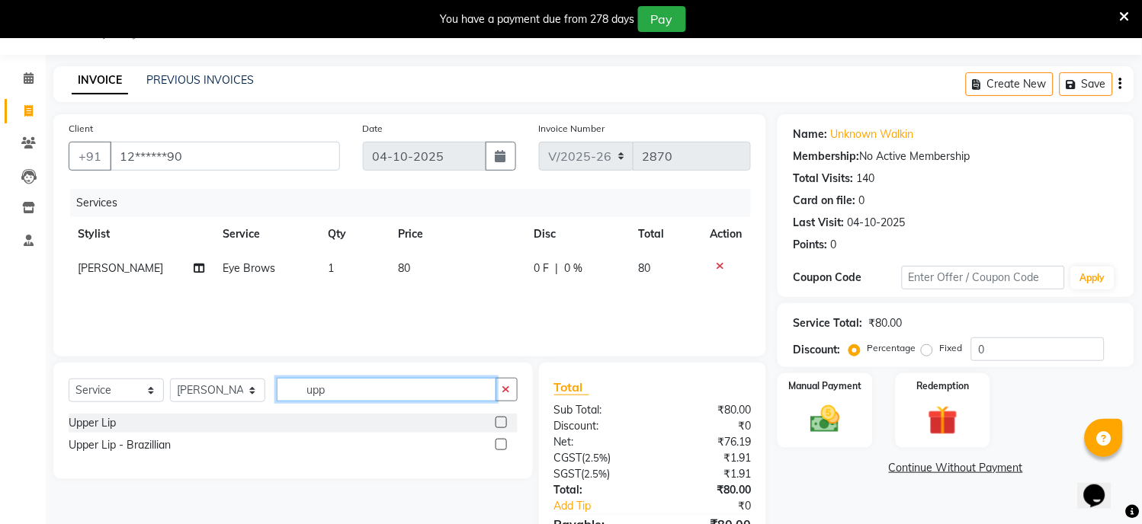
type input "upp"
click at [499, 423] on label at bounding box center [500, 422] width 11 height 11
click at [499, 423] on input "checkbox" at bounding box center [500, 423] width 10 height 10
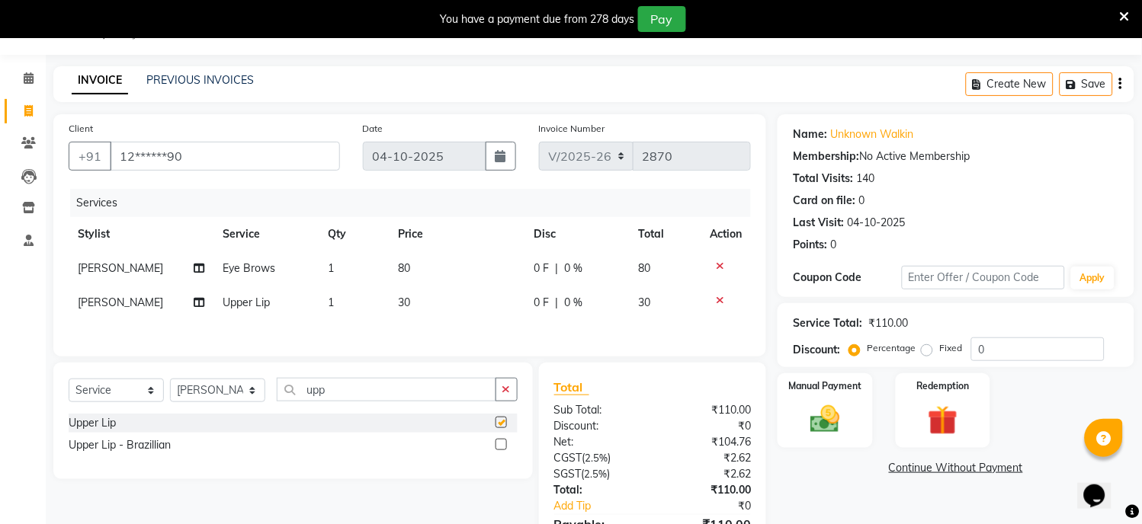
checkbox input "false"
click at [832, 399] on div "Manual Payment" at bounding box center [825, 411] width 98 height 78
click at [905, 470] on span "CARD" at bounding box center [904, 469] width 33 height 18
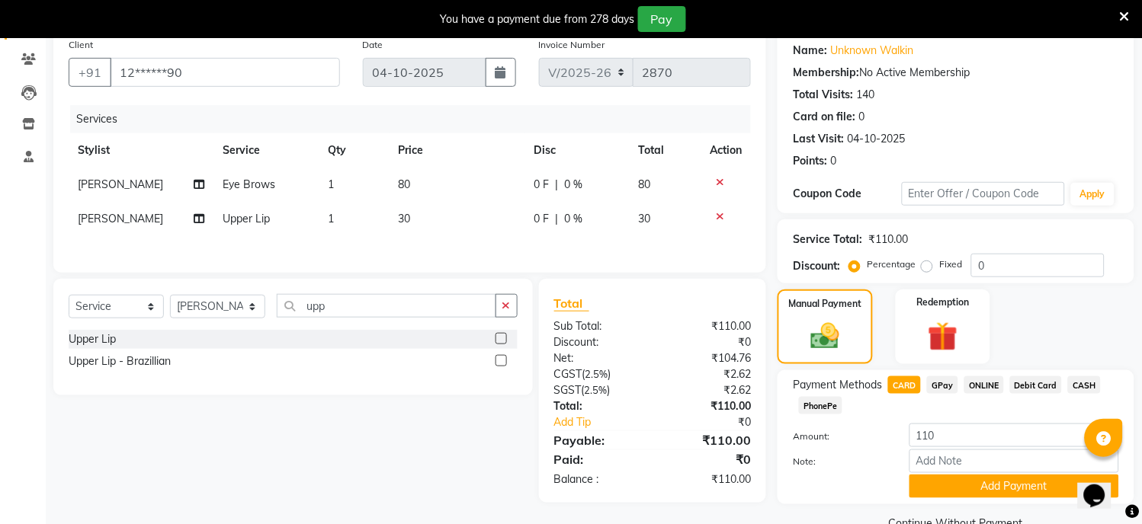
scroll to position [156, 0]
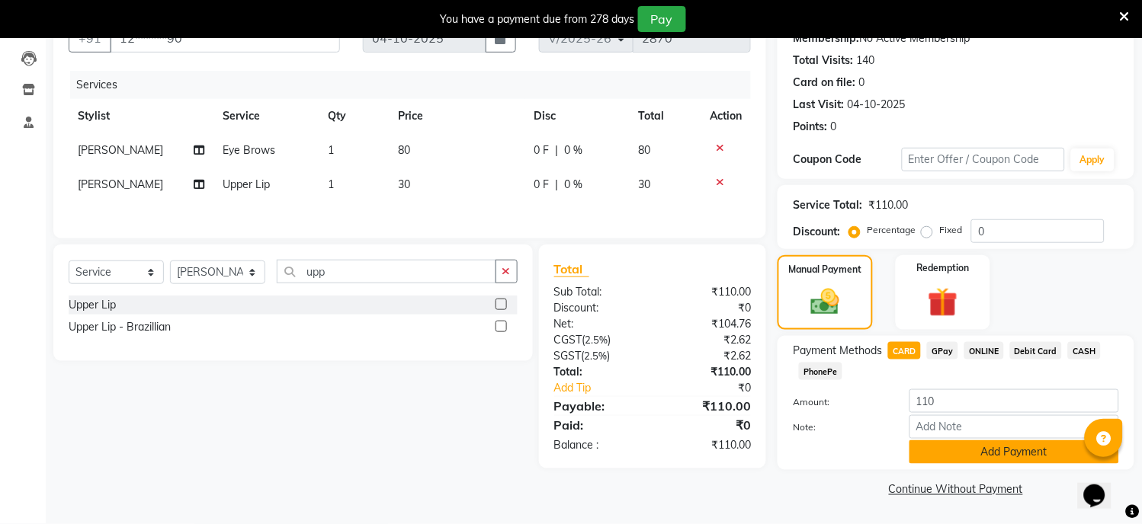
click at [966, 454] on button "Add Payment" at bounding box center [1014, 453] width 210 height 24
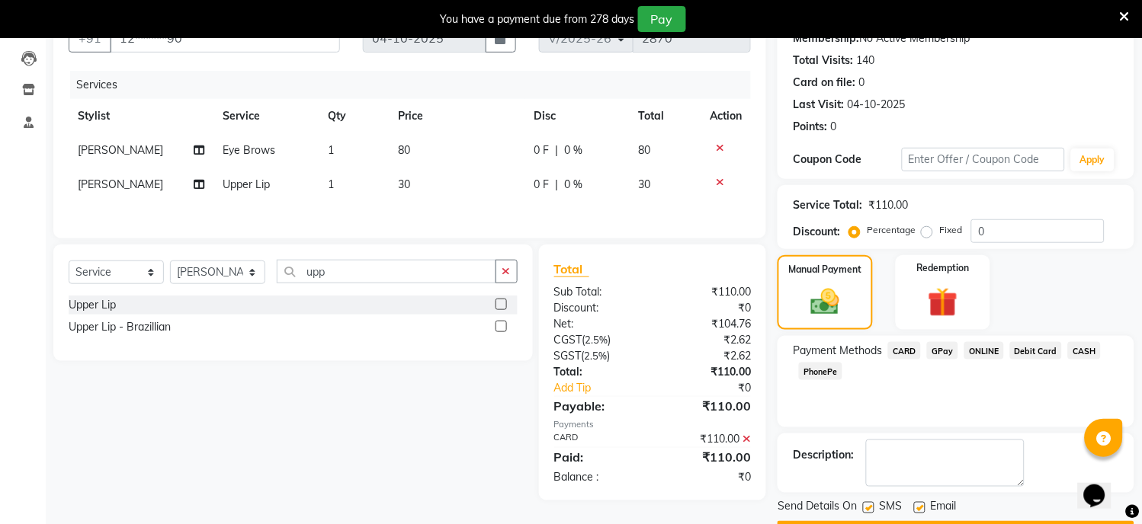
scroll to position [199, 0]
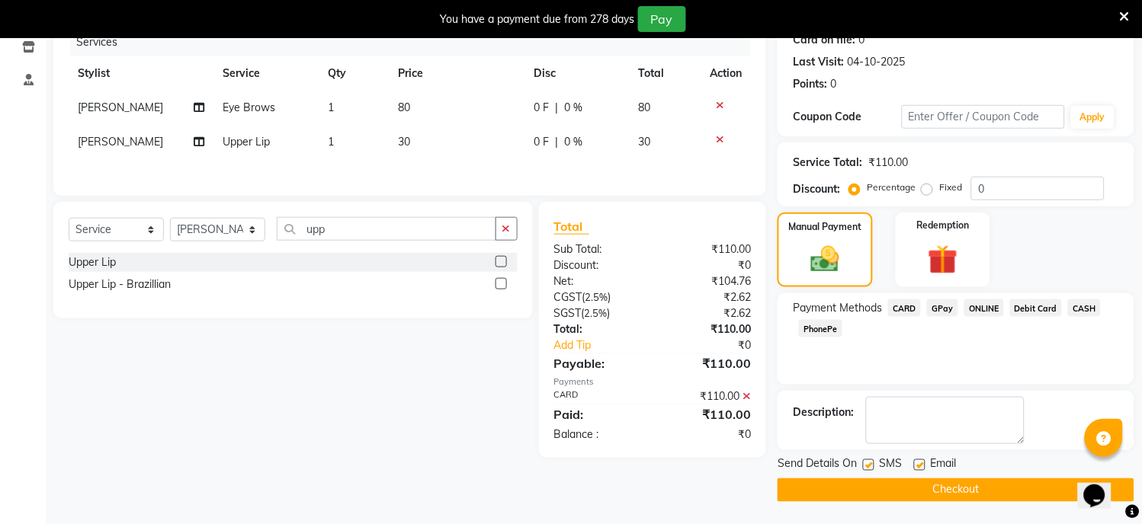
click at [951, 486] on button "Checkout" at bounding box center [955, 491] width 357 height 24
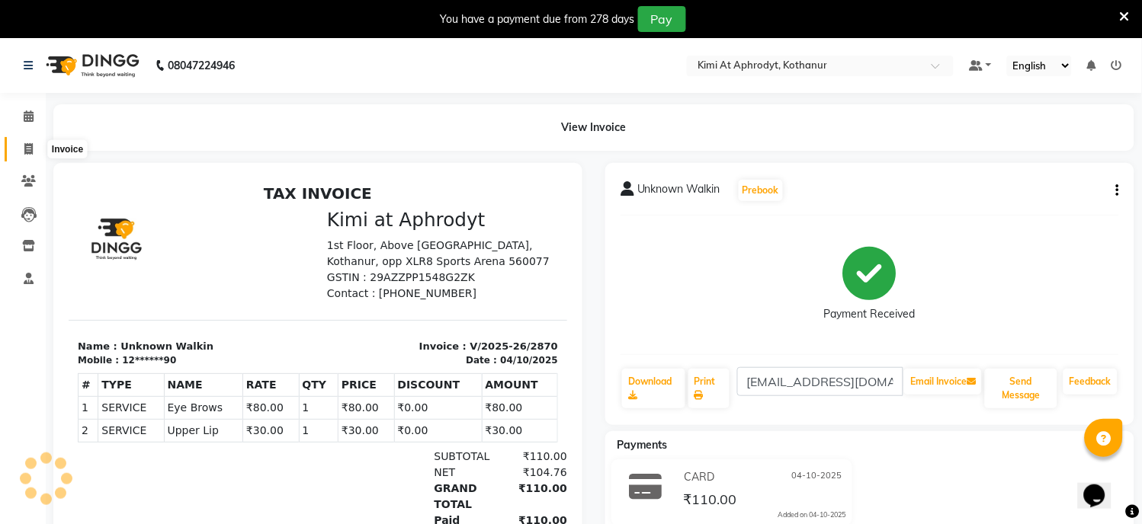
click at [27, 148] on icon at bounding box center [28, 148] width 8 height 11
select select "service"
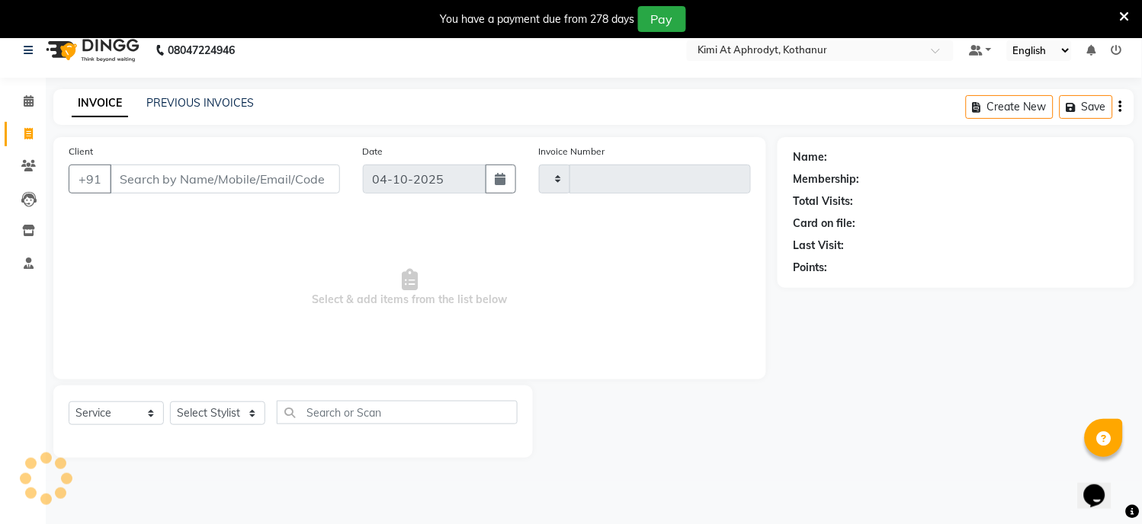
scroll to position [38, 0]
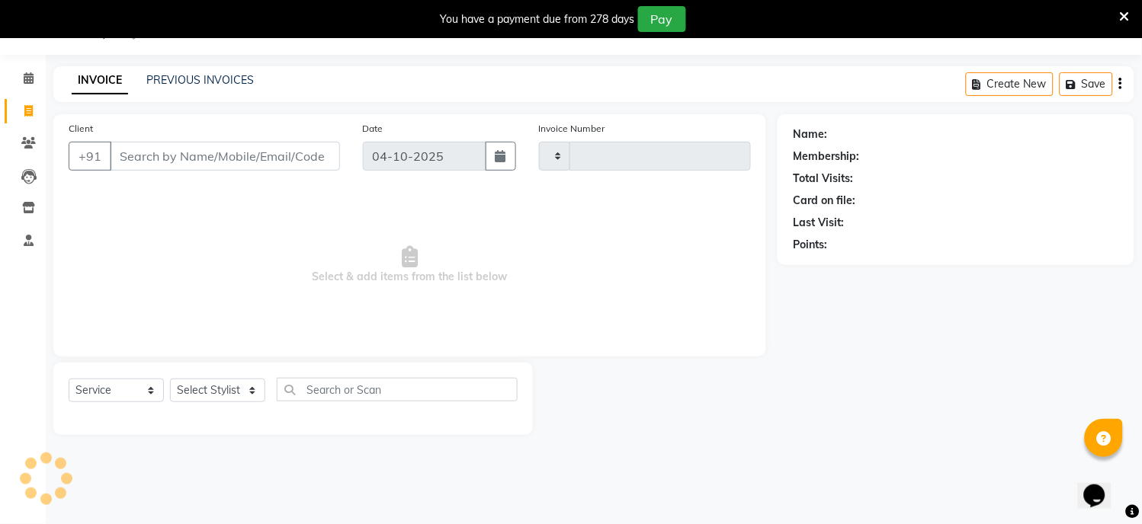
type input "2871"
select select "7401"
click at [147, 157] on input "Client" at bounding box center [225, 156] width 230 height 29
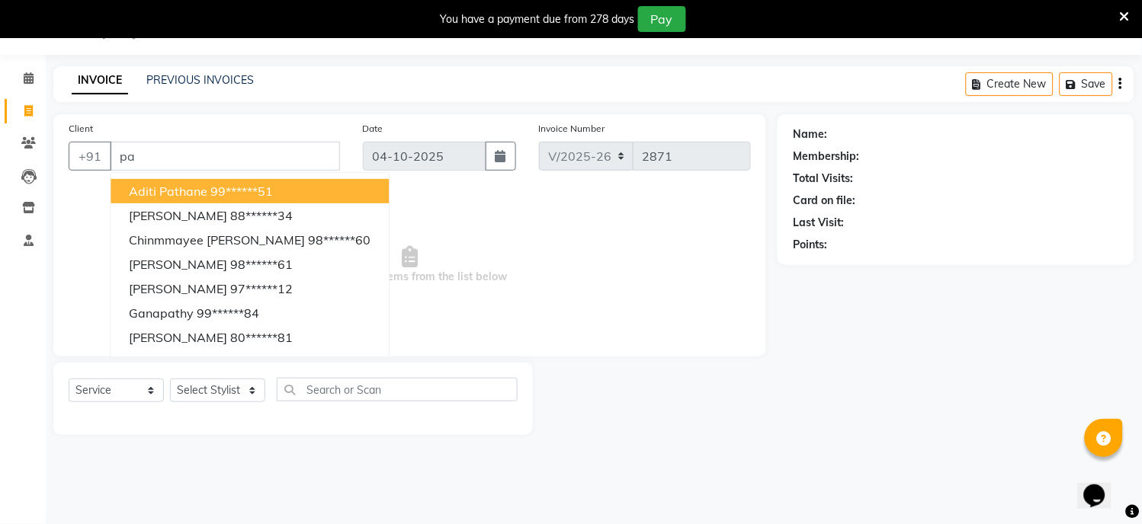
type input "p"
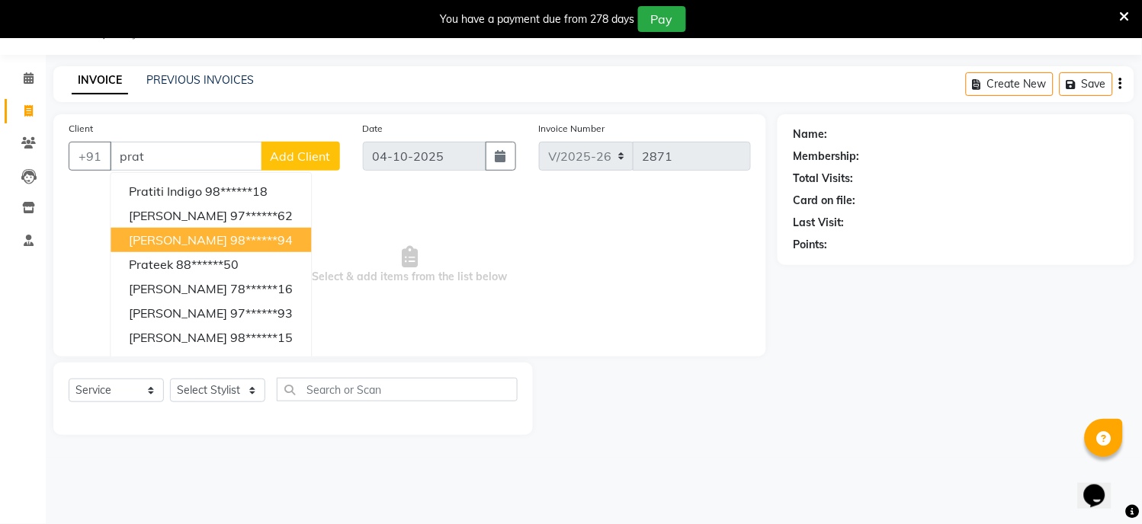
click at [146, 249] on button "[PERSON_NAME] 98******94" at bounding box center [211, 240] width 200 height 24
type input "98******94"
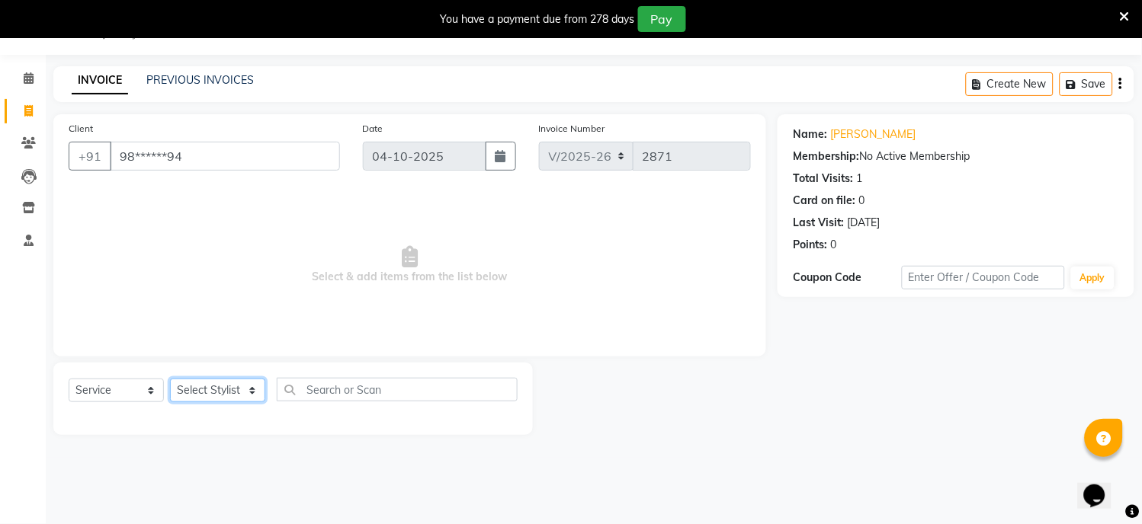
click at [214, 400] on select "Select Stylist [PERSON_NAME] Hriatpuii [PERSON_NAME] Kimi manager id [PERSON_NA…" at bounding box center [217, 391] width 95 height 24
select select "69728"
click at [170, 380] on select "Select Stylist [PERSON_NAME] Hriatpuii [PERSON_NAME] Kimi manager id [PERSON_NA…" at bounding box center [217, 391] width 95 height 24
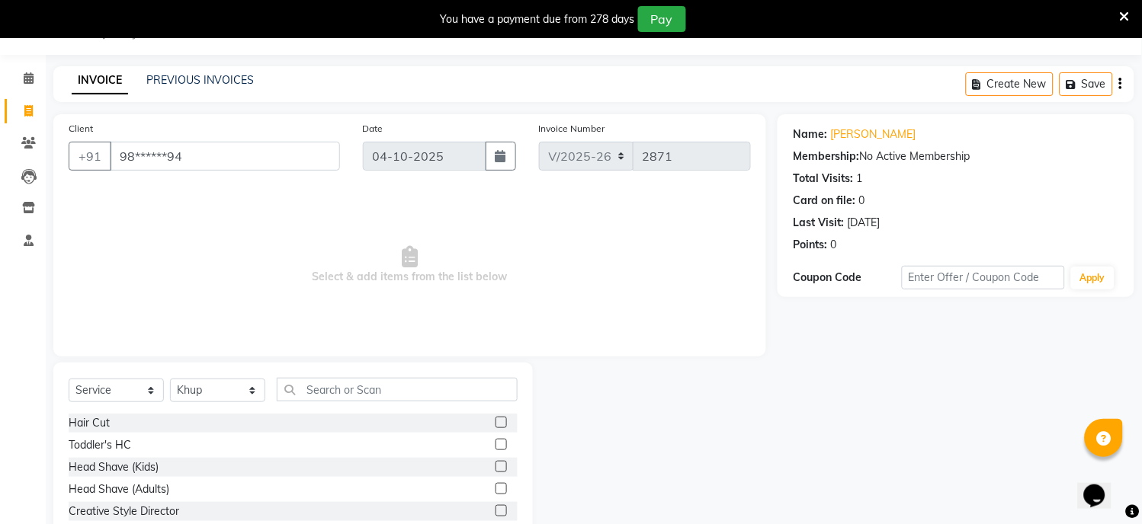
click at [495, 425] on label at bounding box center [500, 422] width 11 height 11
click at [495, 425] on input "checkbox" at bounding box center [500, 423] width 10 height 10
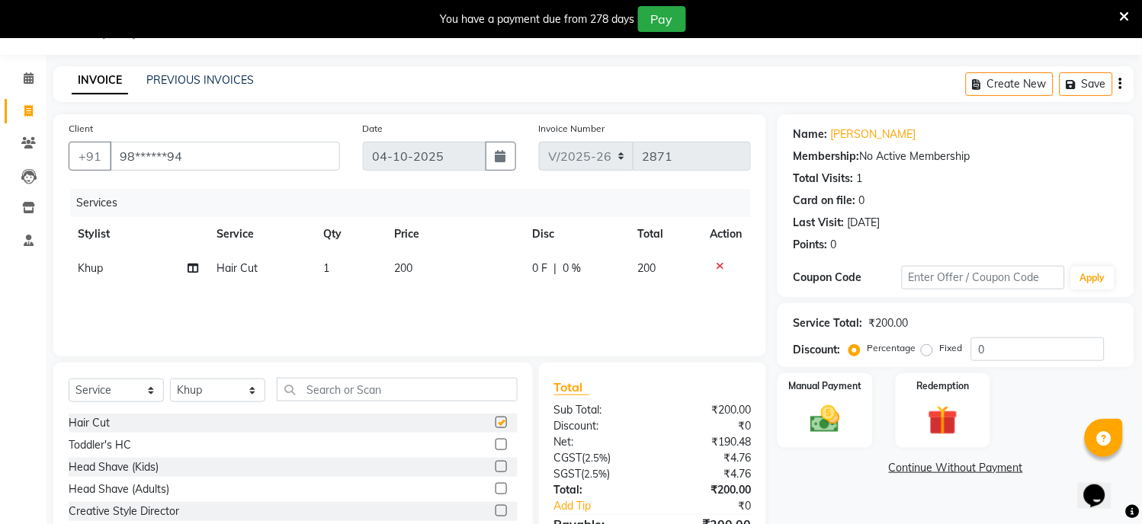
checkbox input "false"
click at [216, 389] on select "Select Stylist [PERSON_NAME] Hriatpuii [PERSON_NAME] Kimi manager id [PERSON_NA…" at bounding box center [217, 391] width 95 height 24
select select "69729"
click at [170, 380] on select "Select Stylist [PERSON_NAME] Hriatpuii [PERSON_NAME] Kimi manager id [PERSON_NA…" at bounding box center [217, 391] width 95 height 24
click at [495, 424] on label at bounding box center [500, 422] width 11 height 11
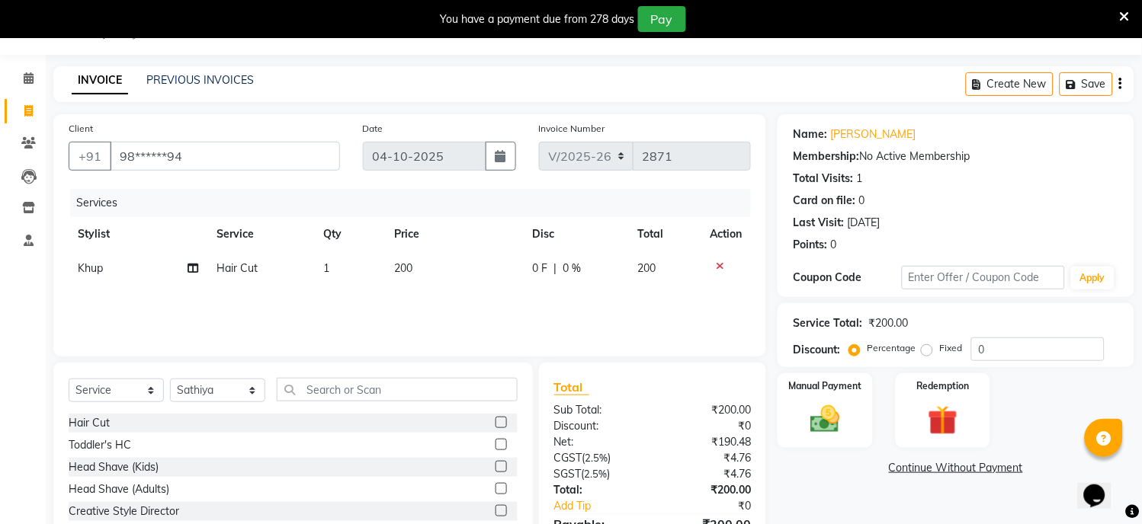
click at [495, 424] on input "checkbox" at bounding box center [500, 423] width 10 height 10
checkbox input "false"
click at [839, 415] on img at bounding box center [825, 420] width 50 height 36
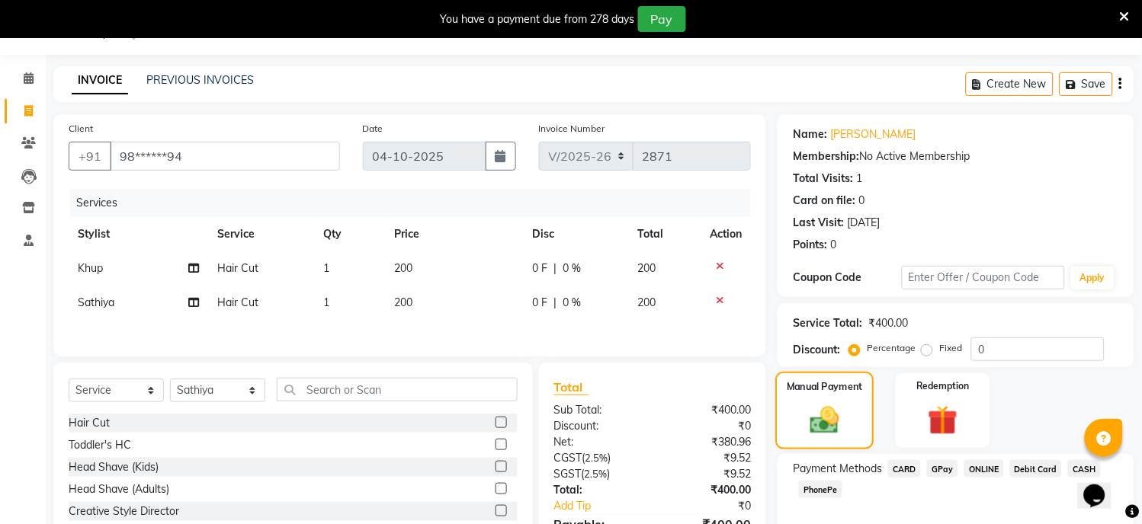
scroll to position [128, 0]
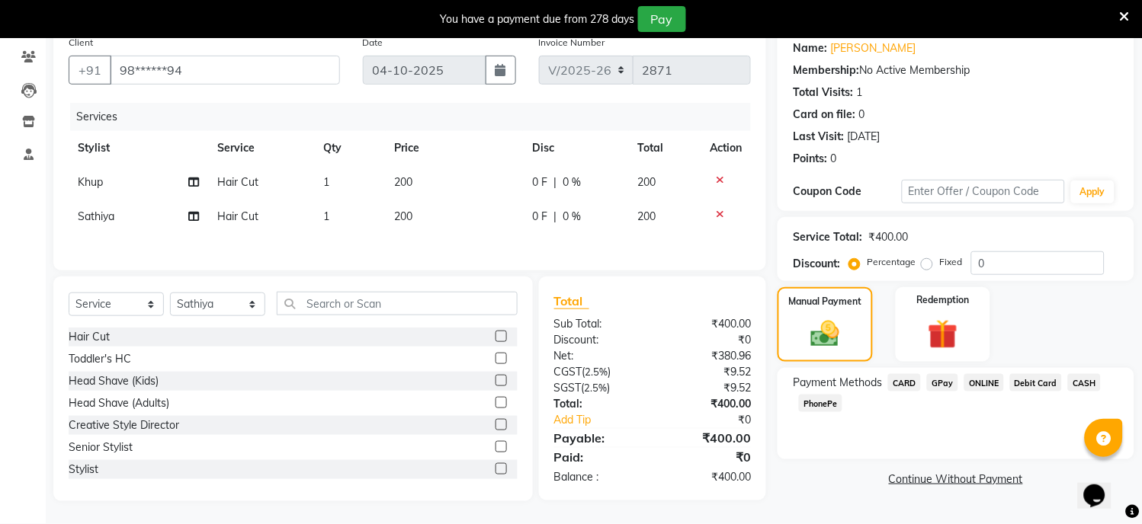
click at [900, 380] on span "CARD" at bounding box center [904, 383] width 33 height 18
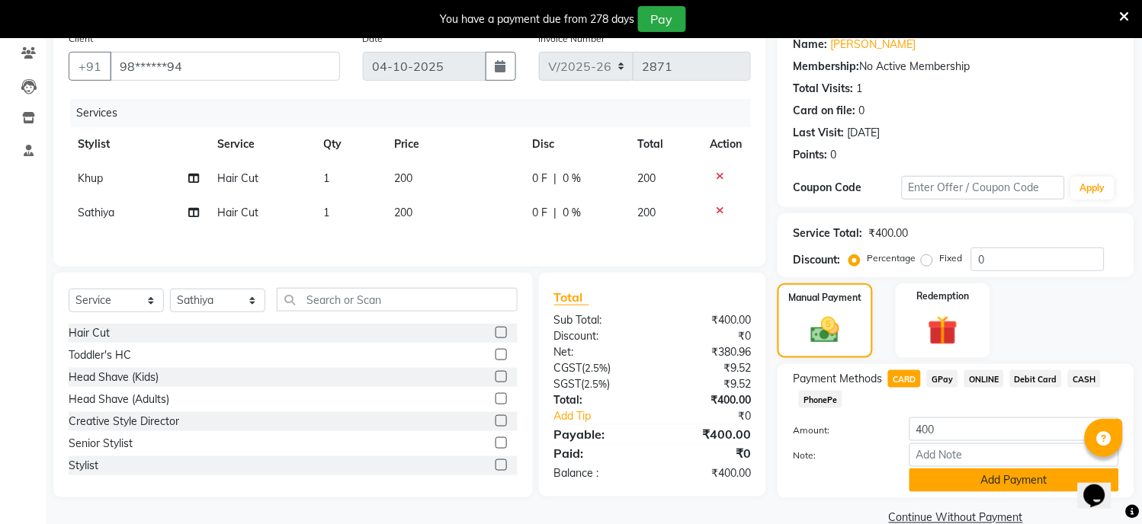
click at [939, 476] on button "Add Payment" at bounding box center [1014, 481] width 210 height 24
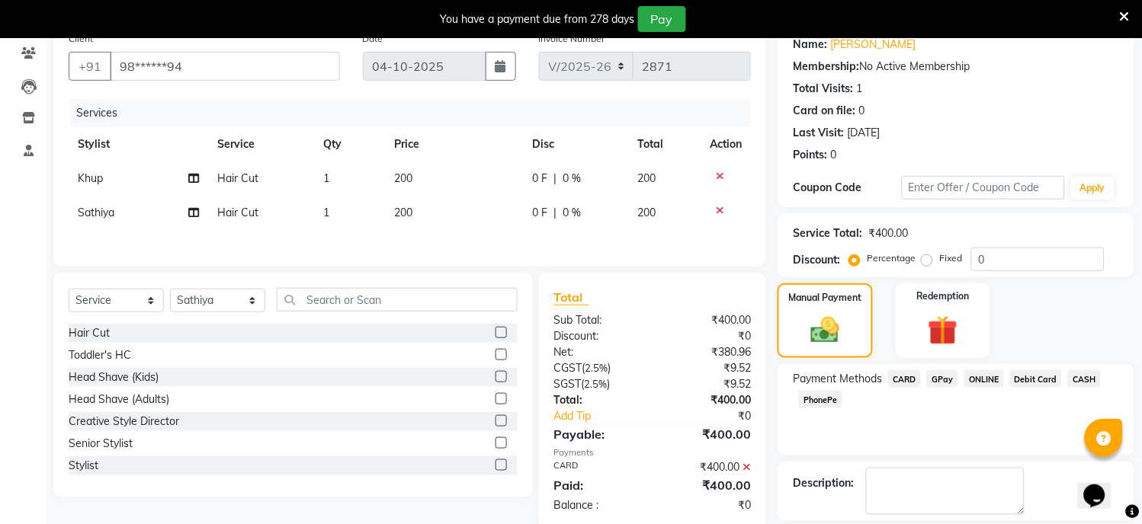
scroll to position [199, 0]
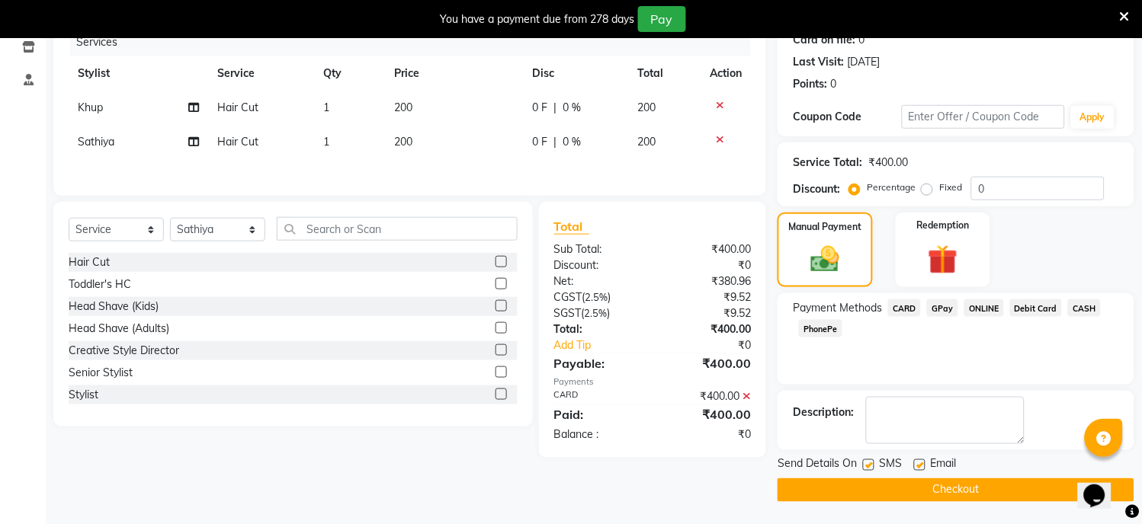
click at [938, 490] on button "Checkout" at bounding box center [955, 491] width 357 height 24
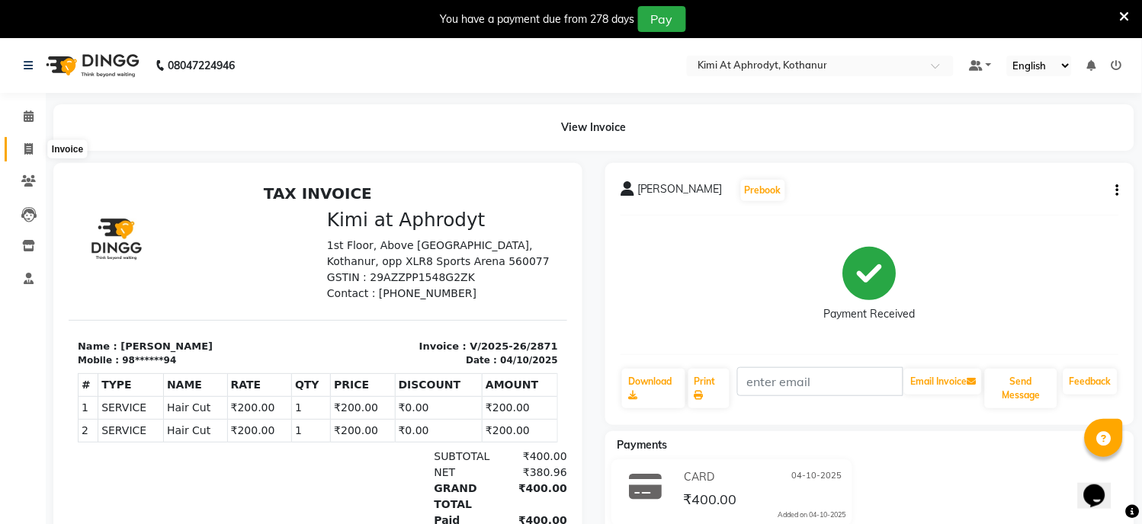
click at [28, 143] on icon at bounding box center [28, 148] width 8 height 11
select select "service"
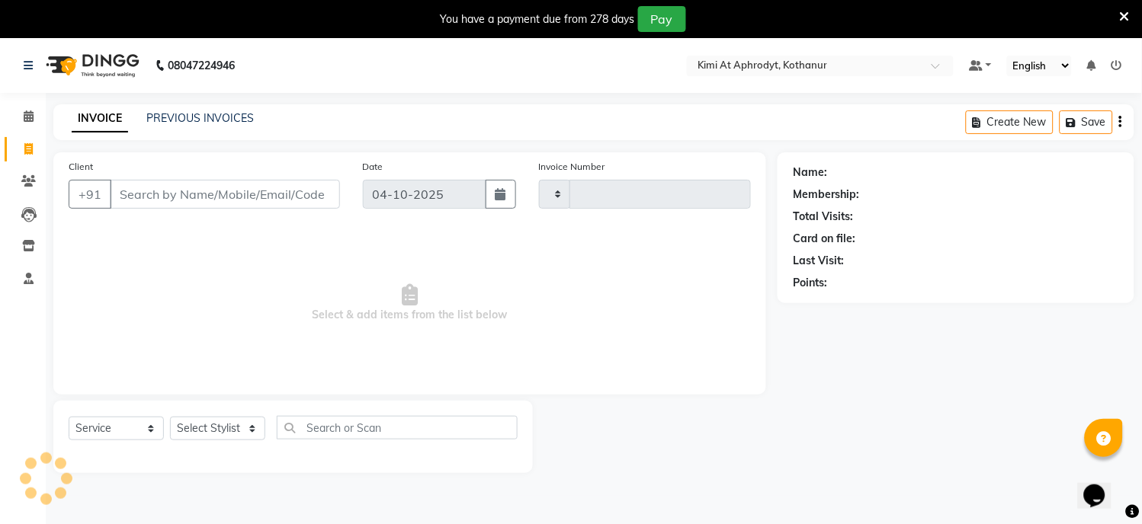
type input "2872"
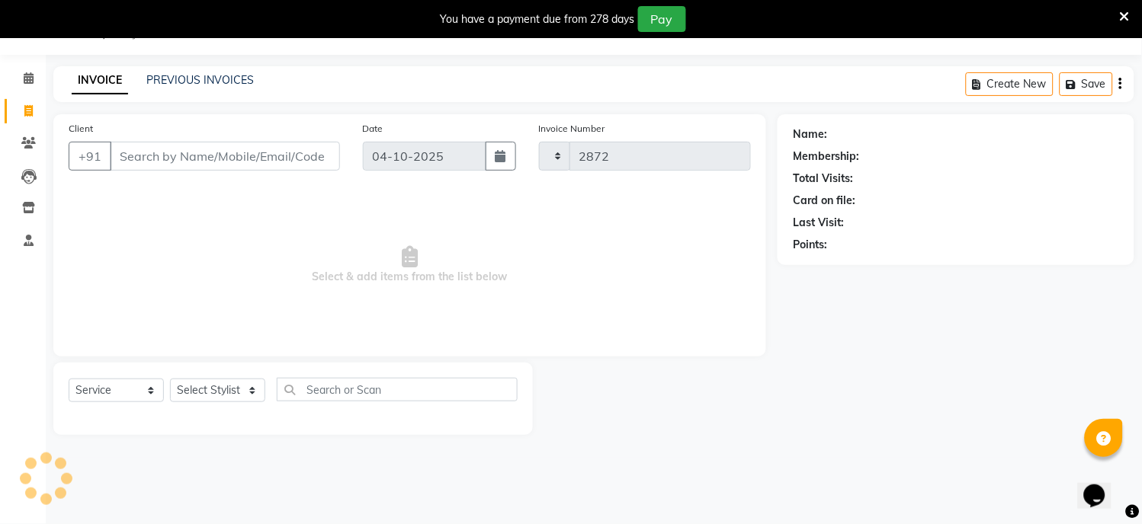
select select "7401"
click at [211, 162] on input "Client" at bounding box center [225, 156] width 230 height 29
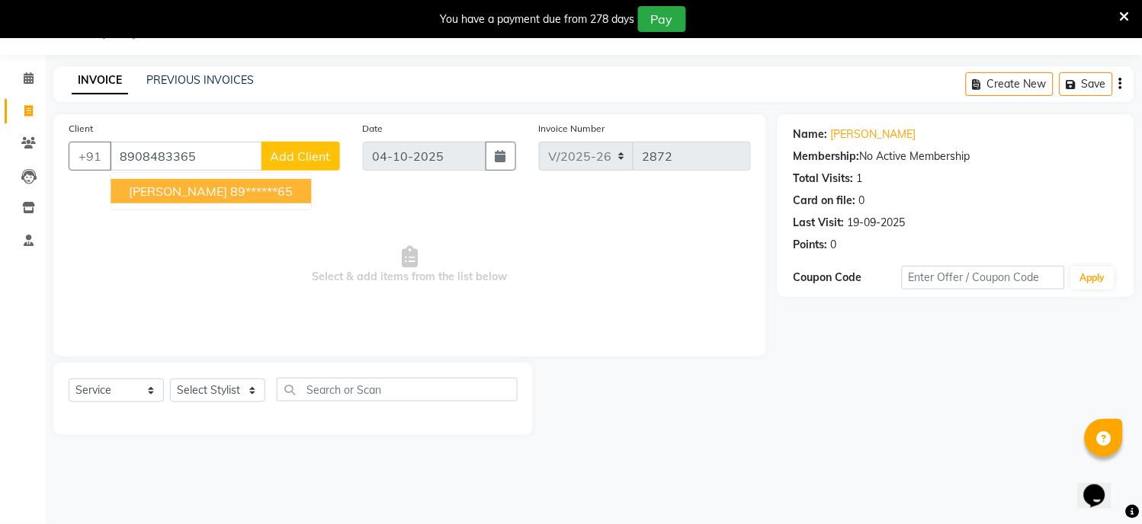
click at [170, 191] on span "[PERSON_NAME]" at bounding box center [178, 191] width 98 height 15
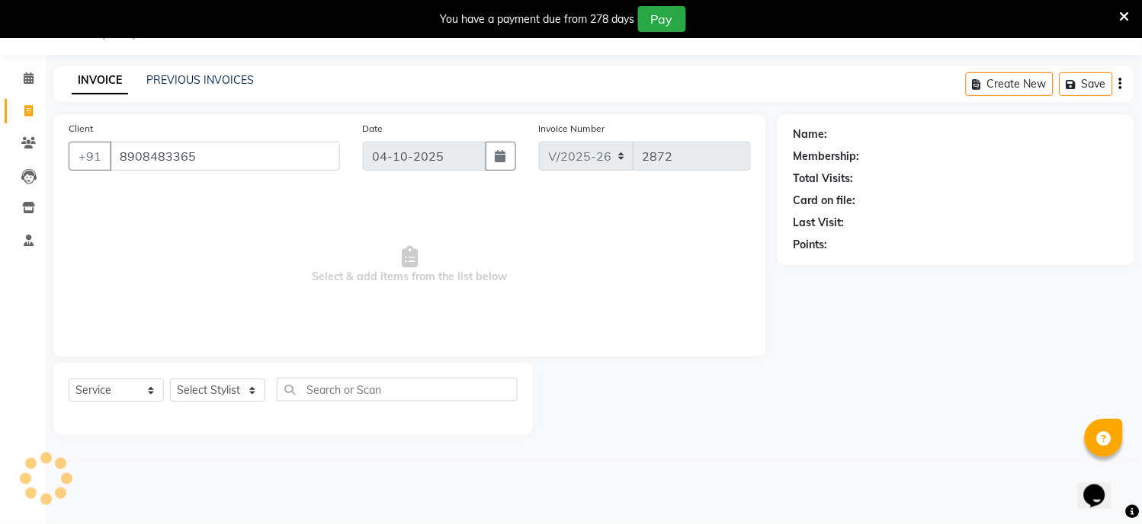
type input "89******65"
click at [170, 191] on span "Select & add items from the list below" at bounding box center [410, 265] width 682 height 152
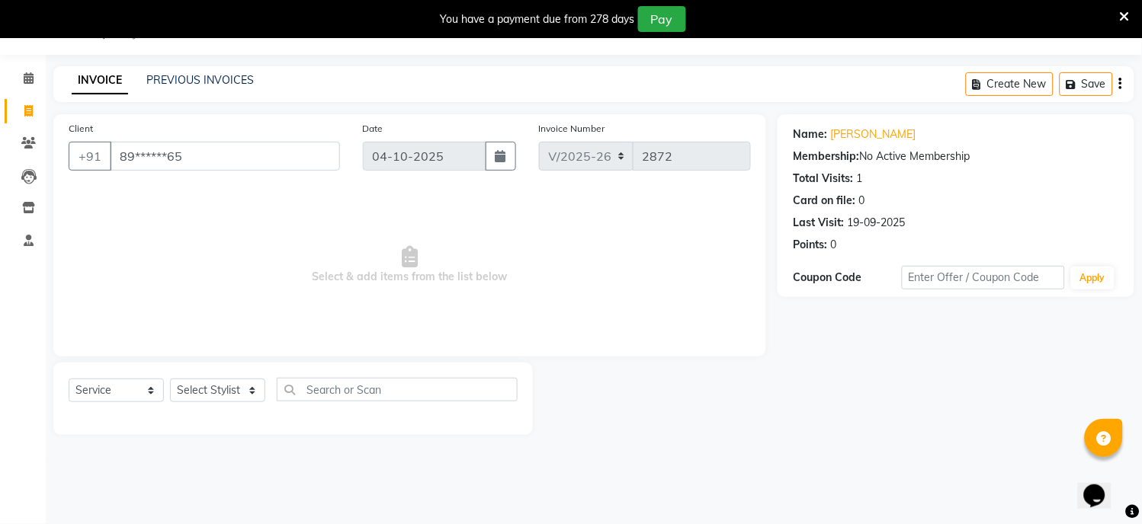
drag, startPoint x: 210, startPoint y: 271, endPoint x: 233, endPoint y: 309, distance: 44.2
click at [210, 271] on span "Select & add items from the list below" at bounding box center [410, 265] width 682 height 152
click at [231, 390] on select "Select Stylist [PERSON_NAME] Hriatpuii [PERSON_NAME] Kimi manager id [PERSON_NA…" at bounding box center [217, 391] width 95 height 24
select select "69730"
click at [170, 380] on select "Select Stylist [PERSON_NAME] Hriatpuii [PERSON_NAME] Kimi manager id [PERSON_NA…" at bounding box center [217, 391] width 95 height 24
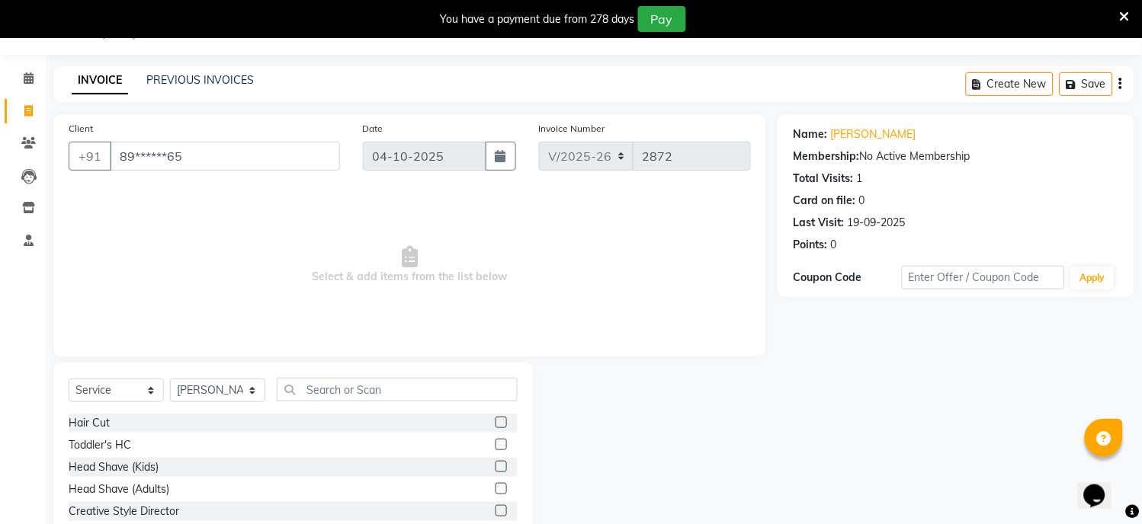
click at [495, 425] on label at bounding box center [500, 422] width 11 height 11
click at [495, 425] on input "checkbox" at bounding box center [500, 423] width 10 height 10
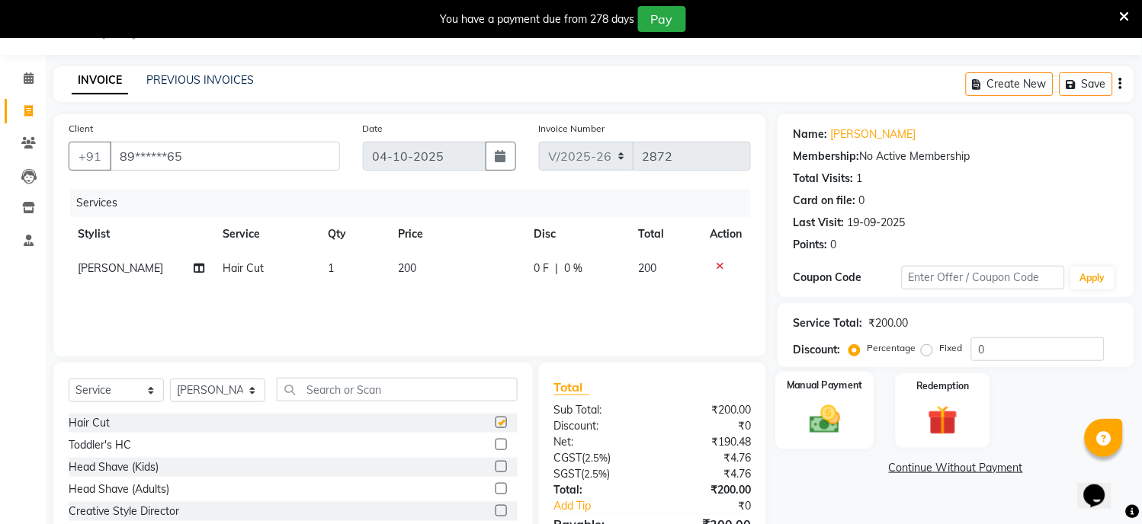
checkbox input "false"
click at [842, 420] on img at bounding box center [825, 420] width 50 height 36
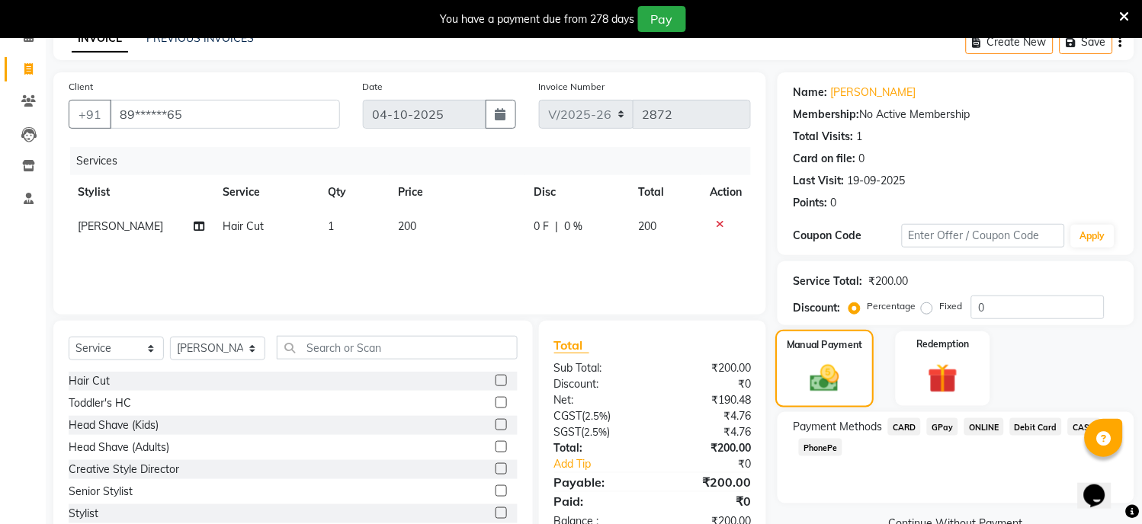
scroll to position [123, 0]
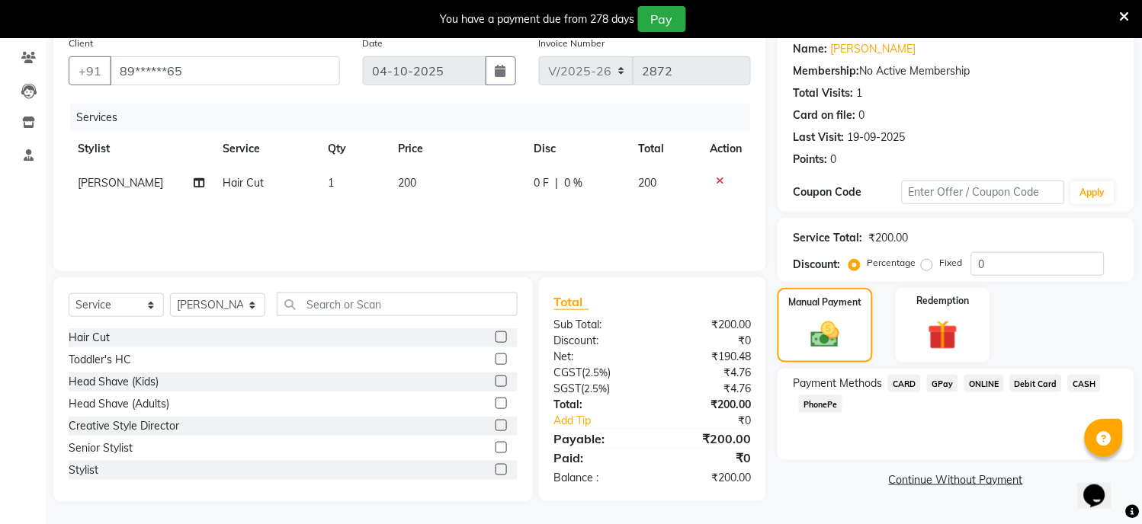
click at [909, 380] on span "CARD" at bounding box center [904, 384] width 33 height 18
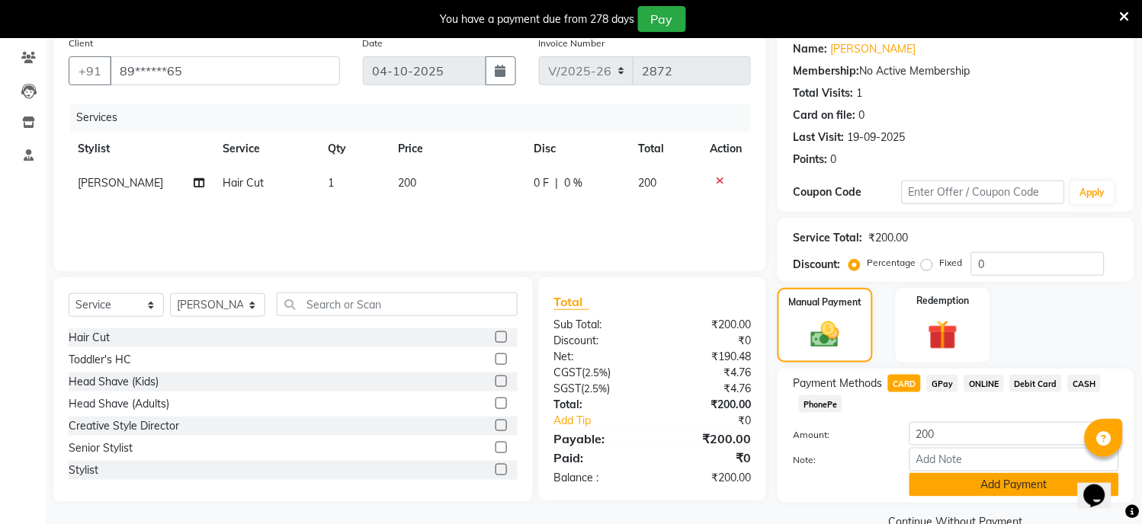
click at [976, 497] on button "Add Payment" at bounding box center [1014, 485] width 210 height 24
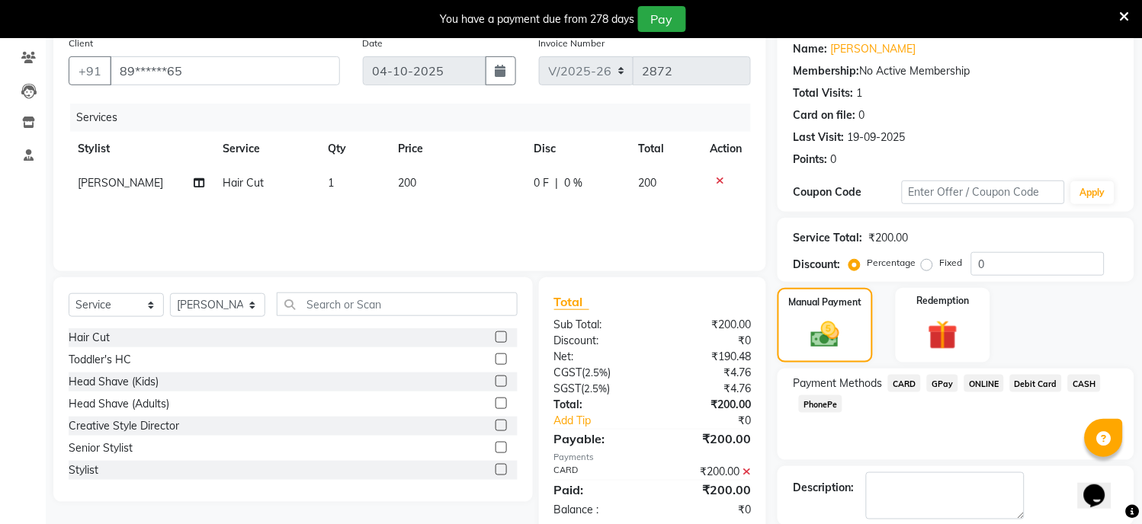
scroll to position [199, 0]
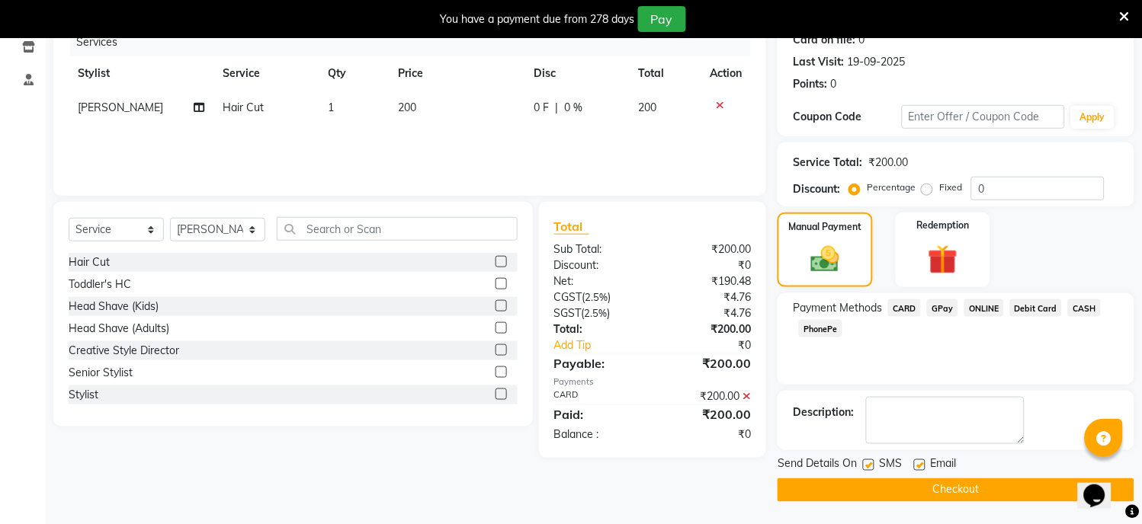
click at [936, 492] on button "Checkout" at bounding box center [955, 491] width 357 height 24
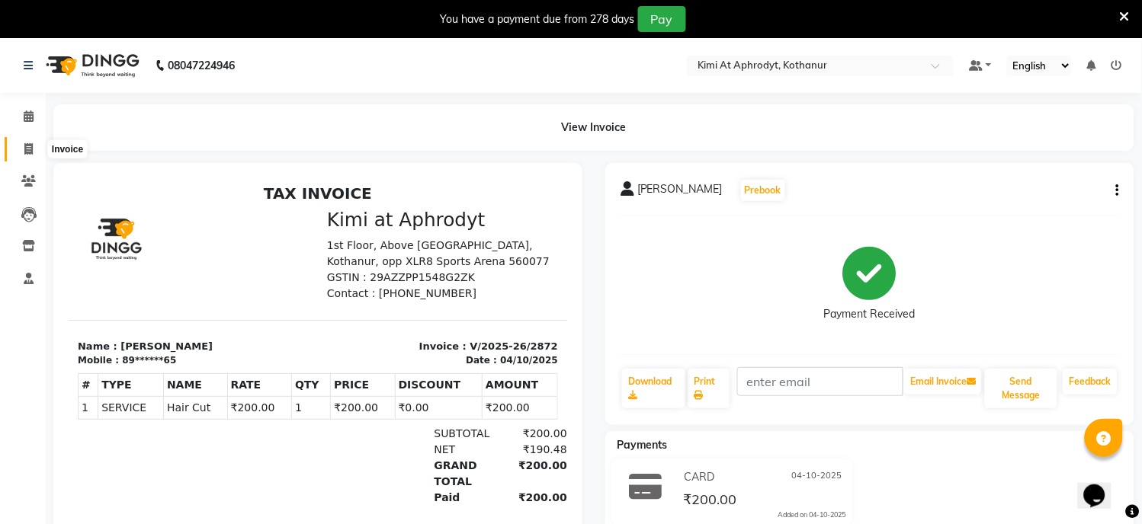
click at [31, 147] on icon at bounding box center [28, 148] width 8 height 11
select select "service"
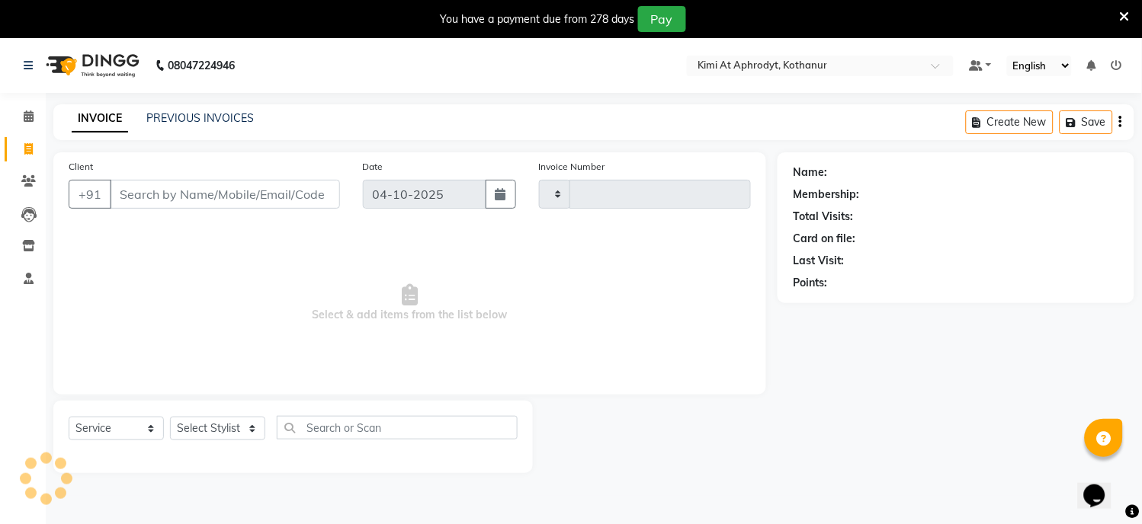
type input "2873"
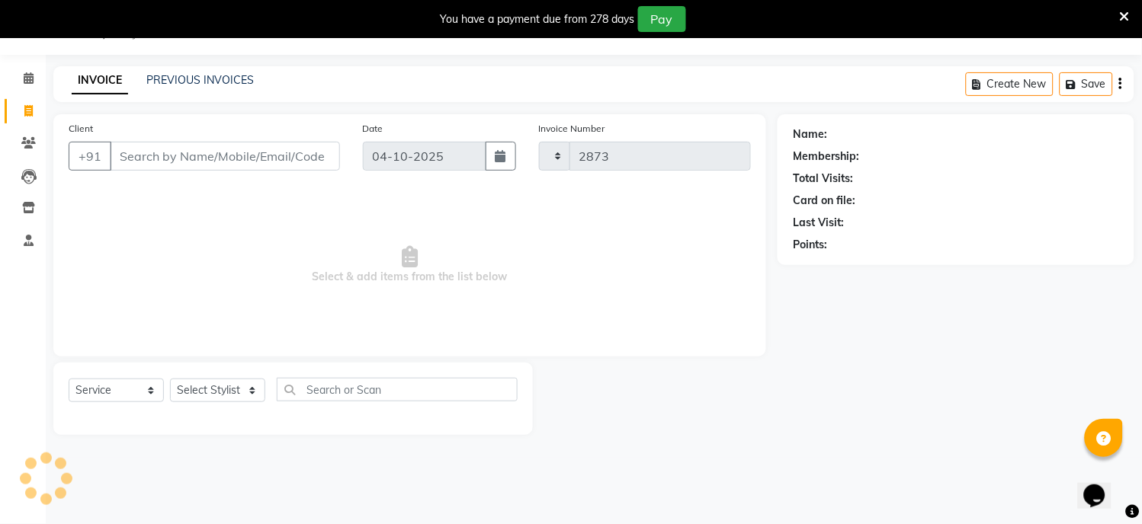
select select "7401"
click at [150, 166] on input "Client" at bounding box center [225, 156] width 230 height 29
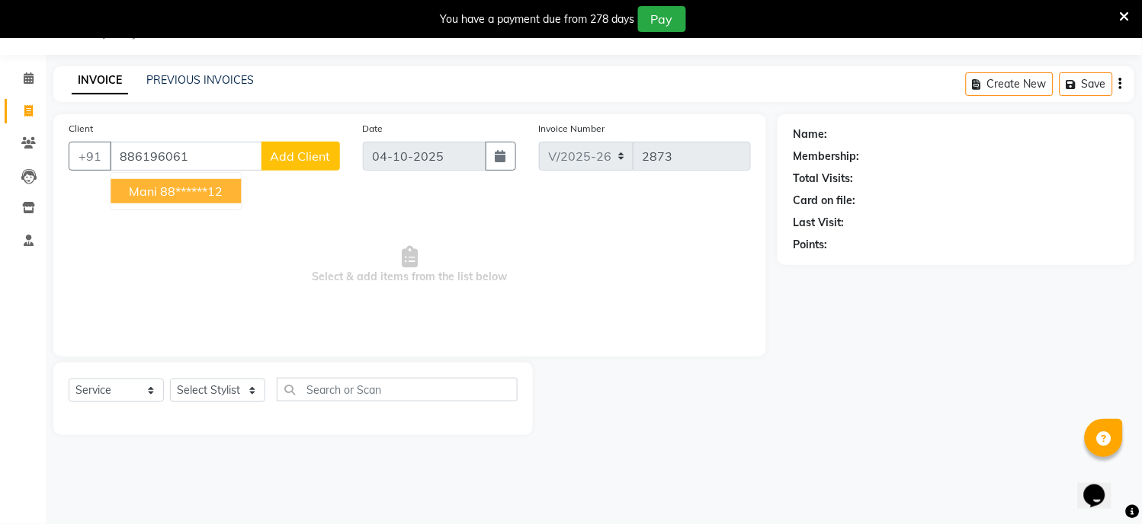
click at [188, 187] on ngb-highlight "88******12" at bounding box center [191, 191] width 62 height 15
type input "88******12"
click at [188, 187] on div "Client +91 88******12 Mani 88******12 Add Client Date [DATE] Invoice Number V/2…" at bounding box center [409, 235] width 713 height 242
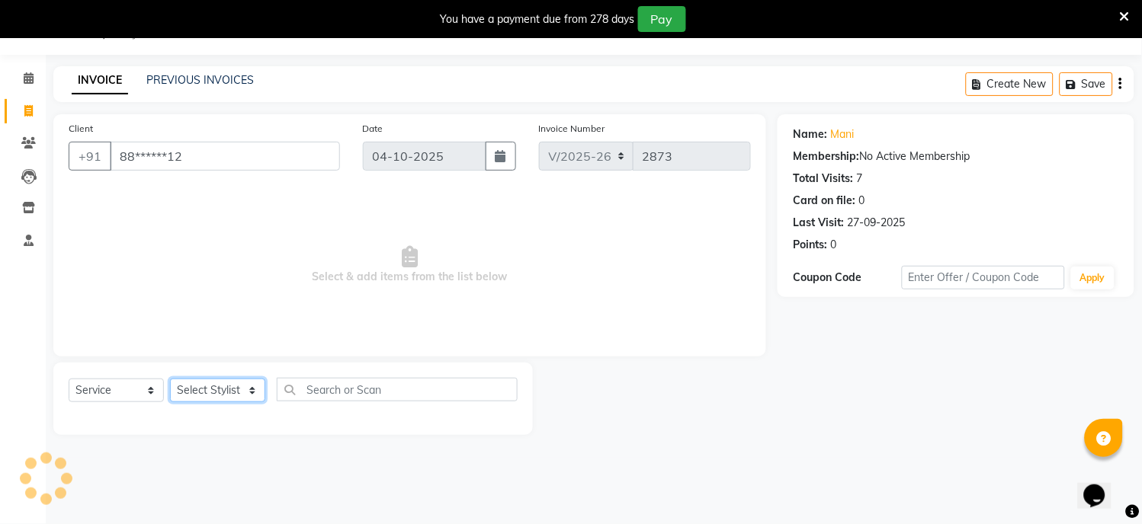
click at [217, 399] on select "Select Stylist [PERSON_NAME] Hriatpuii [PERSON_NAME] Kimi manager id [PERSON_NA…" at bounding box center [217, 391] width 95 height 24
select select "85520"
click at [170, 380] on select "Select Stylist [PERSON_NAME] Hriatpuii [PERSON_NAME] Kimi manager id [PERSON_NA…" at bounding box center [217, 391] width 95 height 24
click at [223, 154] on input "88******12" at bounding box center [225, 156] width 230 height 29
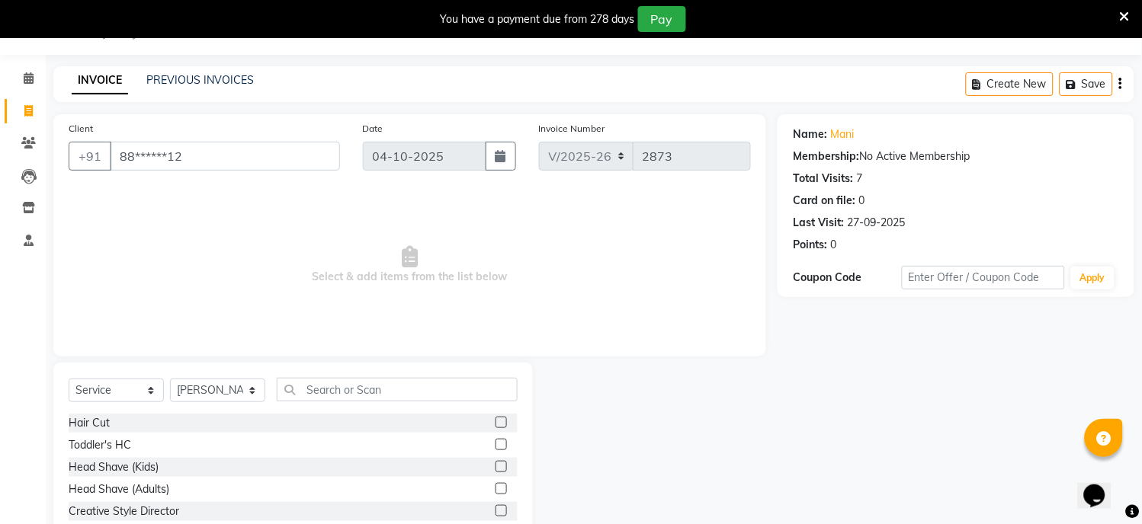
click at [495, 421] on label at bounding box center [500, 422] width 11 height 11
click at [495, 421] on input "checkbox" at bounding box center [500, 423] width 10 height 10
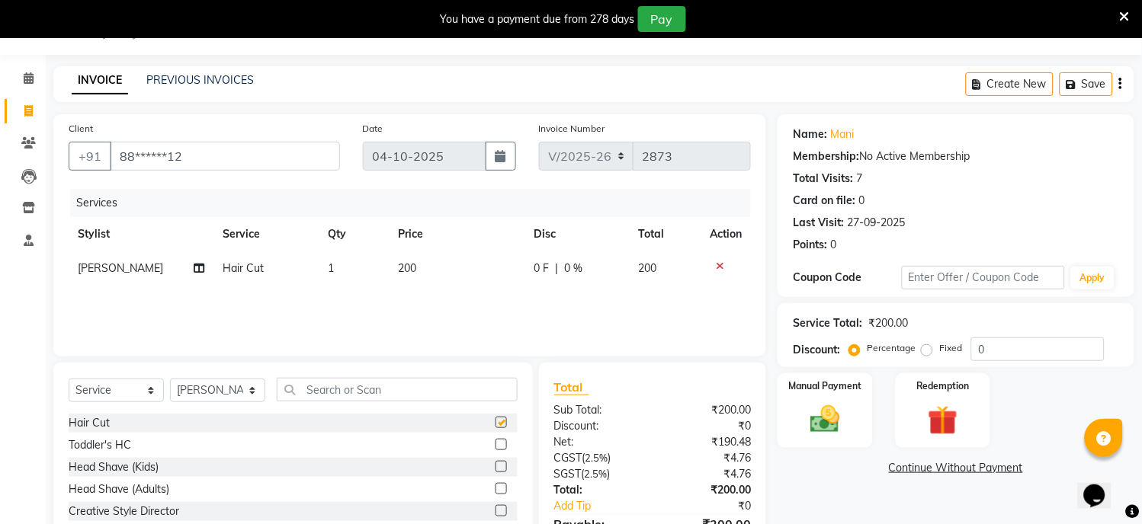
checkbox input "false"
click at [349, 394] on input "text" at bounding box center [397, 390] width 241 height 24
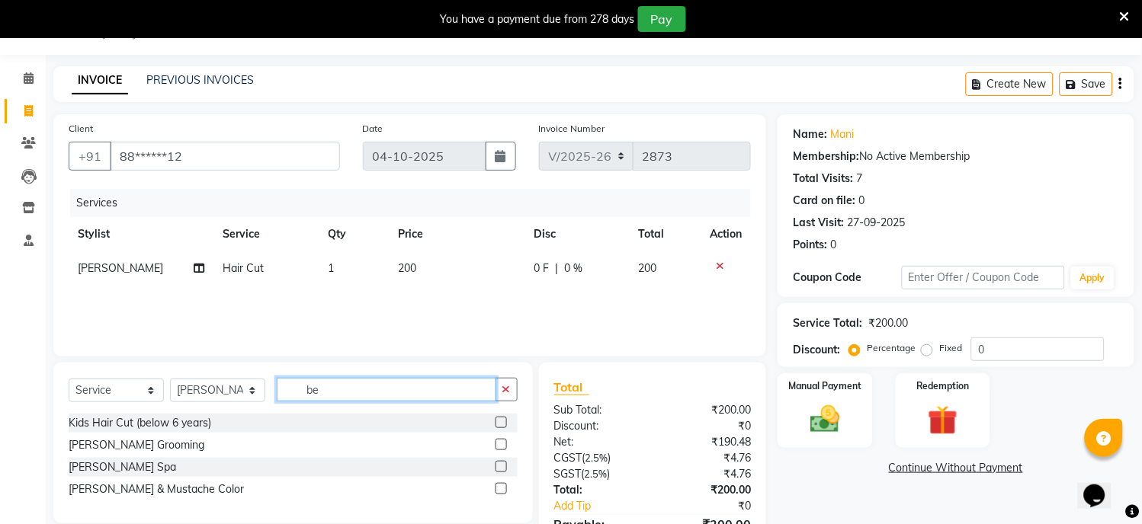
type input "be"
click at [498, 444] on label at bounding box center [500, 444] width 11 height 11
click at [498, 444] on input "checkbox" at bounding box center [500, 446] width 10 height 10
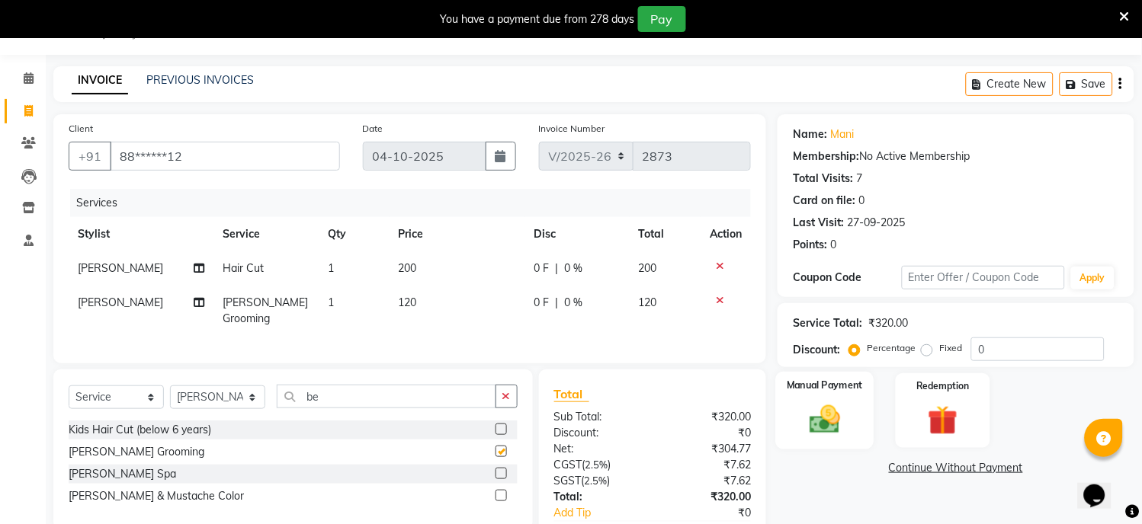
checkbox input "false"
click at [832, 431] on img at bounding box center [825, 420] width 50 height 36
click at [898, 476] on span "CARD" at bounding box center [904, 469] width 33 height 18
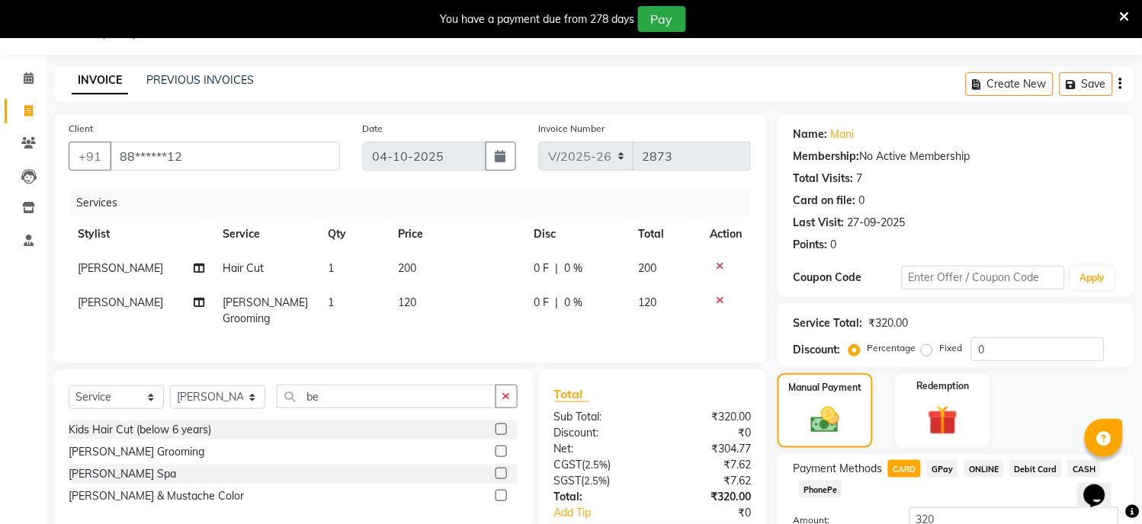
scroll to position [156, 0]
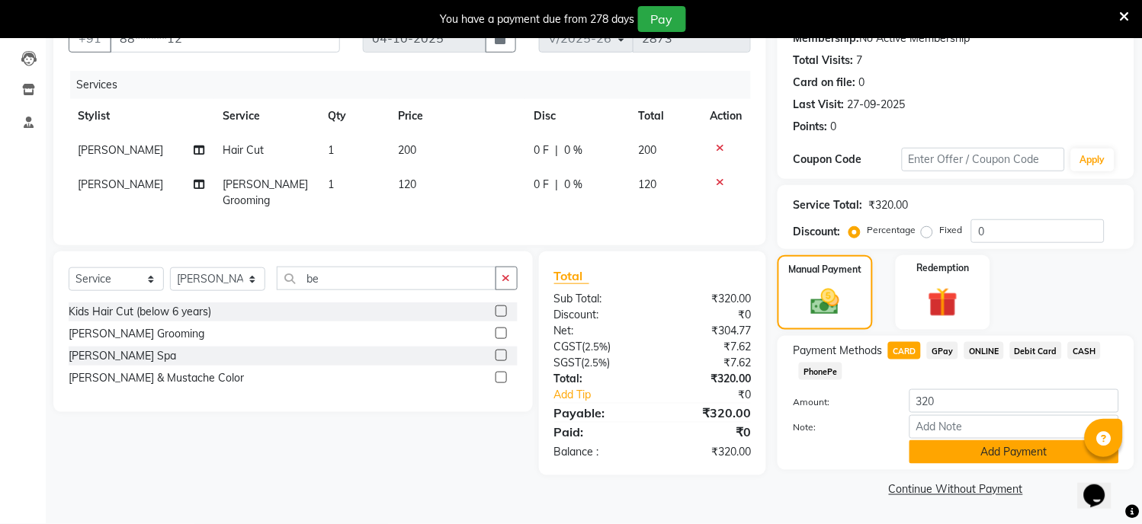
click at [973, 456] on button "Add Payment" at bounding box center [1014, 453] width 210 height 24
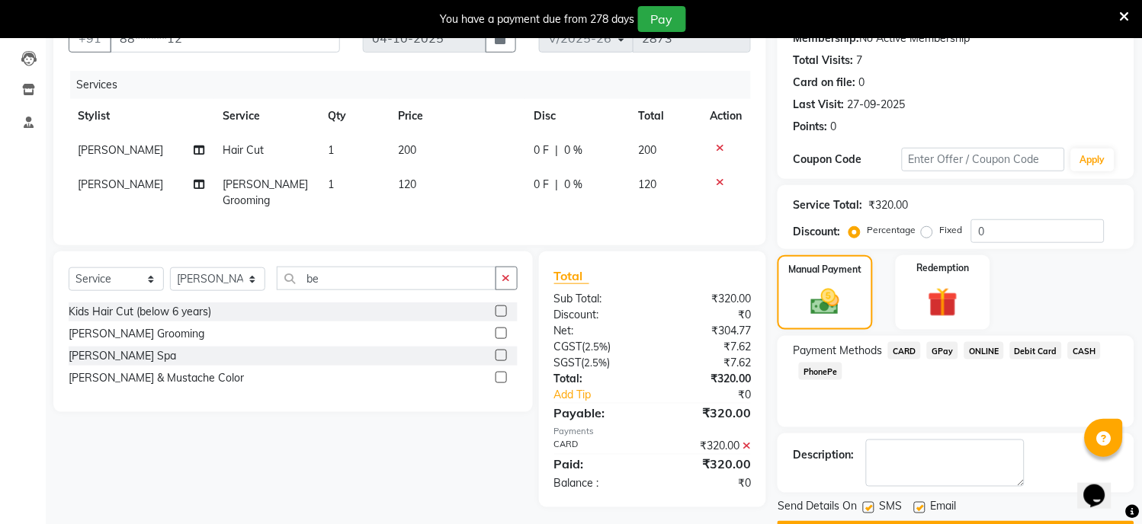
scroll to position [199, 0]
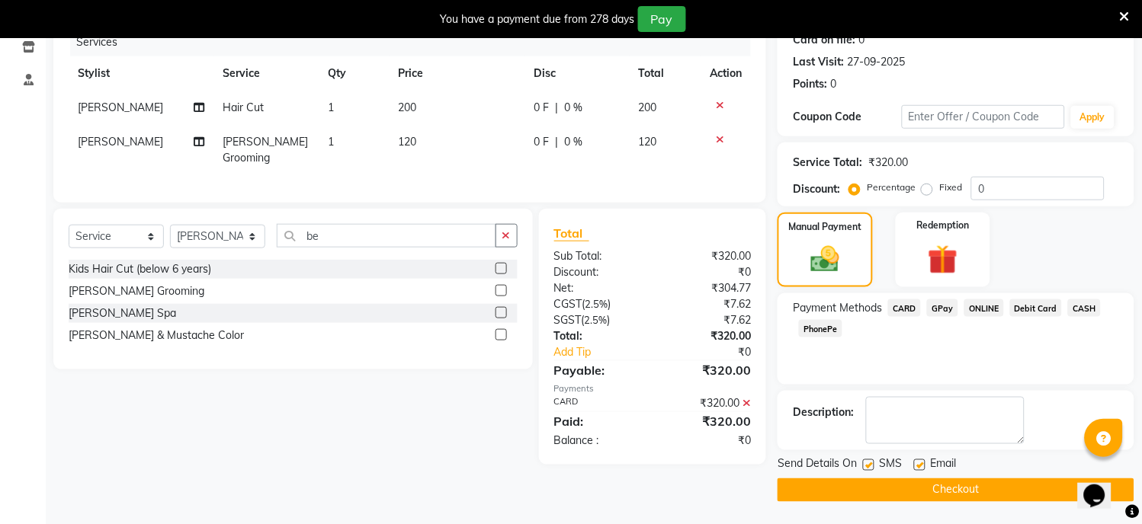
click at [976, 486] on button "Checkout" at bounding box center [955, 491] width 357 height 24
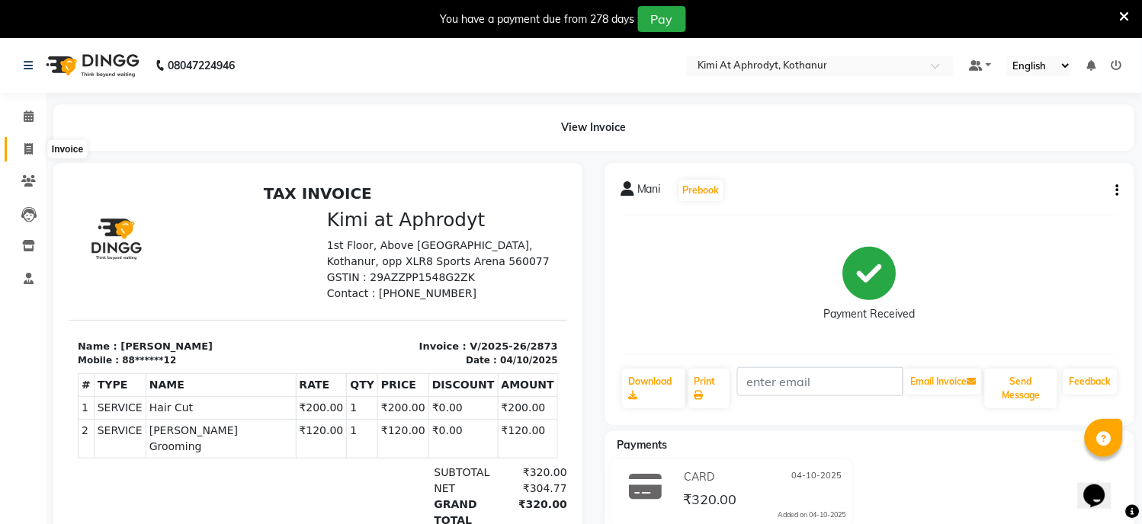
click at [27, 142] on span at bounding box center [28, 150] width 27 height 18
select select "7401"
select select "service"
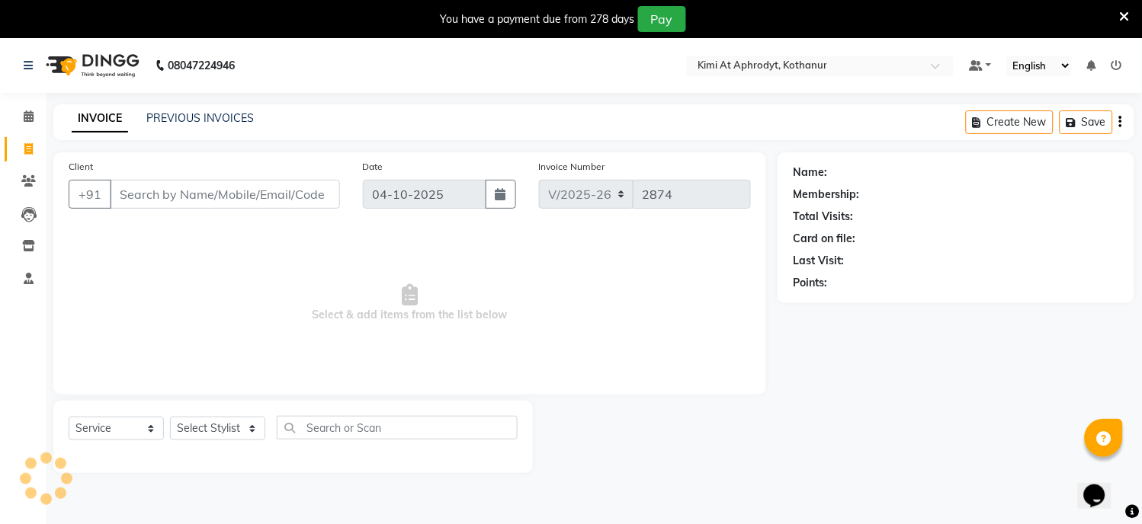
scroll to position [38, 0]
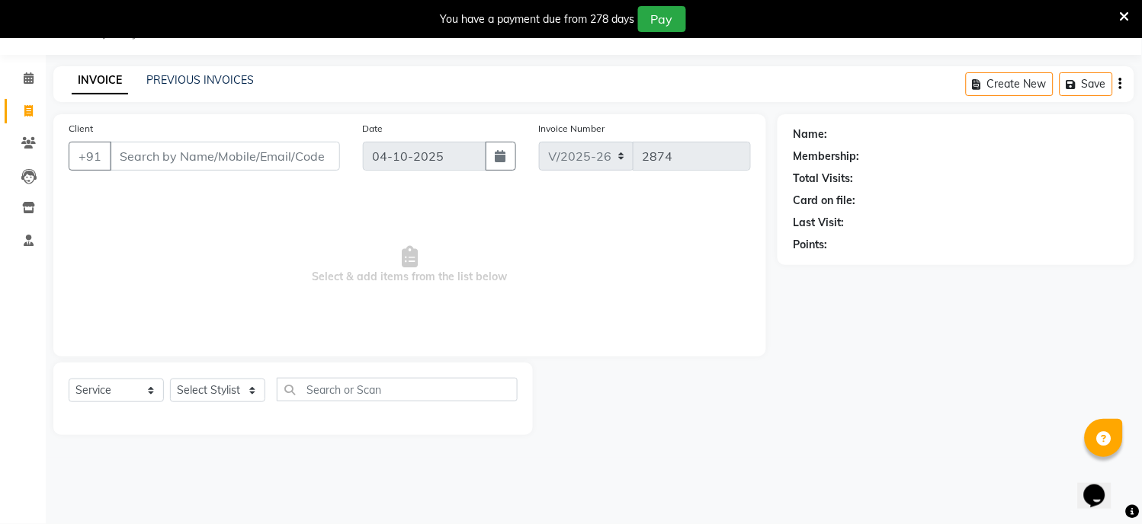
click at [146, 155] on input "Client" at bounding box center [225, 156] width 230 height 29
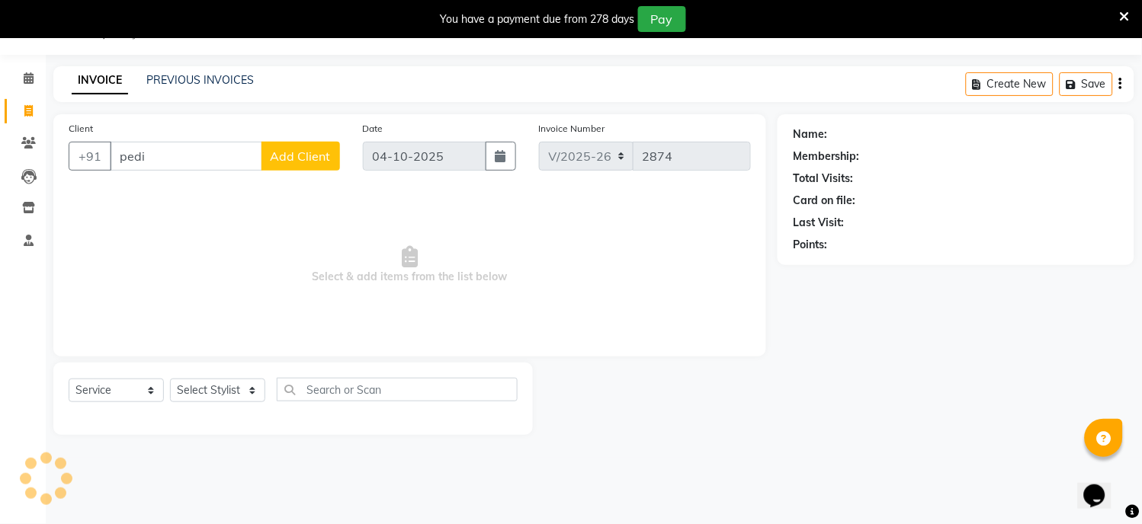
click at [191, 163] on input "pedi" at bounding box center [186, 156] width 152 height 29
type input "p"
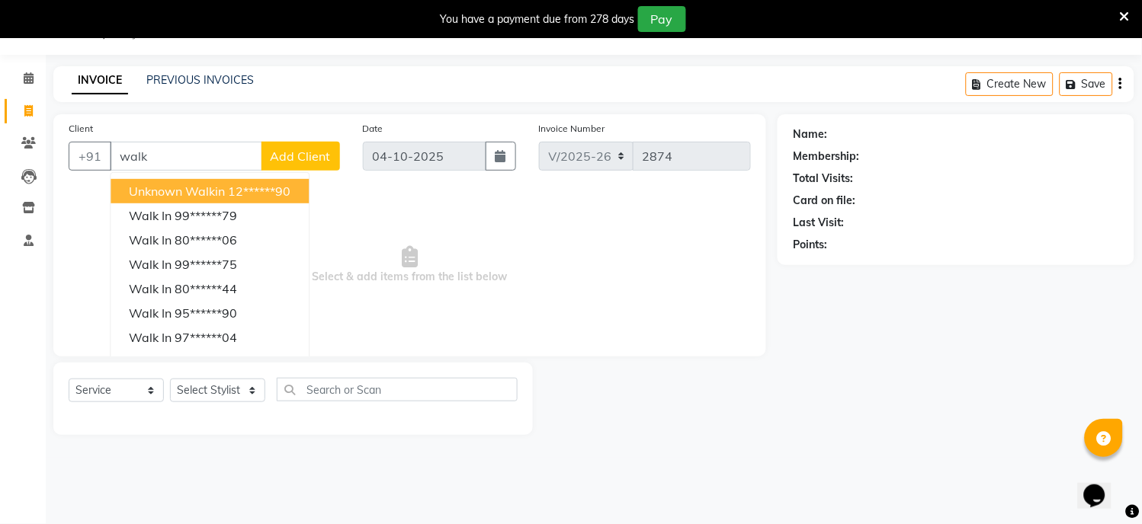
click at [185, 194] on span "Unknown Walkin" at bounding box center [177, 191] width 96 height 15
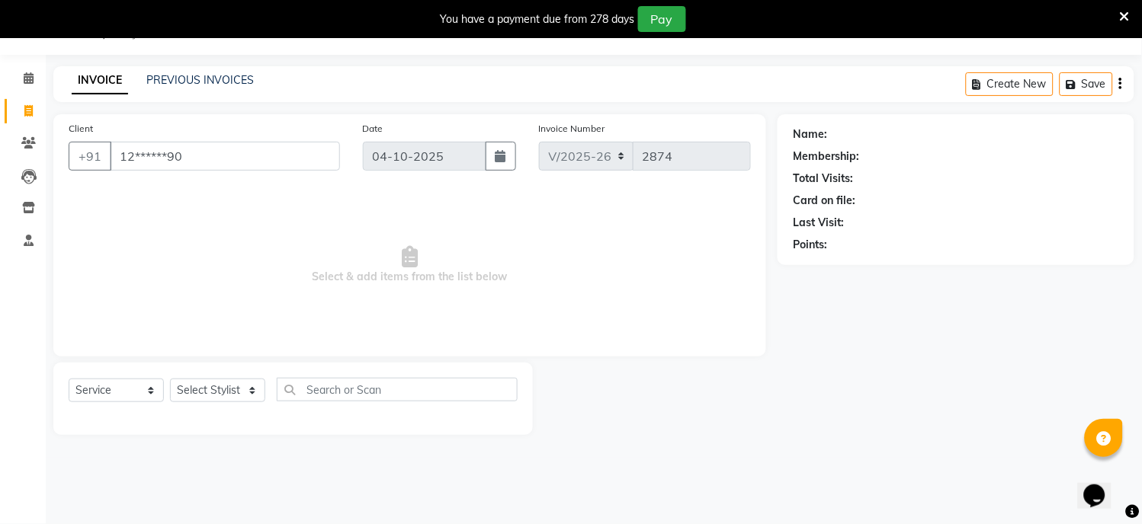
type input "12******90"
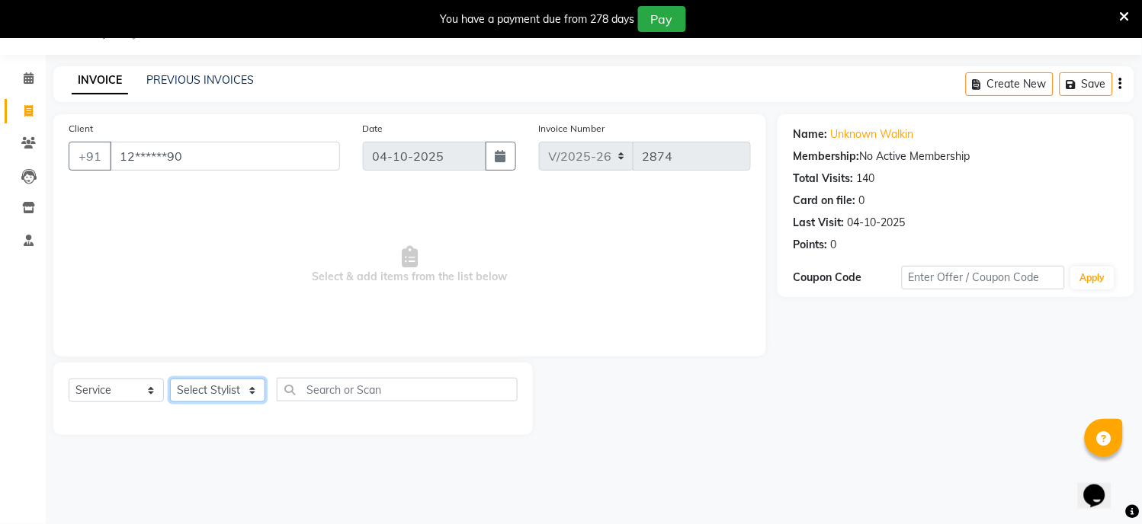
click at [235, 386] on select "Select Stylist [PERSON_NAME] Hriatpuii [PERSON_NAME] Kimi manager id [PERSON_NA…" at bounding box center [217, 391] width 95 height 24
select select "71441"
click at [170, 380] on select "Select Stylist [PERSON_NAME] Hriatpuii [PERSON_NAME] Kimi manager id [PERSON_NA…" at bounding box center [217, 391] width 95 height 24
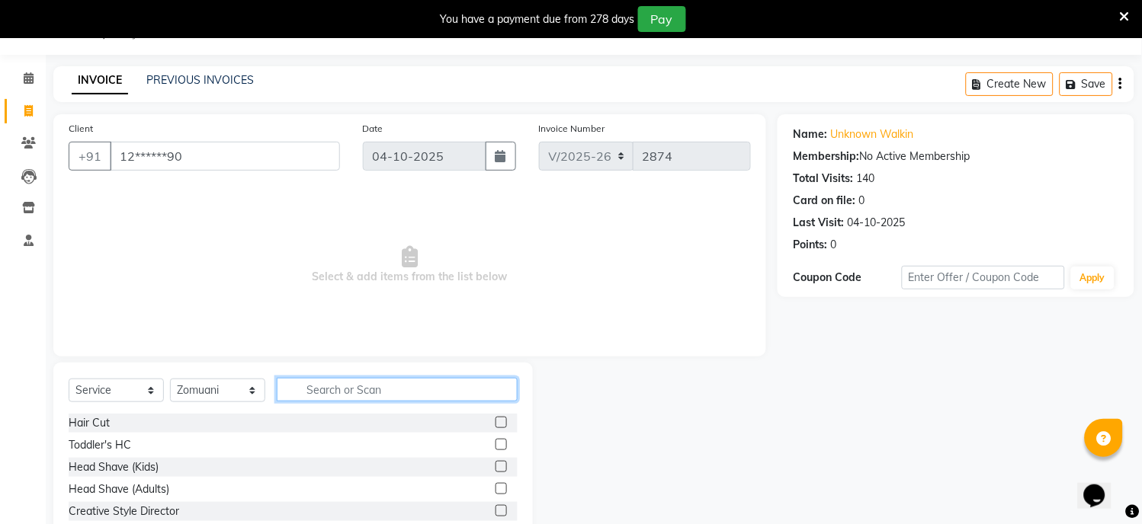
click at [352, 390] on input "text" at bounding box center [397, 390] width 241 height 24
type input "pedi"
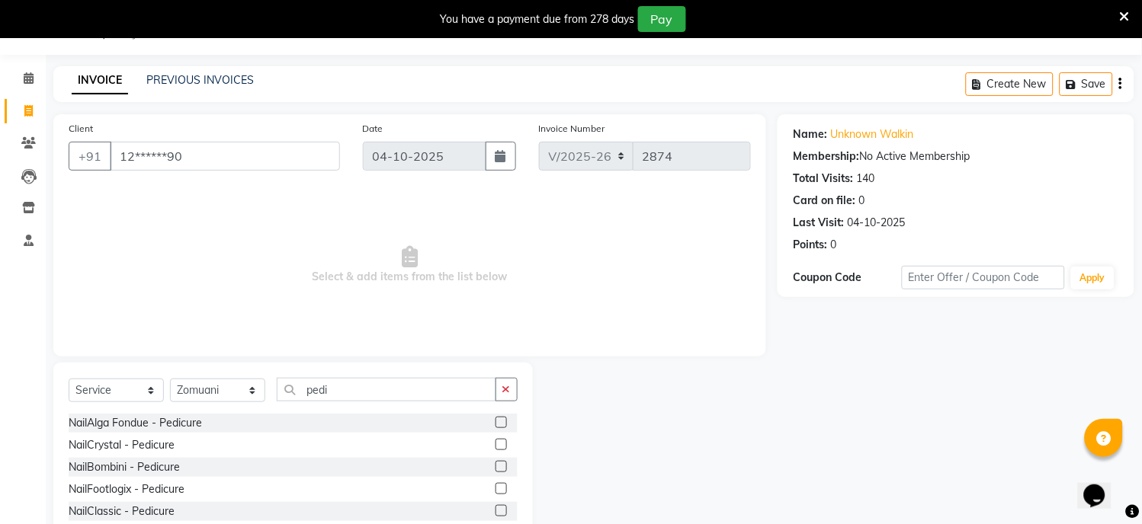
click at [497, 511] on label at bounding box center [500, 510] width 11 height 11
click at [497, 511] on input "checkbox" at bounding box center [500, 512] width 10 height 10
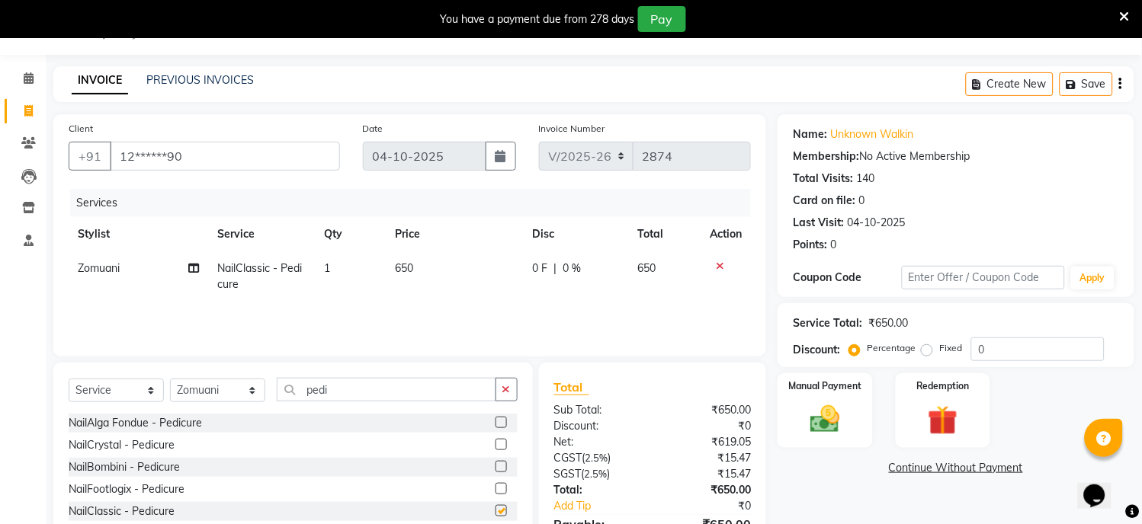
checkbox input "false"
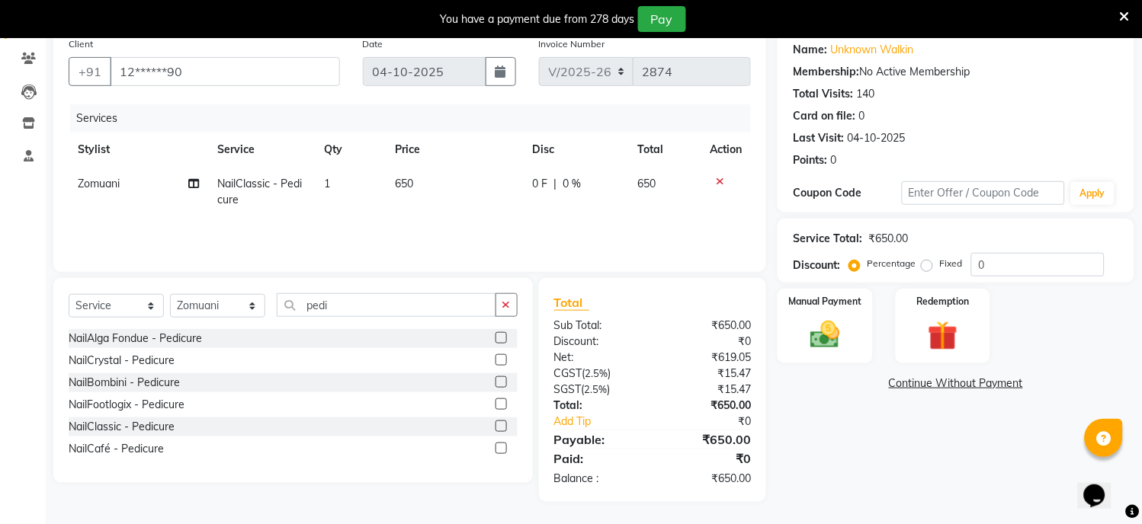
scroll to position [0, 0]
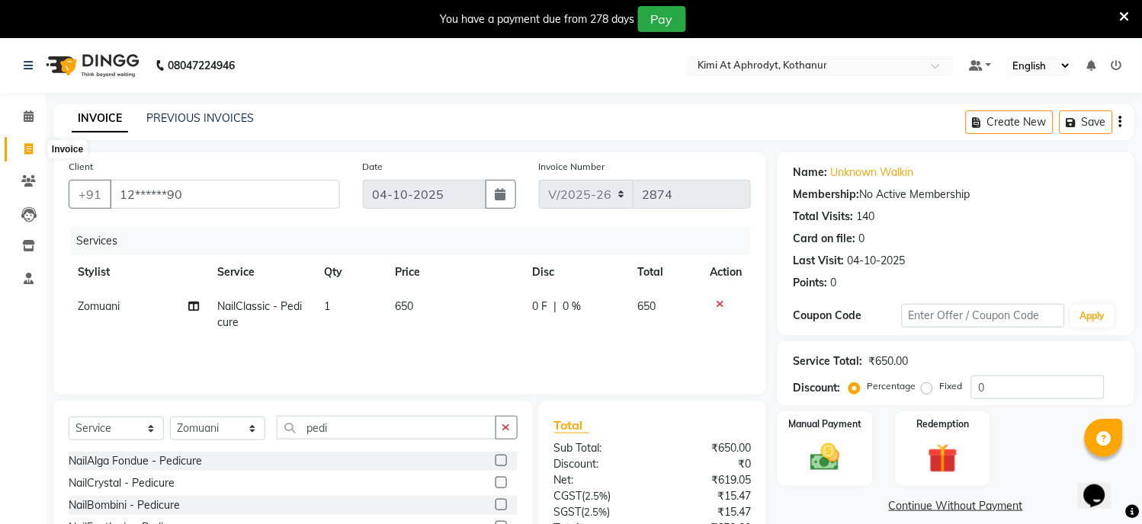
click at [24, 147] on icon at bounding box center [28, 148] width 8 height 11
click at [646, 74] on nav "08047224946 Select Location × Kimi At Aphrodyt, Kothanur Default Panel My Panel…" at bounding box center [571, 65] width 1142 height 55
select select "service"
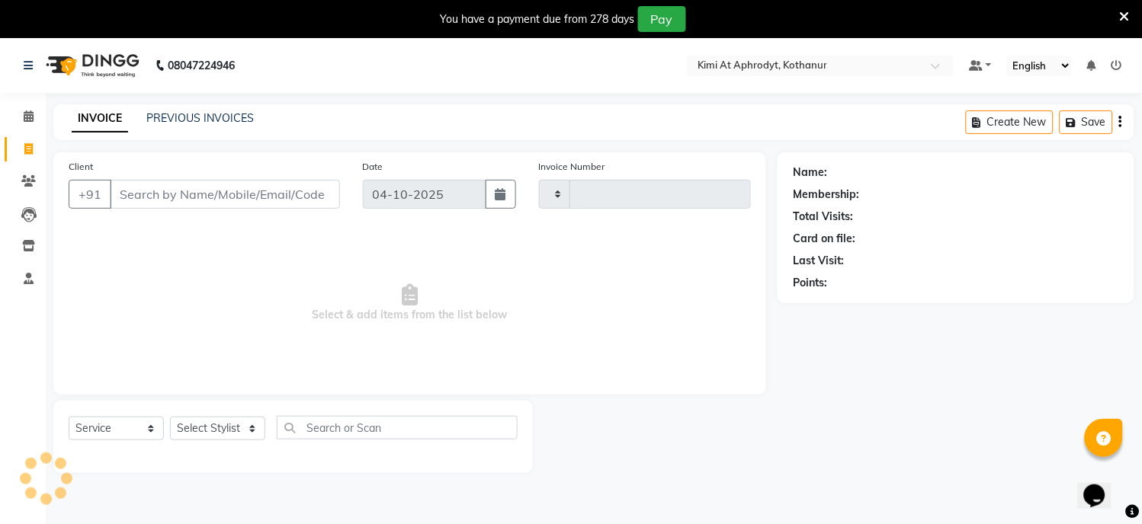
type input "2874"
select select "7401"
click at [26, 120] on icon at bounding box center [29, 116] width 10 height 11
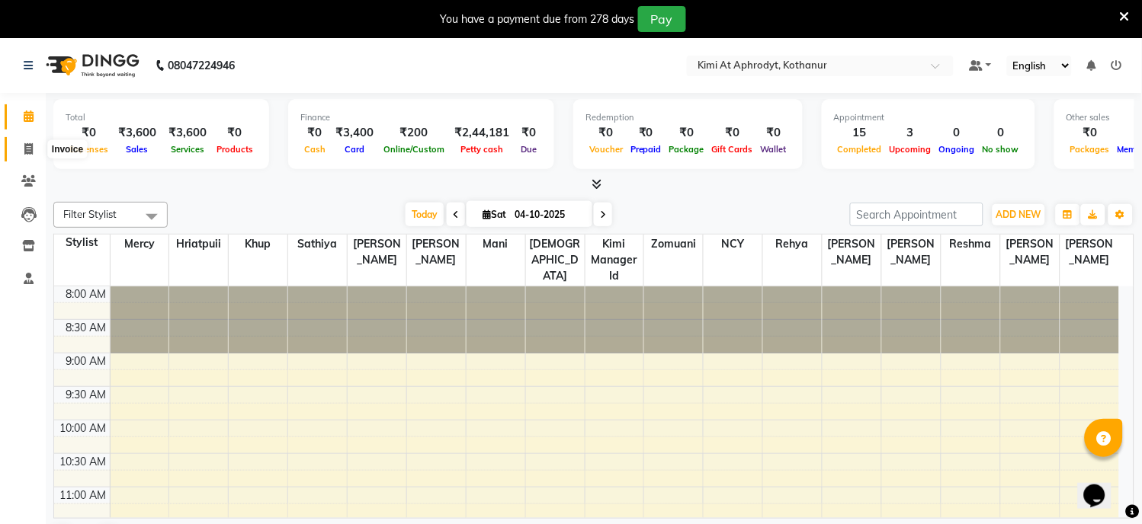
click at [24, 149] on icon at bounding box center [28, 148] width 8 height 11
select select "7401"
select select "service"
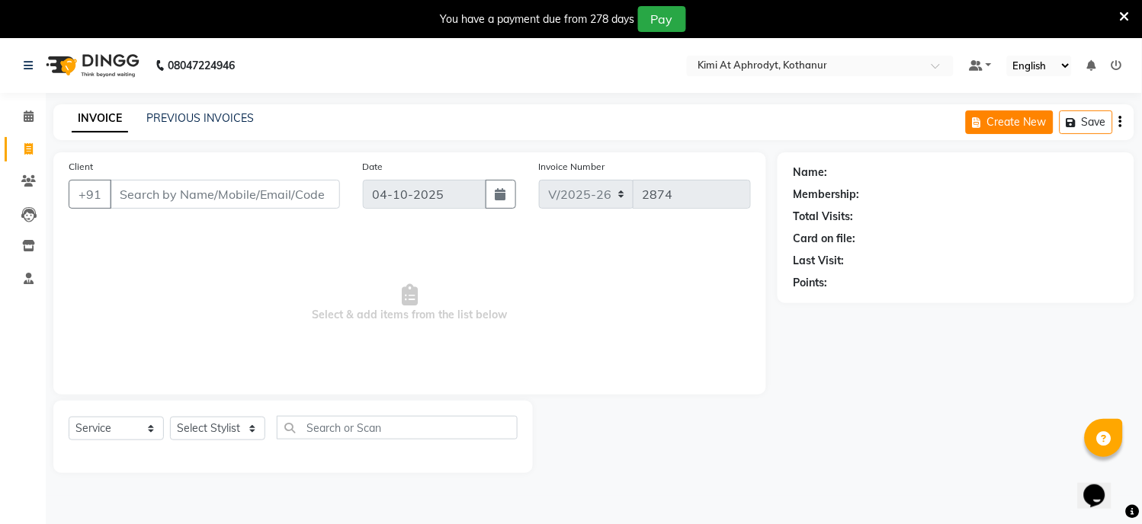
click at [1014, 127] on button "Create New" at bounding box center [1010, 123] width 88 height 24
select select "7401"
select select "service"
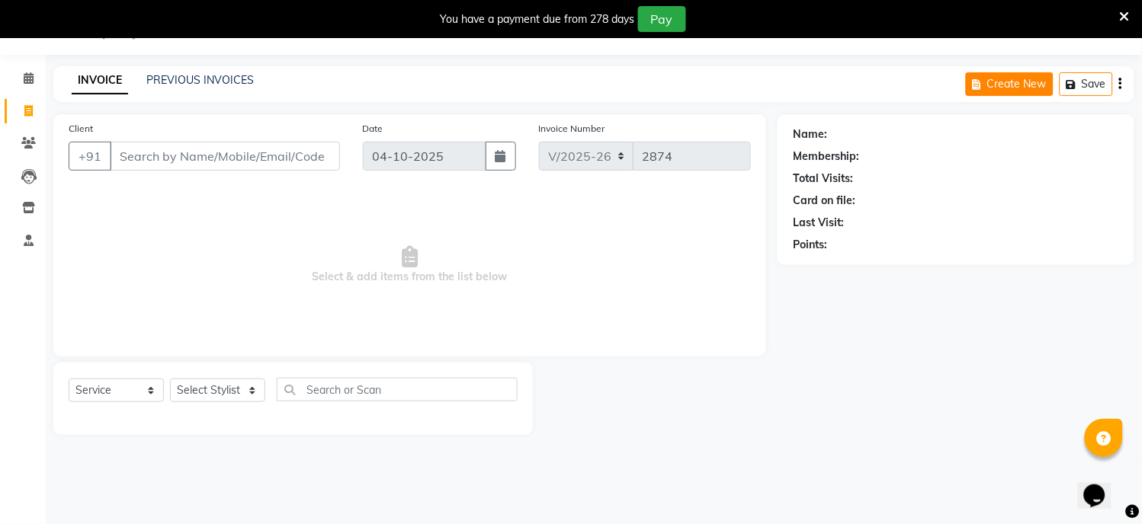
click at [1014, 86] on button "Create New" at bounding box center [1010, 84] width 88 height 24
select select "service"
type input "2874"
select select "7401"
click at [27, 74] on icon at bounding box center [29, 77] width 10 height 11
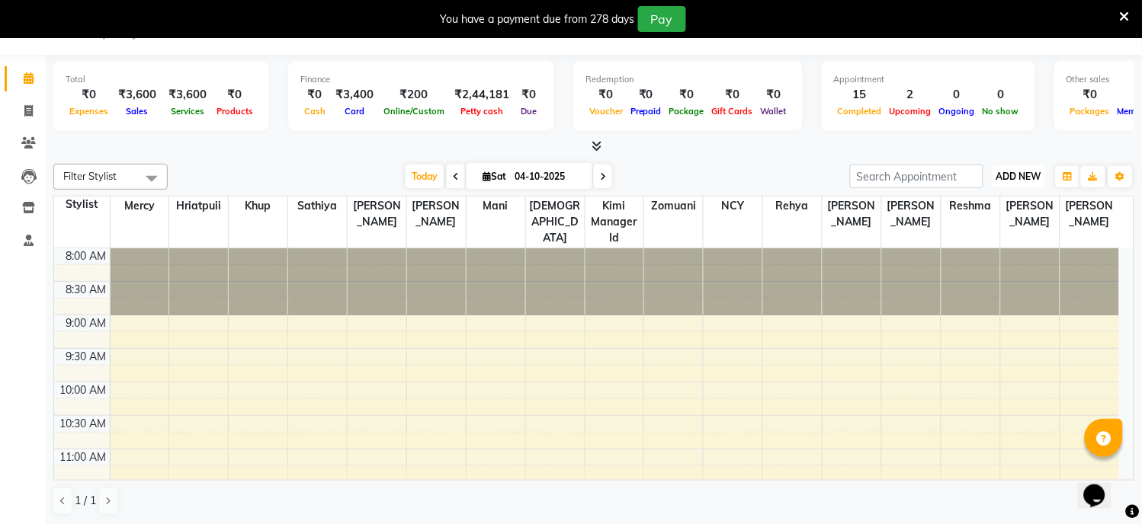
click at [1017, 174] on span "ADD NEW" at bounding box center [1018, 176] width 45 height 11
click at [1017, 177] on span "ADD NEW" at bounding box center [1018, 176] width 45 height 11
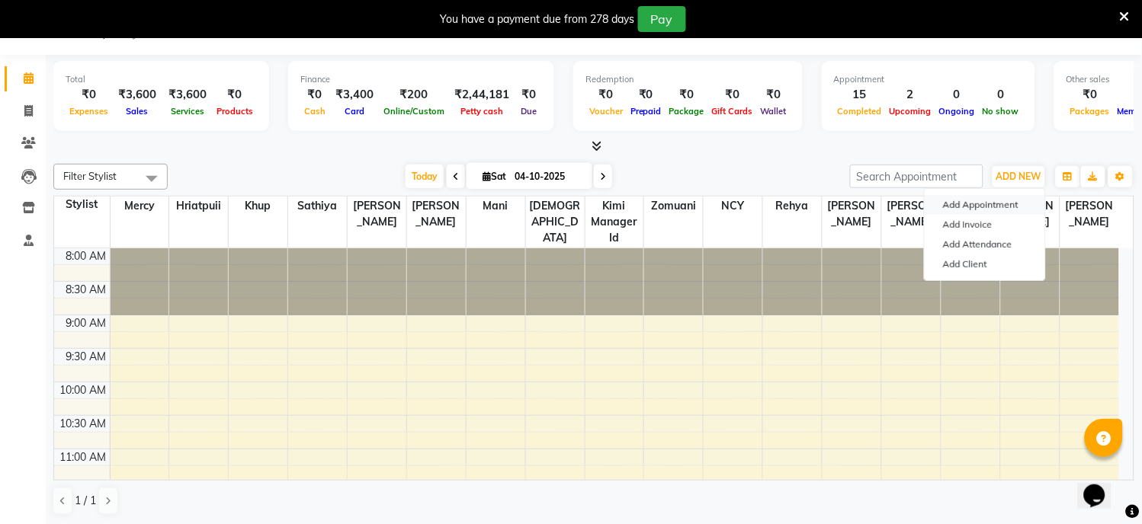
click at [968, 208] on button "Add Appointment" at bounding box center [985, 205] width 120 height 20
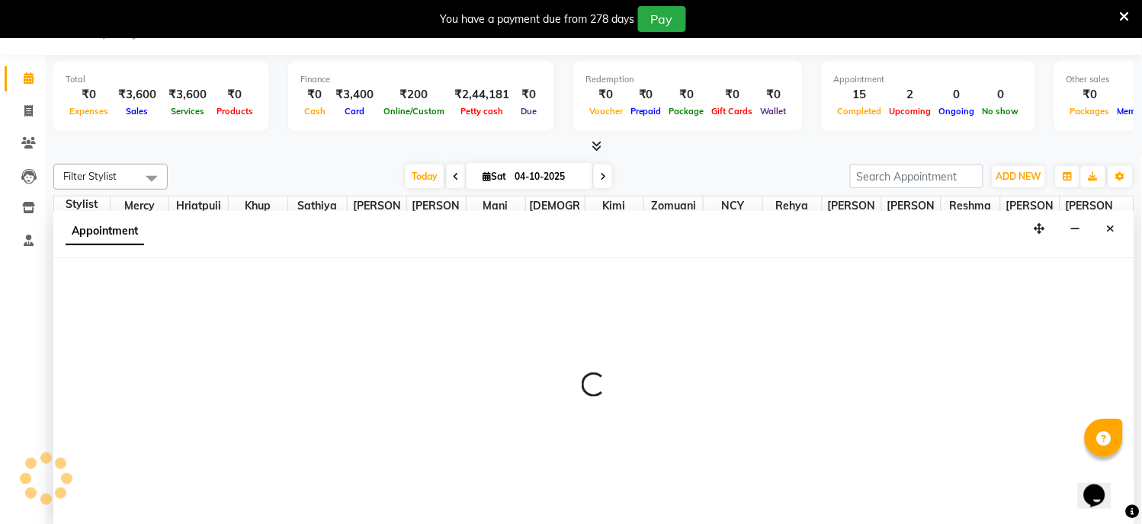
select select "540"
select select "tentative"
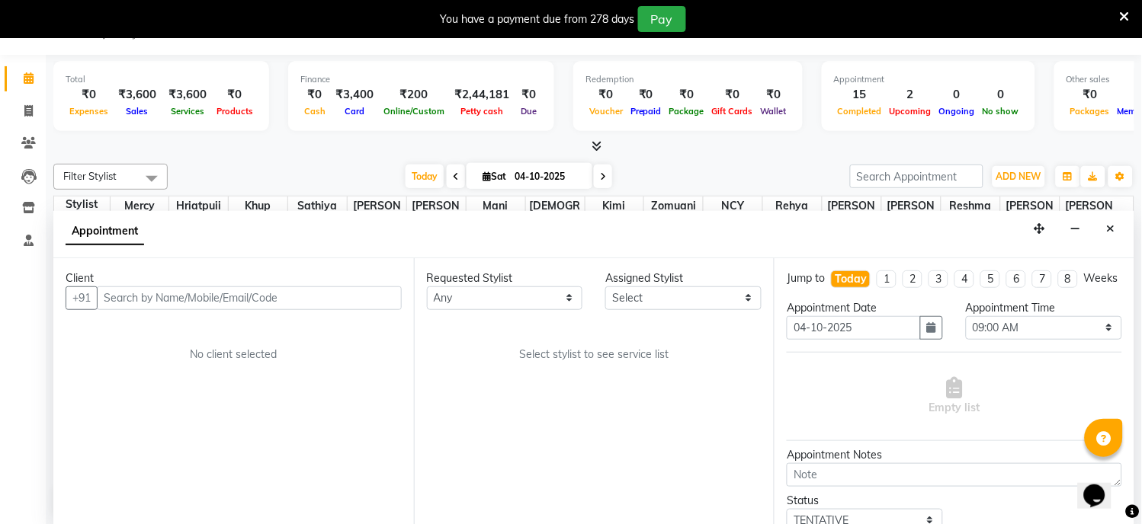
click at [143, 296] on input "text" at bounding box center [249, 299] width 305 height 24
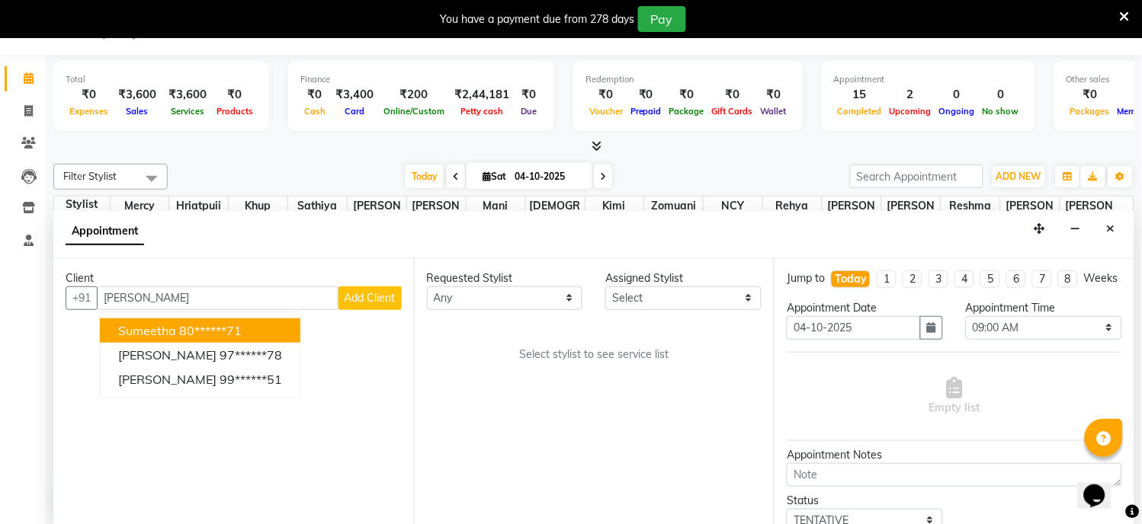
click at [163, 291] on input "[PERSON_NAME]" at bounding box center [218, 299] width 242 height 24
type input "s"
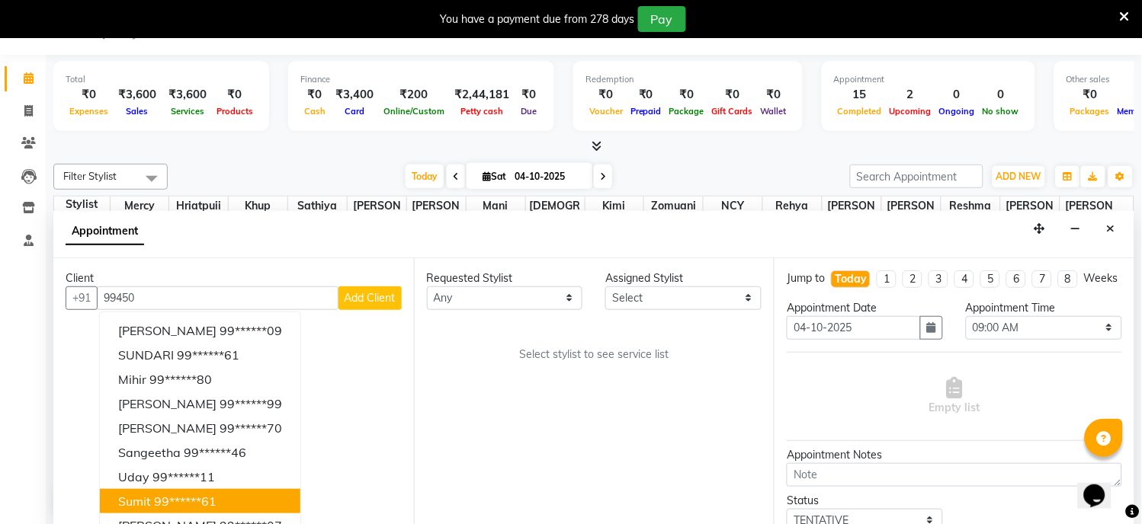
click at [203, 497] on ngb-highlight "99******61" at bounding box center [185, 501] width 62 height 15
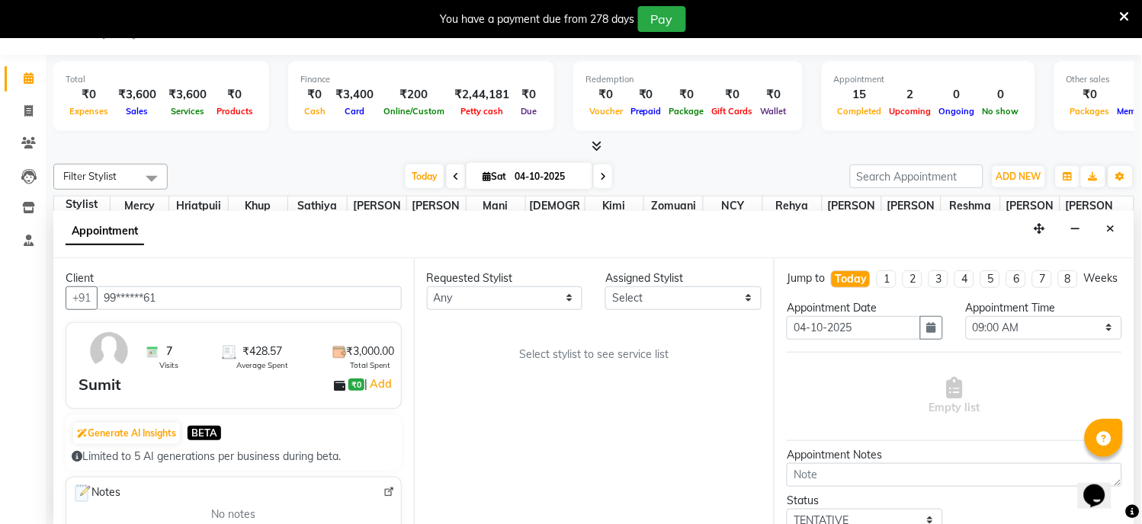
type input "99******61"
click at [567, 297] on select "Any [PERSON_NAME] Hriatpuii [PERSON_NAME] Kimi manager id [PERSON_NAME] [PERSON…" at bounding box center [505, 299] width 156 height 24
select select "69730"
click at [427, 287] on select "Any [PERSON_NAME] Hriatpuii [PERSON_NAME] Kimi manager id [PERSON_NAME] [PERSON…" at bounding box center [505, 299] width 156 height 24
select select "69730"
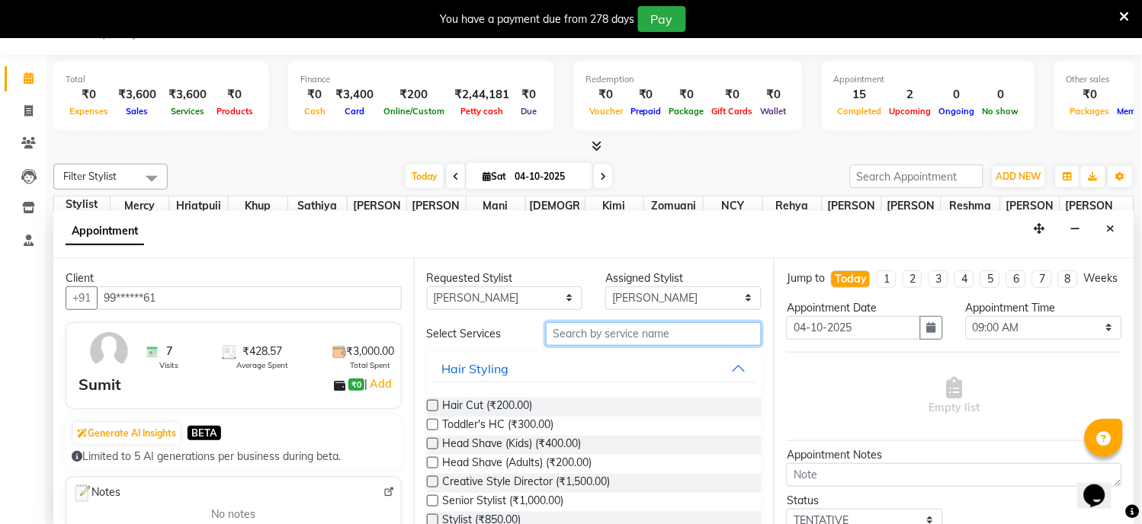
click at [582, 331] on input "text" at bounding box center [654, 334] width 216 height 24
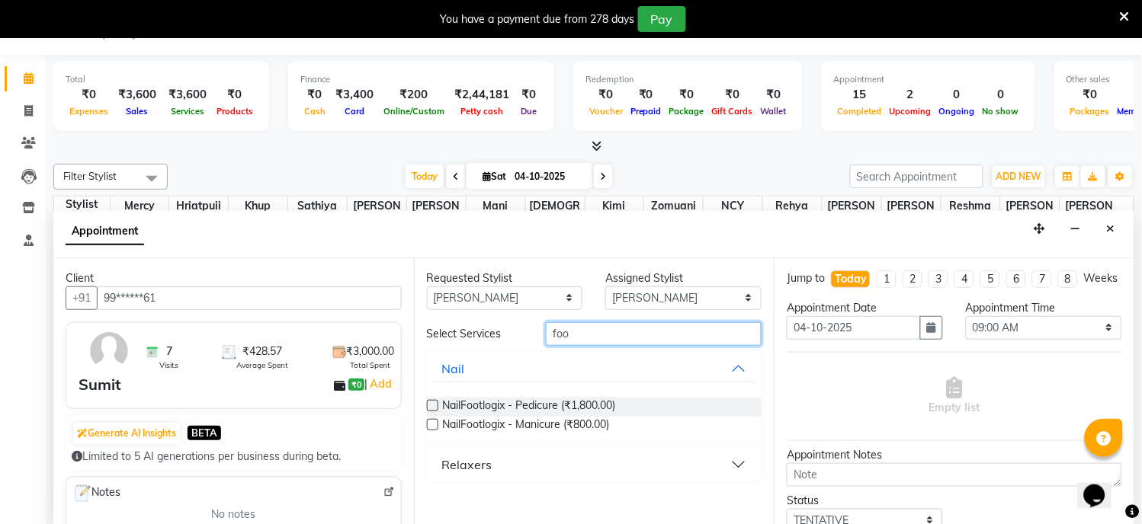
click at [597, 338] on input "foo" at bounding box center [654, 334] width 216 height 24
type input "foo"
click at [473, 457] on div "Relaxers" at bounding box center [467, 465] width 50 height 18
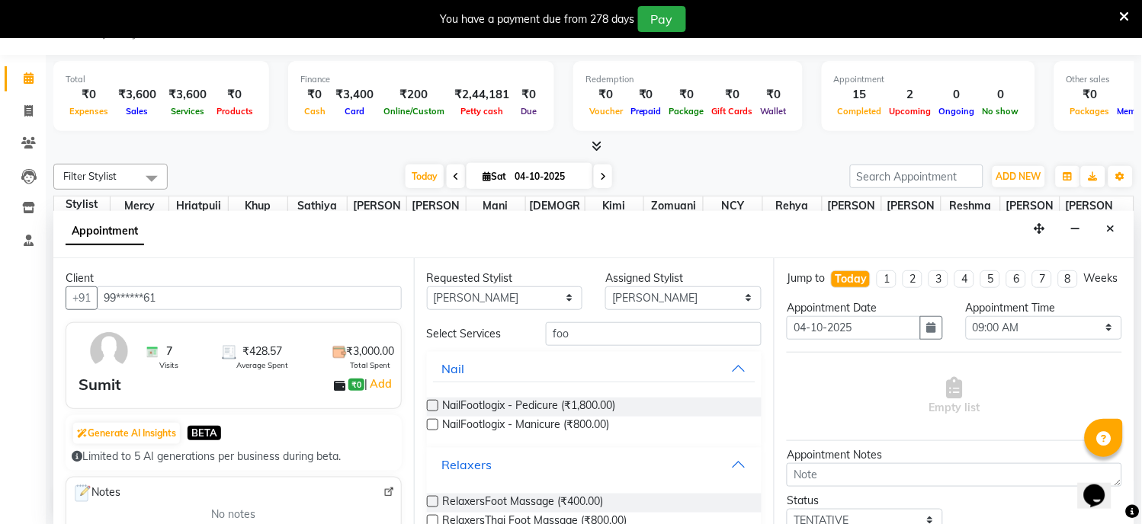
scroll to position [49, 0]
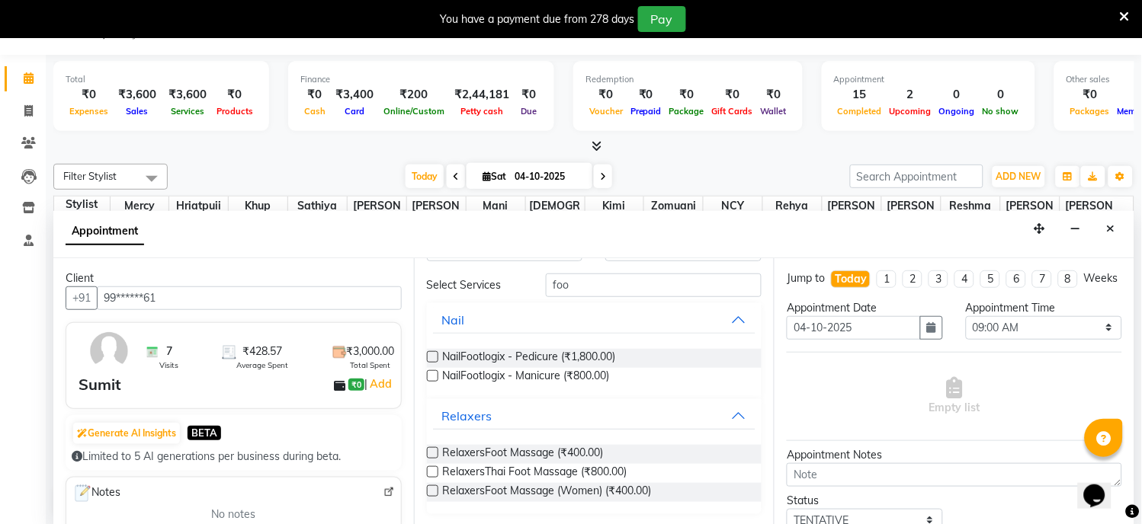
click at [431, 453] on label at bounding box center [432, 452] width 11 height 11
click at [431, 453] on input "checkbox" at bounding box center [432, 455] width 10 height 10
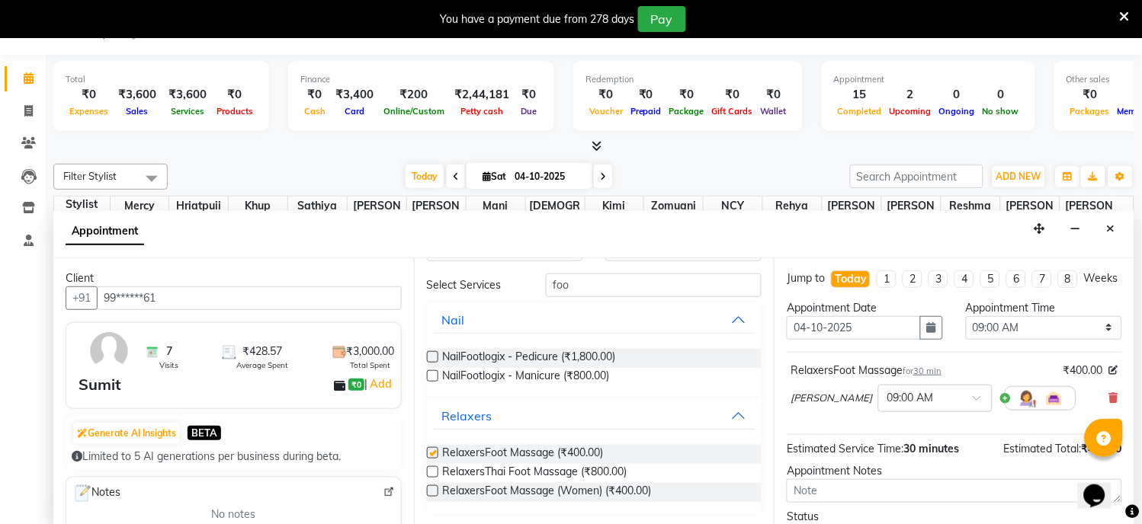
checkbox input "false"
click at [1099, 338] on select "Select 09:00 AM 09:15 AM 09:30 AM 09:45 AM 10:00 AM 10:15 AM 10:30 AM 10:45 AM …" at bounding box center [1044, 328] width 156 height 24
select select "870"
click at [966, 329] on select "Select 09:00 AM 09:15 AM 09:30 AM 09:45 AM 10:00 AM 10:15 AM 10:30 AM 10:45 AM …" at bounding box center [1044, 328] width 156 height 24
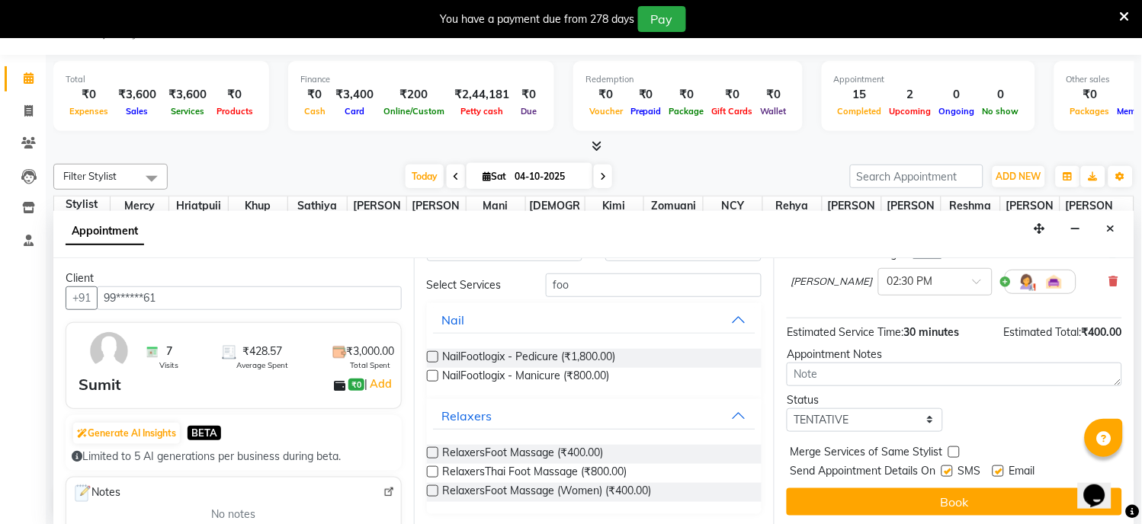
scroll to position [133, 0]
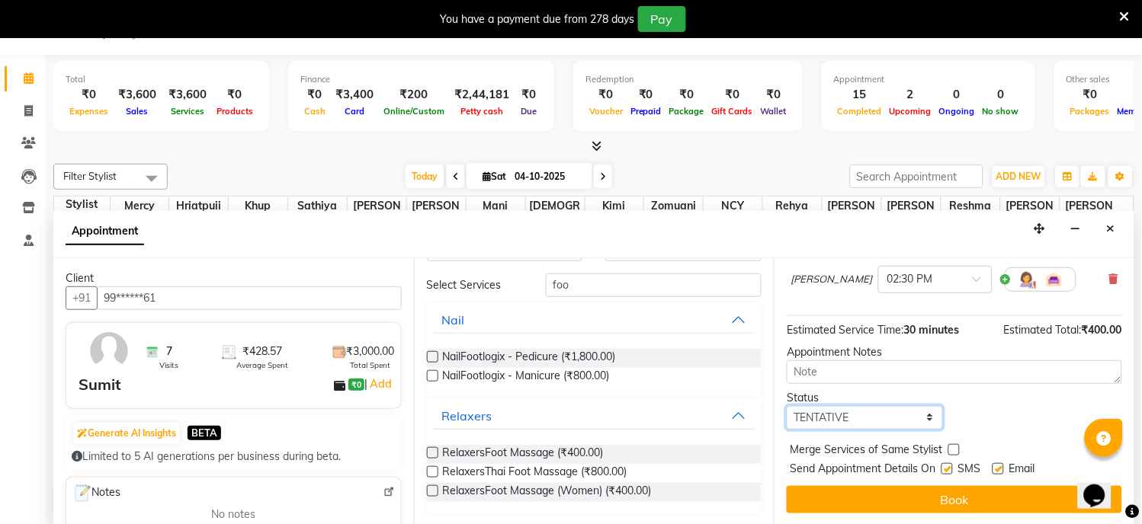
click at [922, 418] on select "Select TENTATIVE CONFIRM CHECK-IN UPCOMING" at bounding box center [865, 418] width 156 height 24
select select "confirm booking"
click at [787, 406] on select "Select TENTATIVE CONFIRM CHECK-IN UPCOMING" at bounding box center [865, 418] width 156 height 24
click at [1005, 465] on div "Email" at bounding box center [1019, 470] width 54 height 19
click at [996, 471] on label at bounding box center [997, 468] width 11 height 11
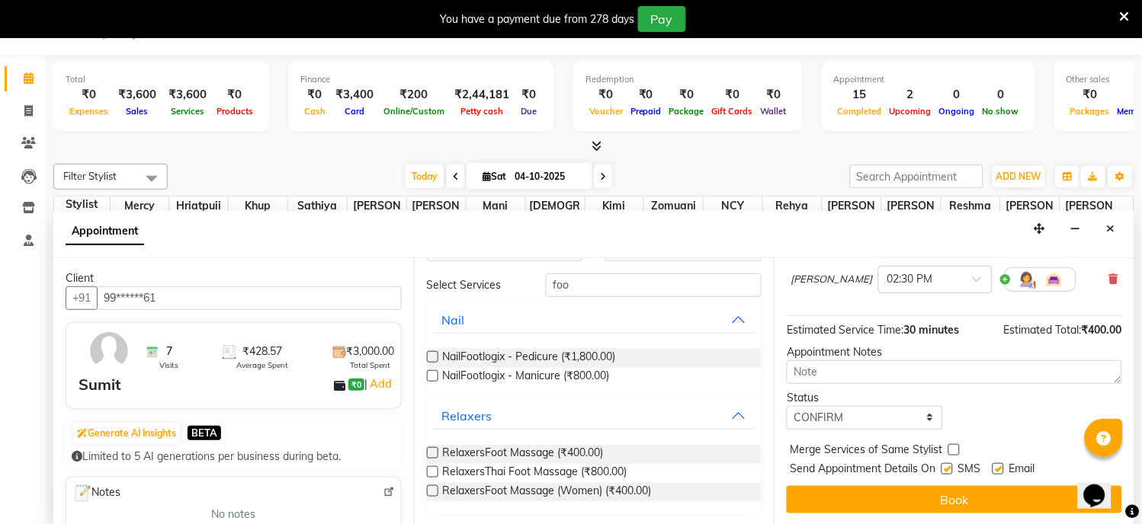
click at [996, 471] on input "checkbox" at bounding box center [997, 471] width 10 height 10
checkbox input "false"
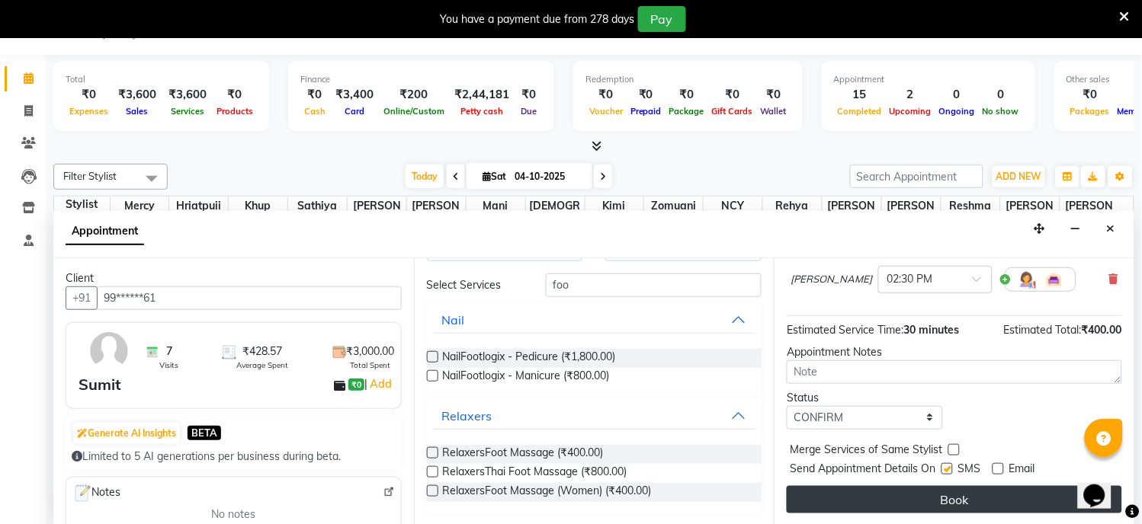
click at [966, 494] on button "Book" at bounding box center [954, 499] width 335 height 27
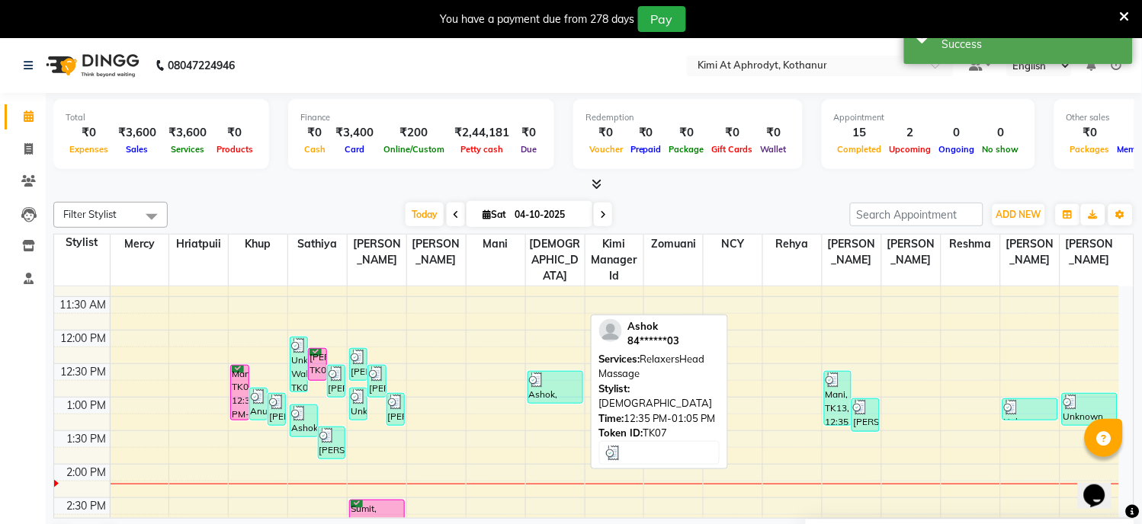
scroll to position [254, 0]
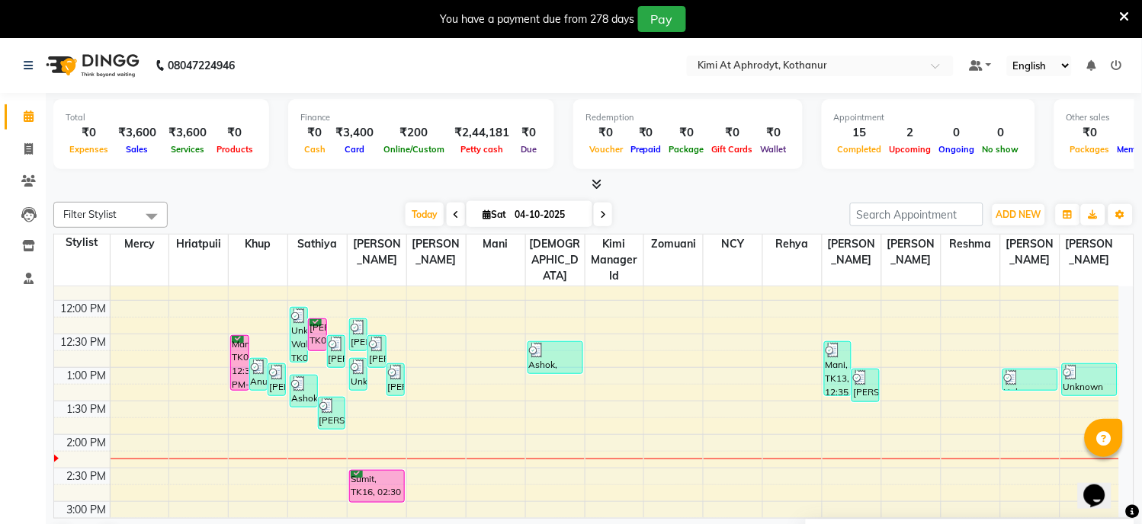
click at [470, 409] on div "8:00 AM 8:30 AM 9:00 AM 9:30 AM 10:00 AM 10:30 AM 11:00 AM 11:30 AM 12:00 PM 12…" at bounding box center [586, 468] width 1065 height 871
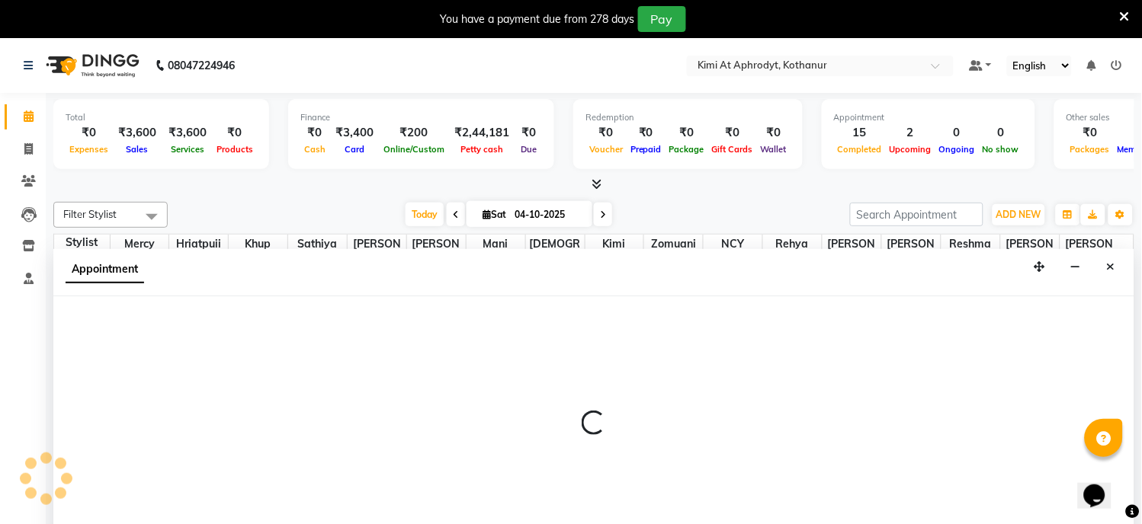
select select "69733"
select select "810"
select select "tentative"
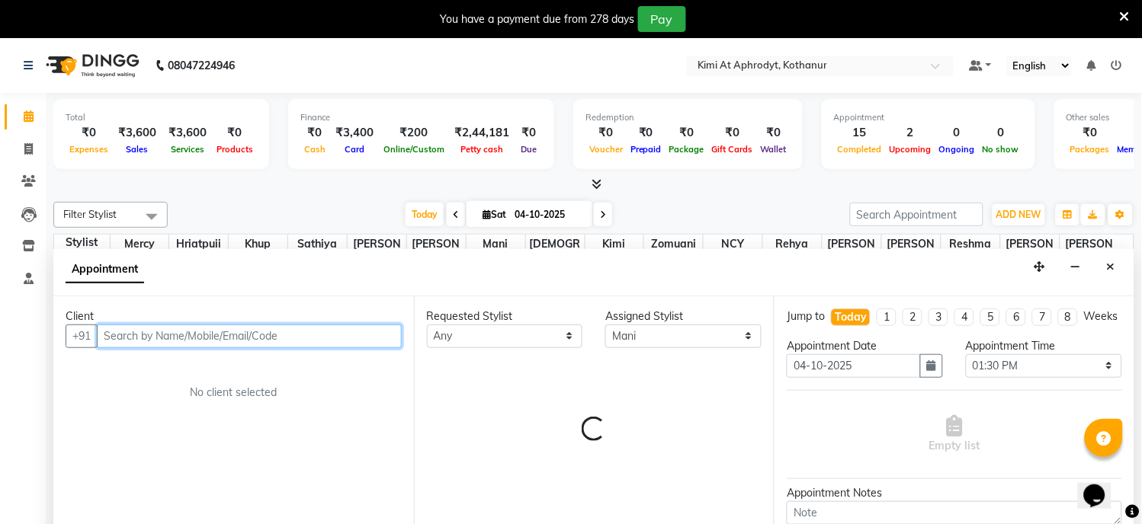
scroll to position [38, 0]
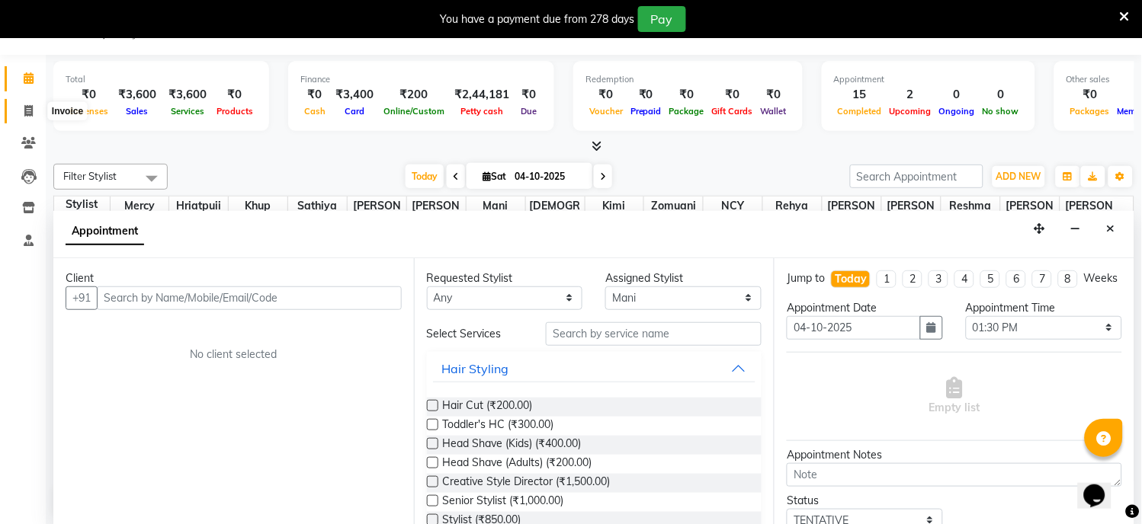
click at [26, 114] on icon at bounding box center [28, 110] width 8 height 11
select select "service"
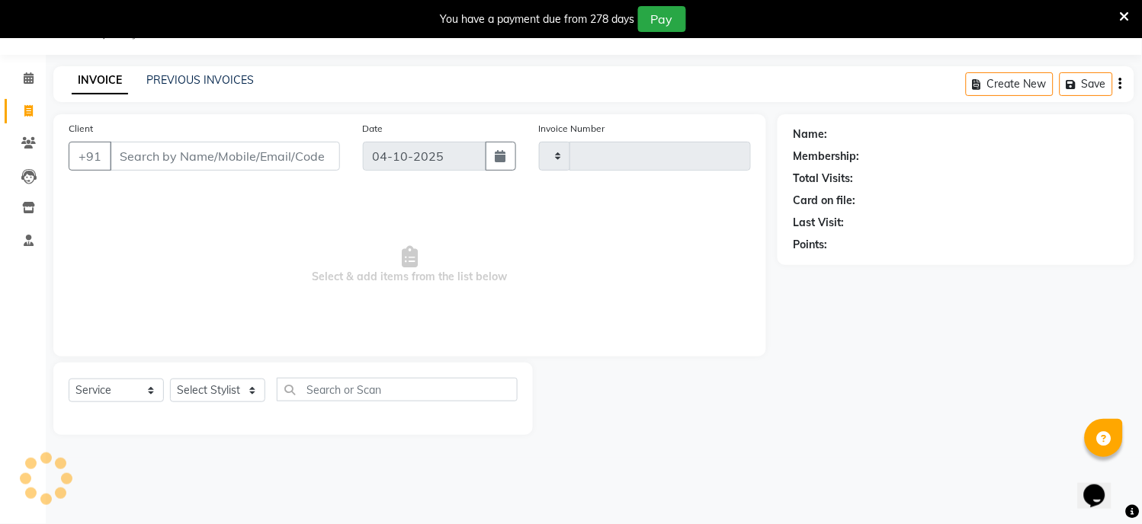
type input "2874"
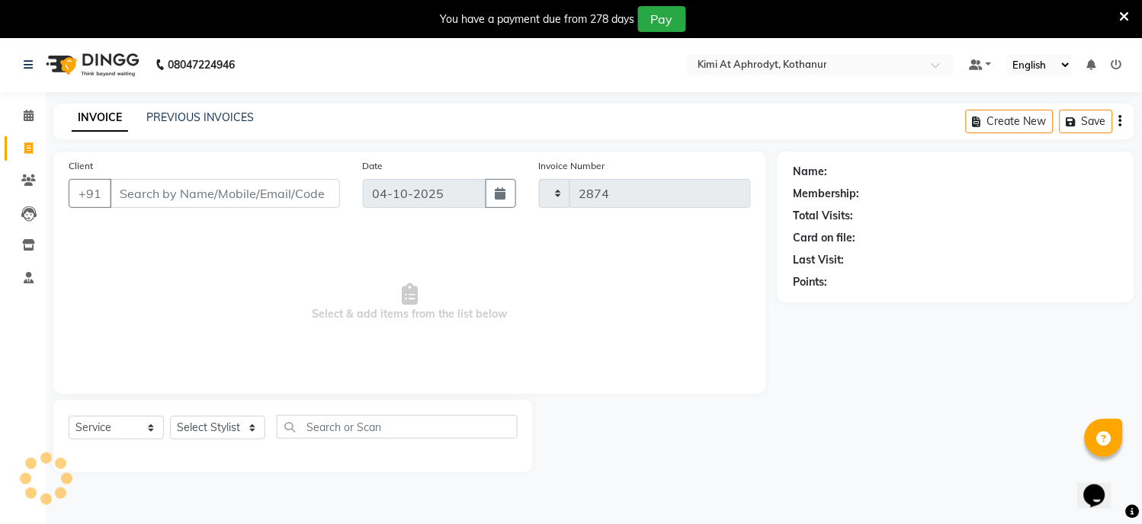
select select "7401"
